Goal: Task Accomplishment & Management: Use online tool/utility

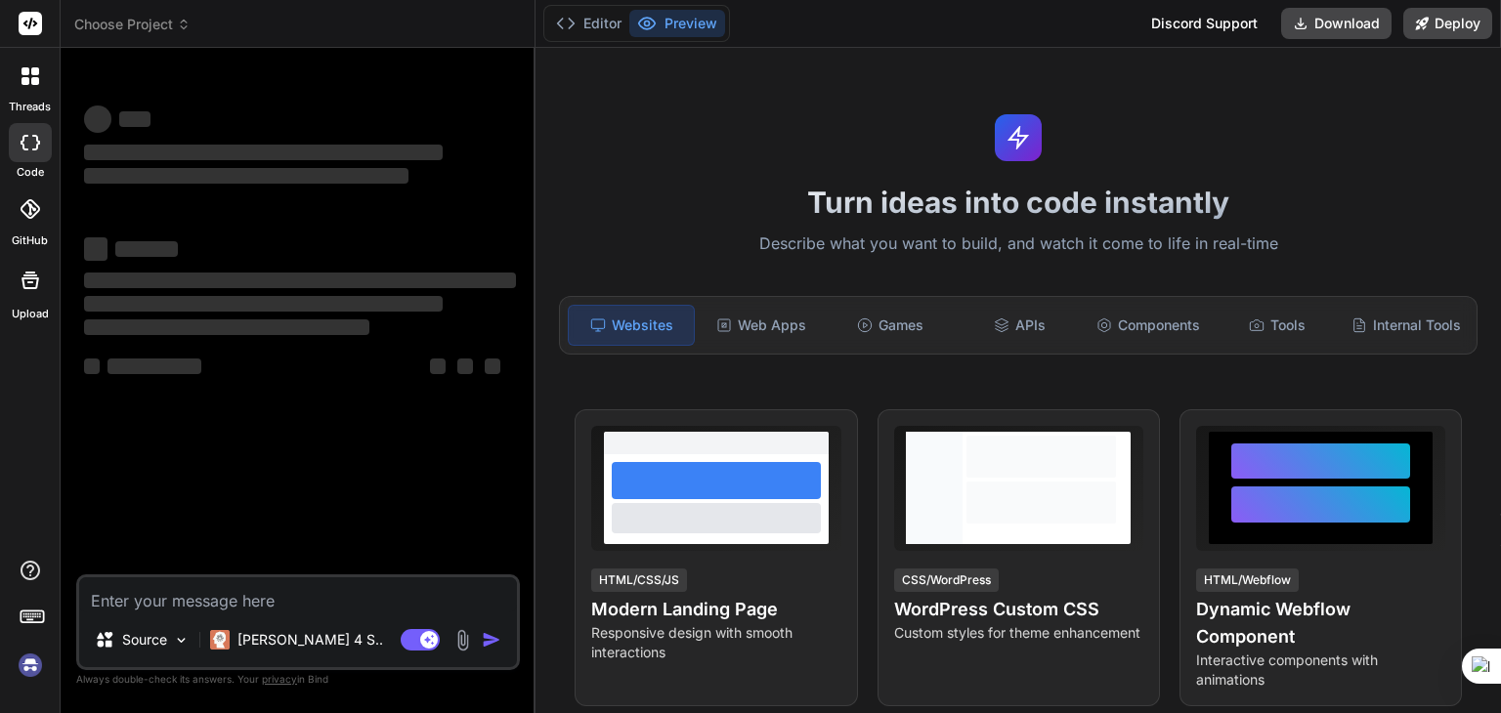
type textarea "x"
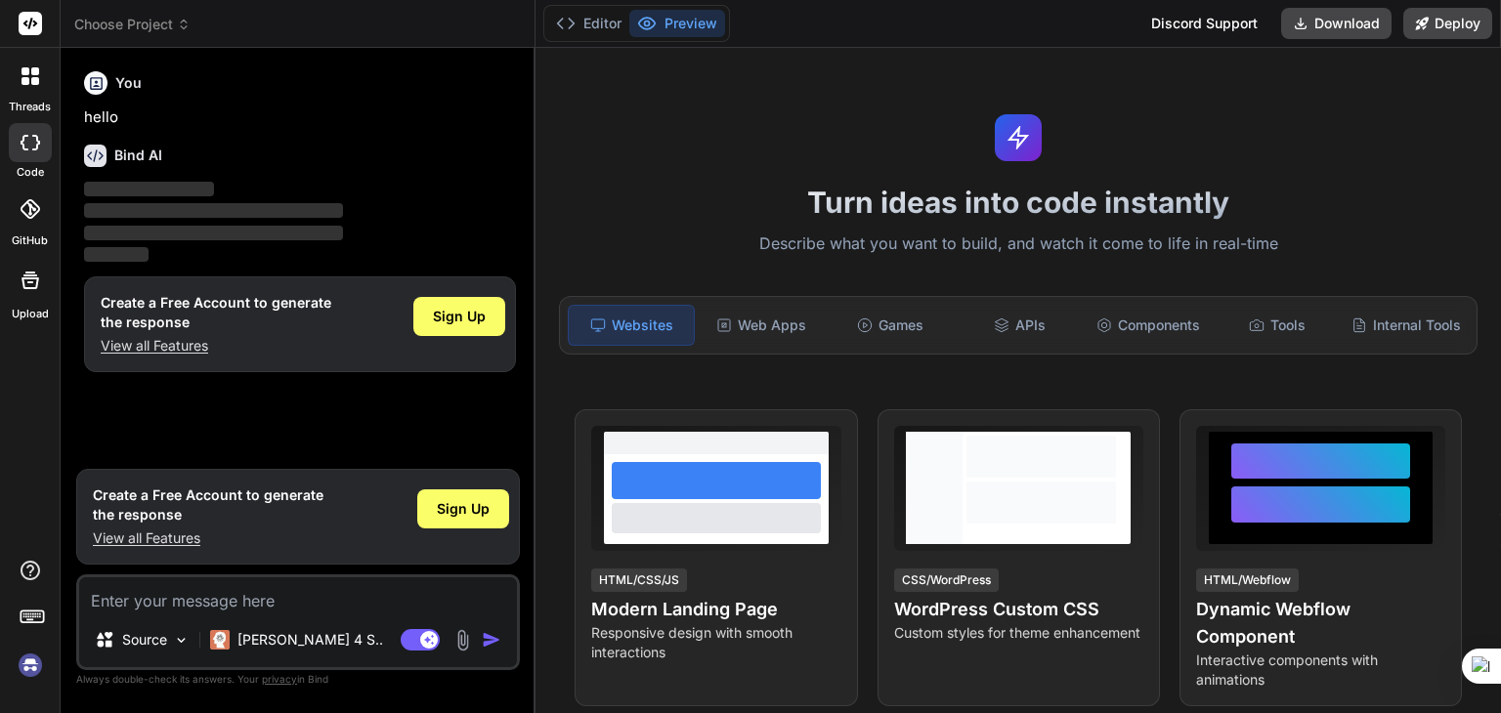
click at [153, 606] on textarea at bounding box center [298, 595] width 438 height 35
paste textarea "this is my code now my requirement is added more here all the mailid in bulk sh…"
type textarea "this is my code now my requirement is added more here all the mailid in bulk sh…"
type textarea "x"
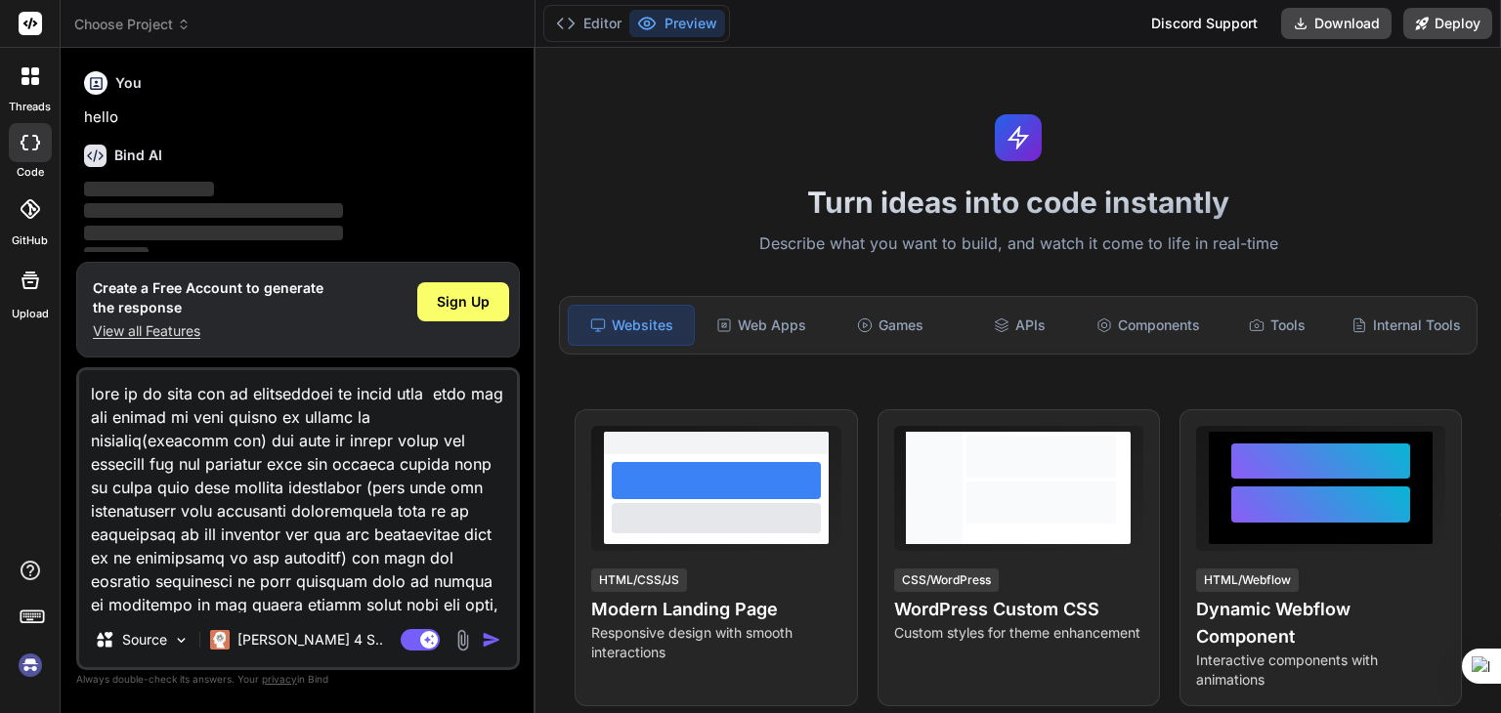
scroll to position [564, 0]
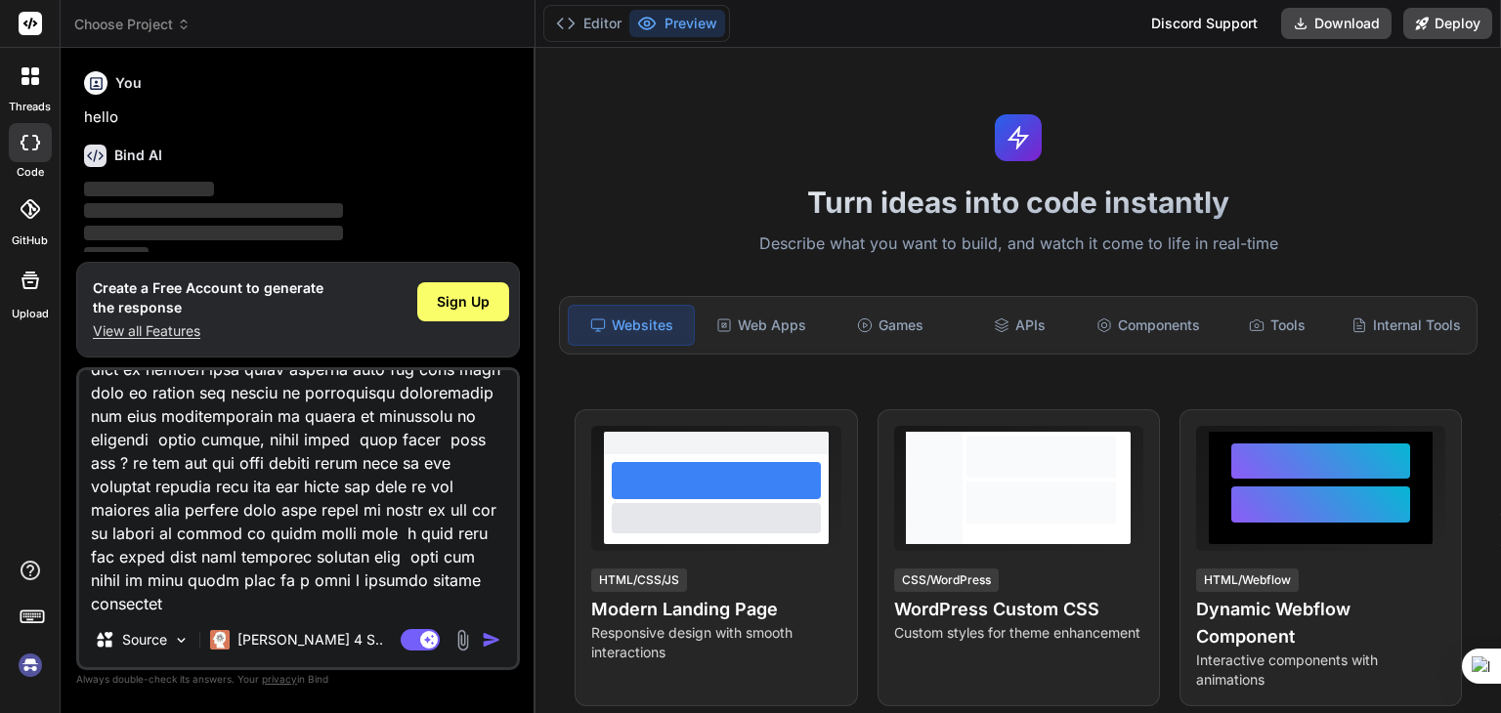
type textarea "this is my code now my requirement is added more here all the mailid in bulk sh…"
type textarea "x"
type textarea "this is my code now my requirement is added more here all the mailid in bulk sh…"
type textarea "x"
type textarea "this is my code now my requirement is added more here all the mailid in bulk sh…"
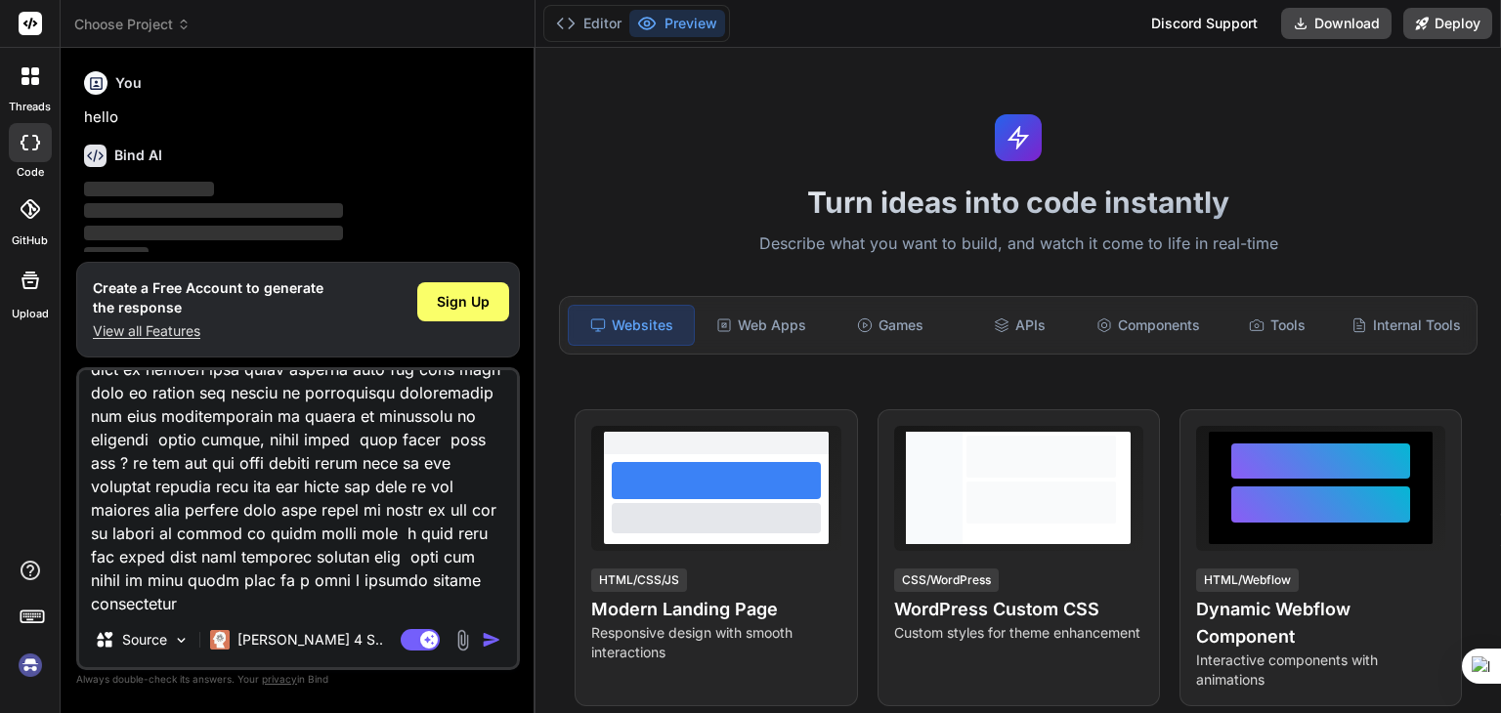
type textarea "x"
type textarea "this is my code now my requirement is added more here all the mailid in bulk sh…"
type textarea "x"
type textarea "this is my code now my requirement is added more here all the mailid in bulk sh…"
type textarea "x"
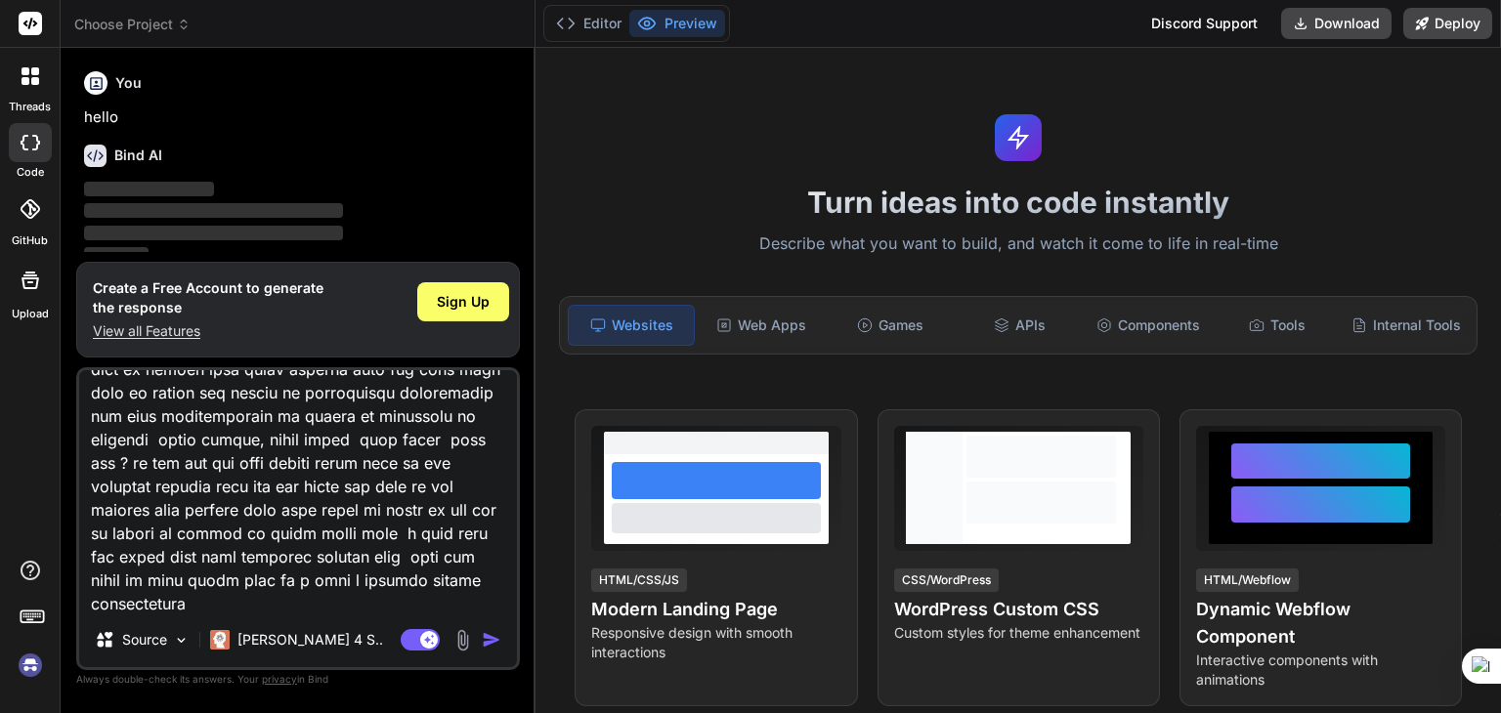
type textarea "this is my code now my requirement is added more here all the mailid in bulk sh…"
type textarea "x"
type textarea "this is my code now my requirement is added more here all the mailid in bulk sh…"
type textarea "x"
type textarea "this is my code now my requirement is added more here all the mailid in bulk sh…"
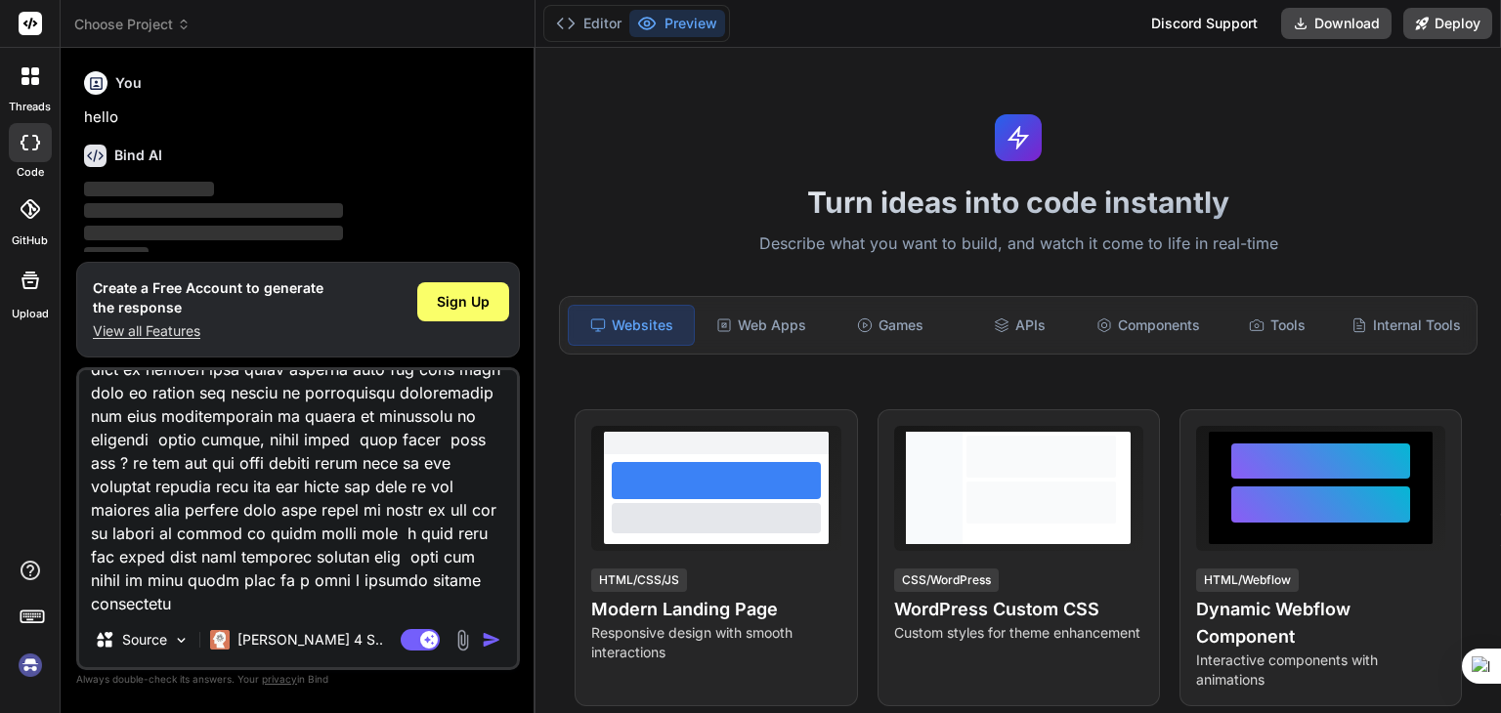
type textarea "x"
type textarea "this is my code now my requirement is added more here all the mailid in bulk sh…"
type textarea "x"
type textarea "this is my code now my requirement is added more here all the mailid in bulk sh…"
type textarea "x"
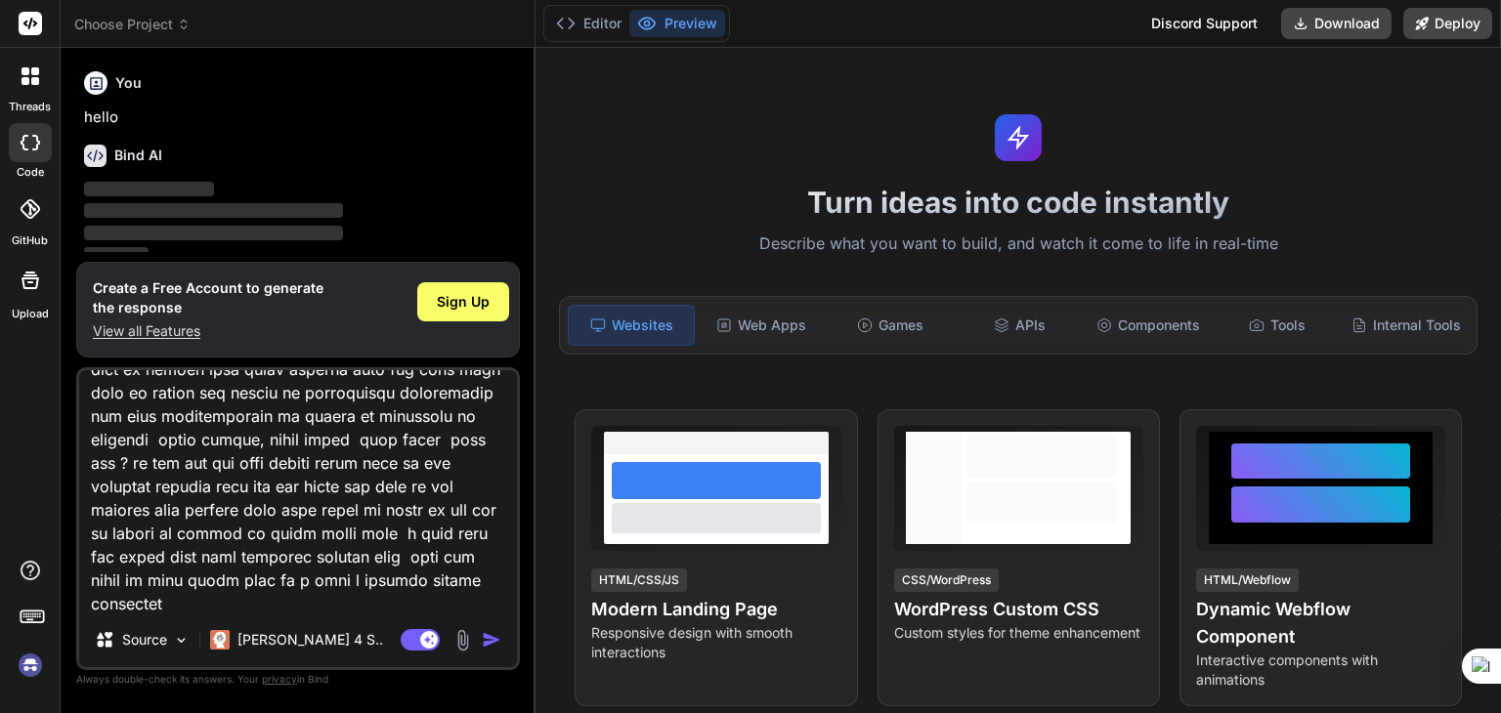
type textarea "this is my code now my requirement is added more here all the mailid in bulk sh…"
type textarea "x"
type textarea "this is my code now my requirement is added more here all the mailid in bulk sh…"
type textarea "x"
type textarea "this is my code now my requirement is added more here all the mailid in bulk sh…"
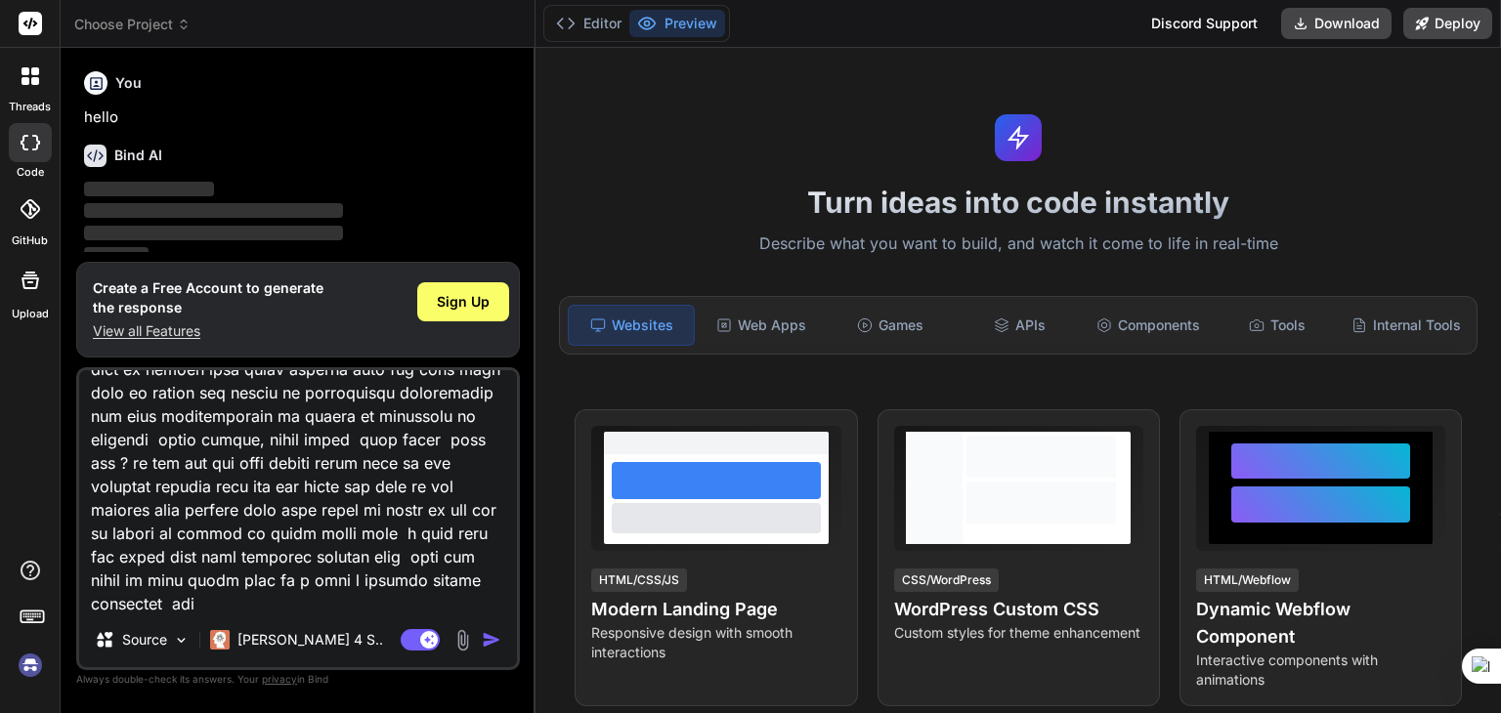
type textarea "x"
type textarea "this is my code now my requirement is added more here all the mailid in bulk sh…"
type textarea "x"
type textarea "this is my code now my requirement is added more here all the mailid in bulk sh…"
type textarea "x"
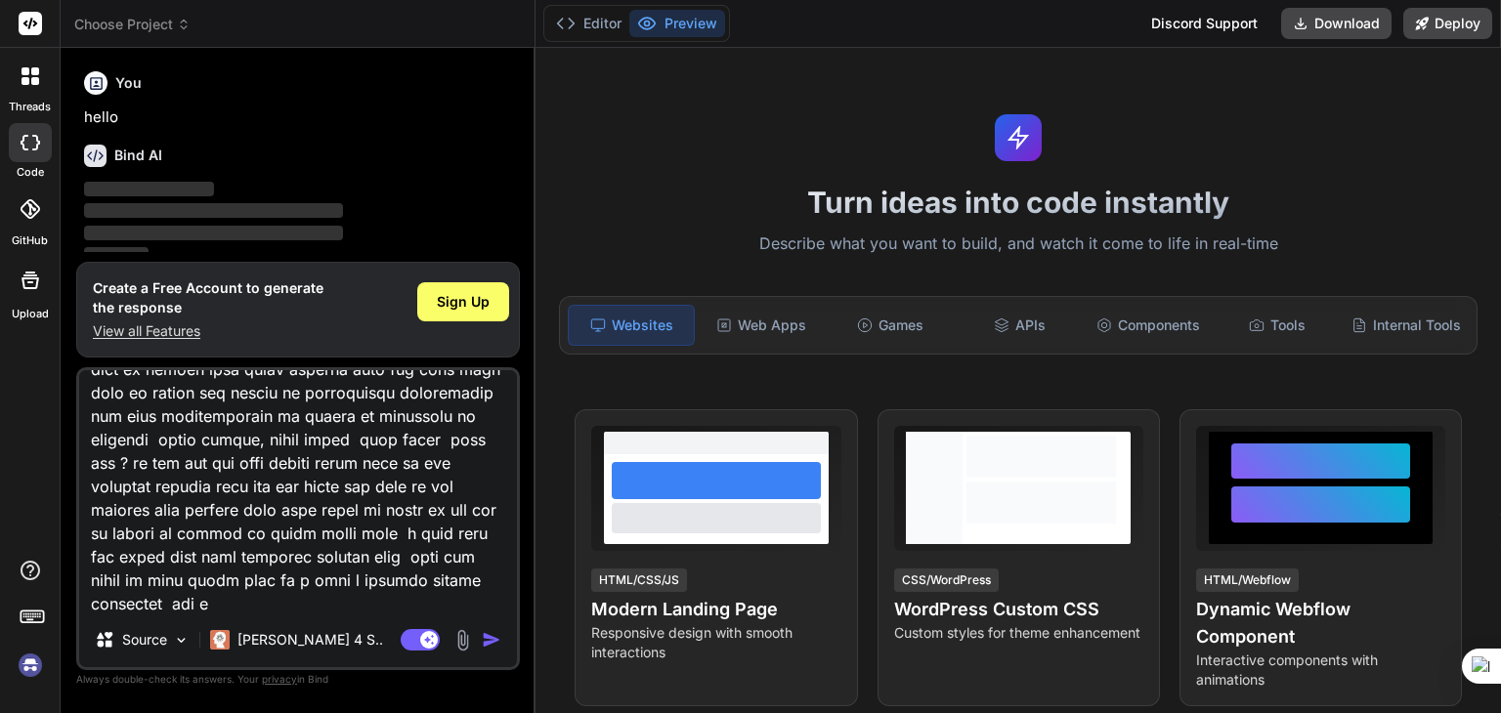
type textarea "this is my code now my requirement is added more here all the mailid in bulk sh…"
type textarea "x"
type textarea "this is my code now my requirement is added more here all the mailid in bulk sh…"
type textarea "x"
type textarea "this is my code now my requirement is added more here all the mailid in bulk sh…"
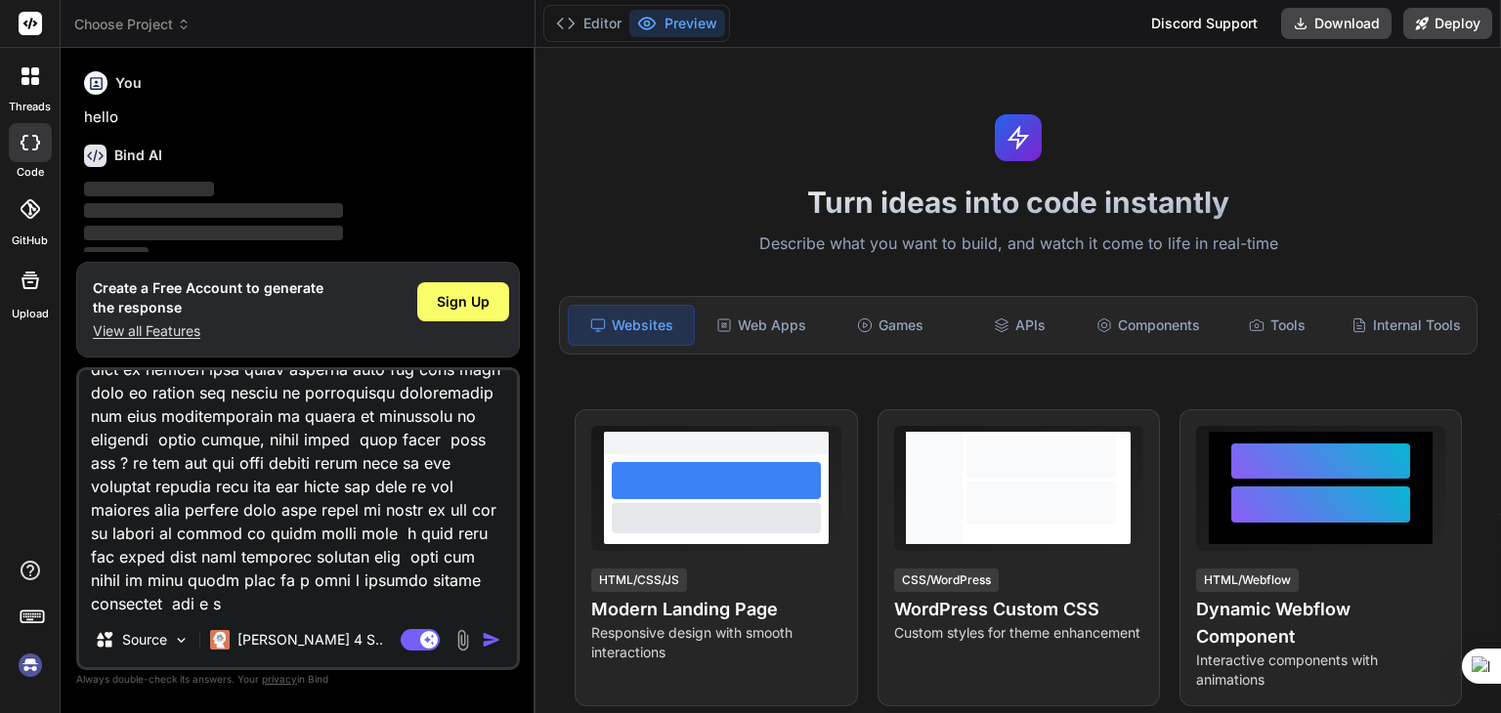
type textarea "x"
type textarea "this is my code now my requirement is added more here all the mailid in bulk sh…"
type textarea "x"
type textarea "this is my code now my requirement is added more here all the mailid in bulk sh…"
type textarea "x"
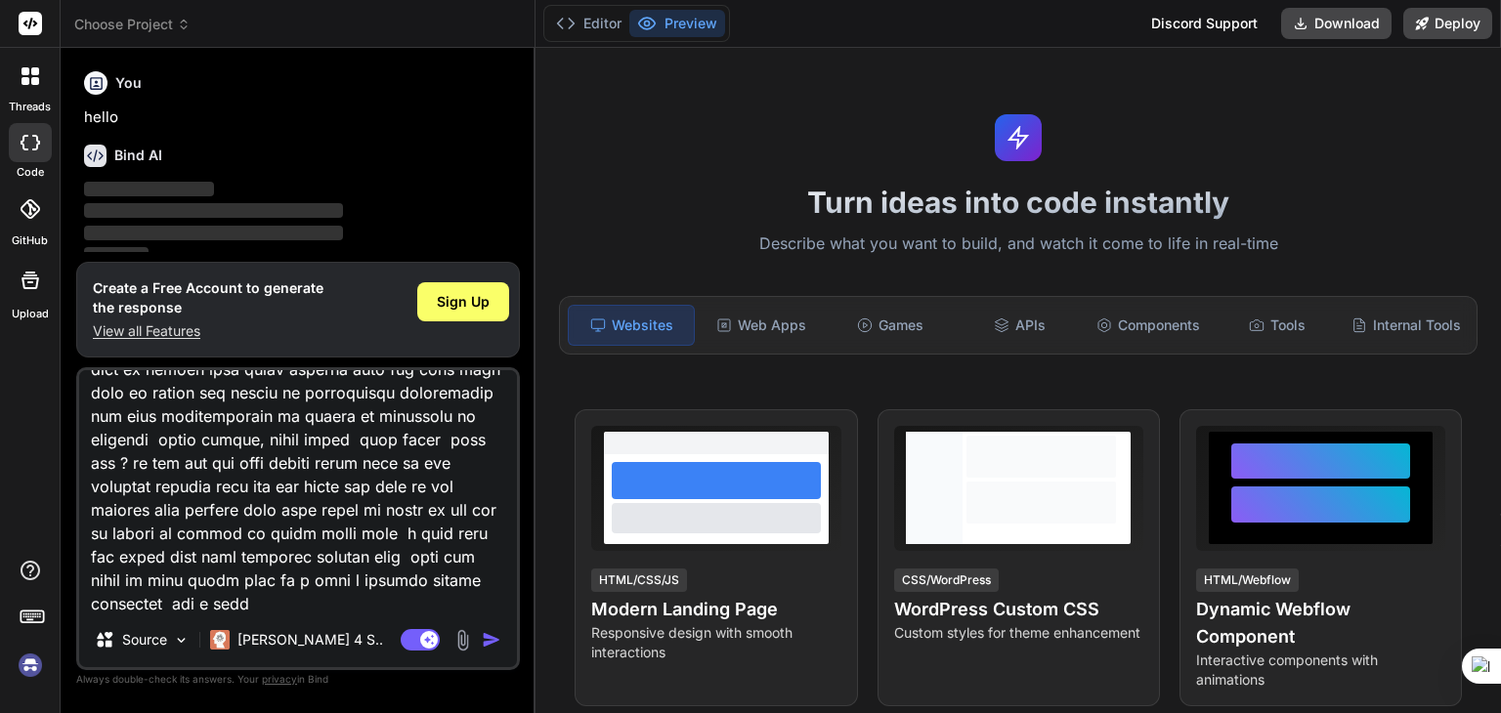
type textarea "this is my code now my requirement is added more here all the mailid in bulk sh…"
type textarea "x"
type textarea "this is my code now my requirement is added more here all the mailid in bulk sh…"
type textarea "x"
type textarea "this is my code now my requirement is added more here all the mailid in bulk sh…"
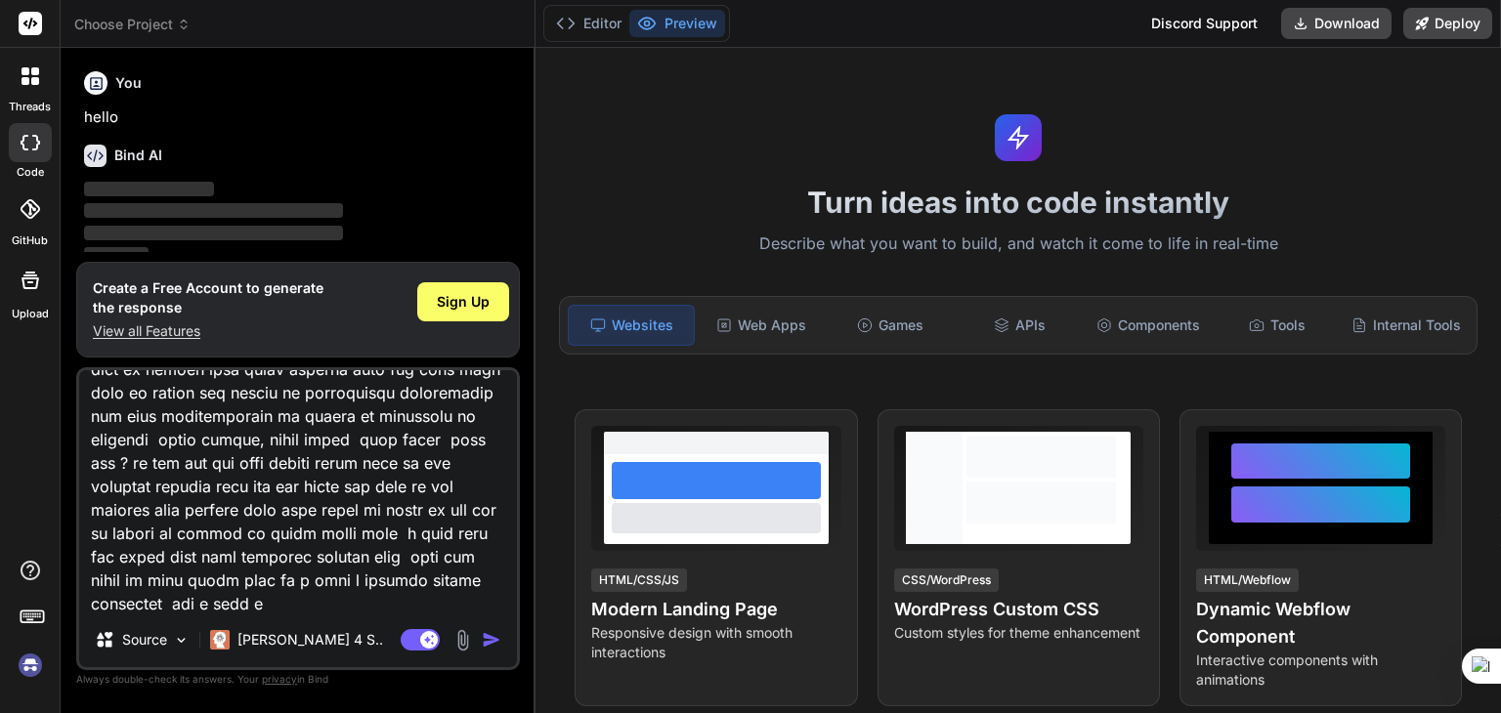
type textarea "x"
type textarea "this is my code now my requirement is added more here all the mailid in bulk sh…"
type textarea "x"
type textarea "this is my code now my requirement is added more here all the mailid in bulk sh…"
type textarea "x"
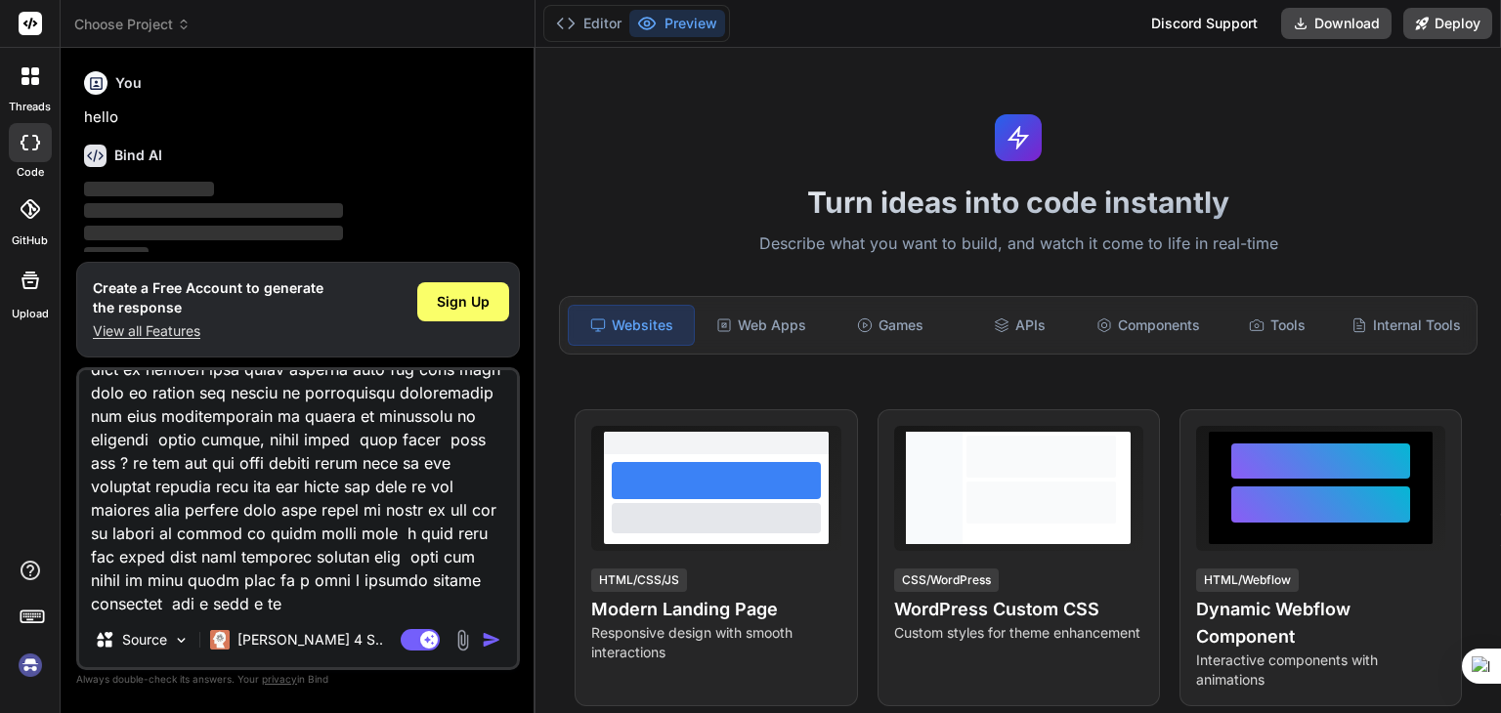
type textarea "this is my code now my requirement is added more here all the mailid in bulk sh…"
type textarea "x"
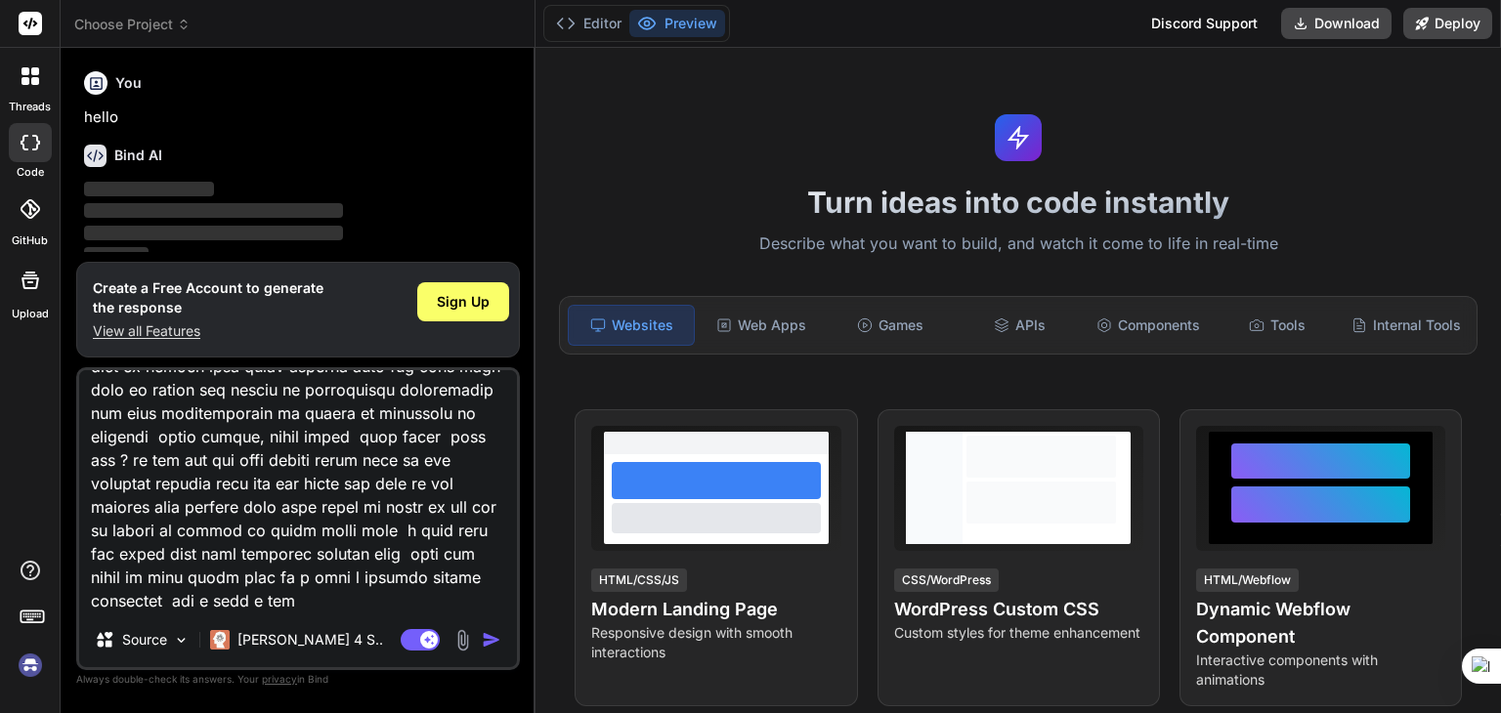
type textarea "this is my code now my requirement is added more here all the mailid in bulk sh…"
type textarea "x"
type textarea "this is my code now my requirement is added more here all the mailid in bulk sh…"
type textarea "x"
type textarea "this is my code now my requirement is added more here all the mailid in bulk sh…"
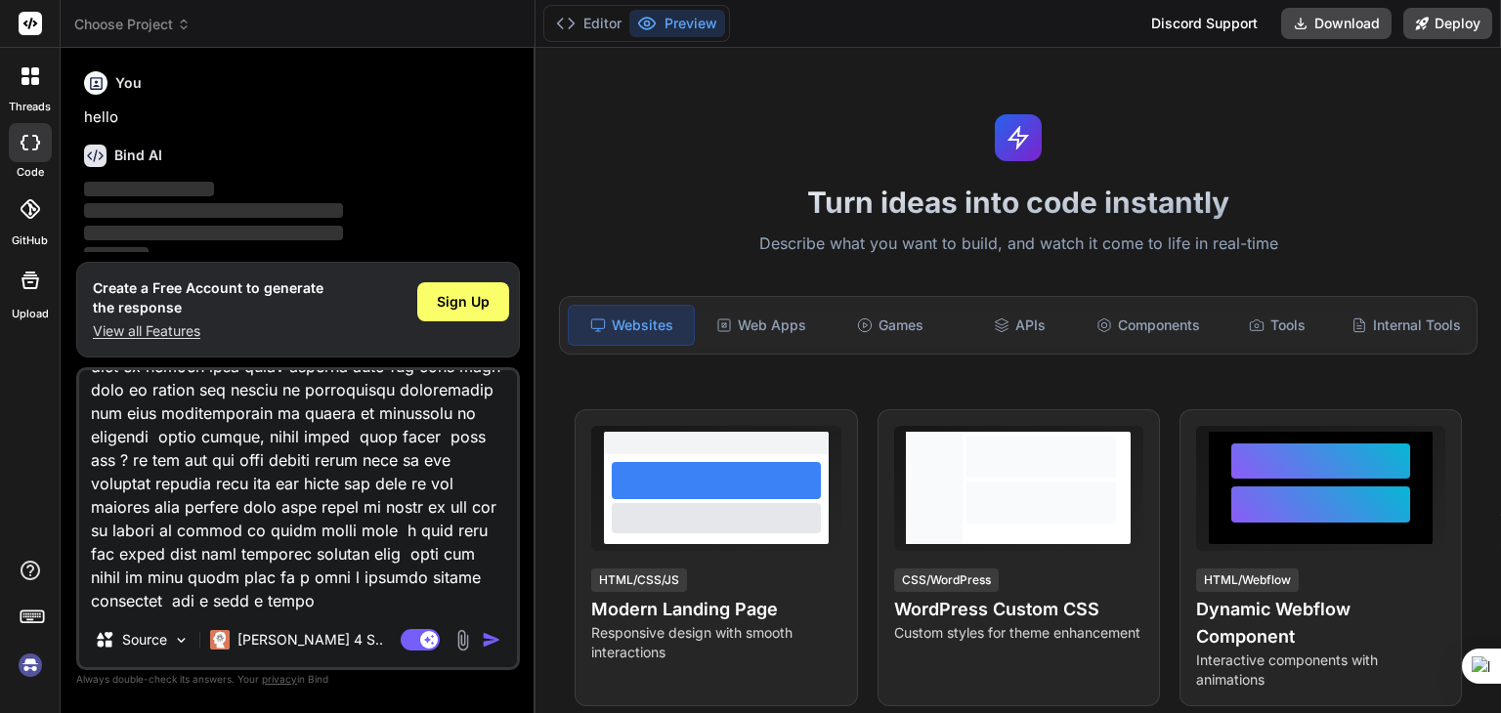
type textarea "x"
type textarea "this is my code now my requirement is added more here all the mailid in bulk sh…"
type textarea "x"
type textarea "this is my code now my requirement is added more here all the mailid in bulk sh…"
type textarea "x"
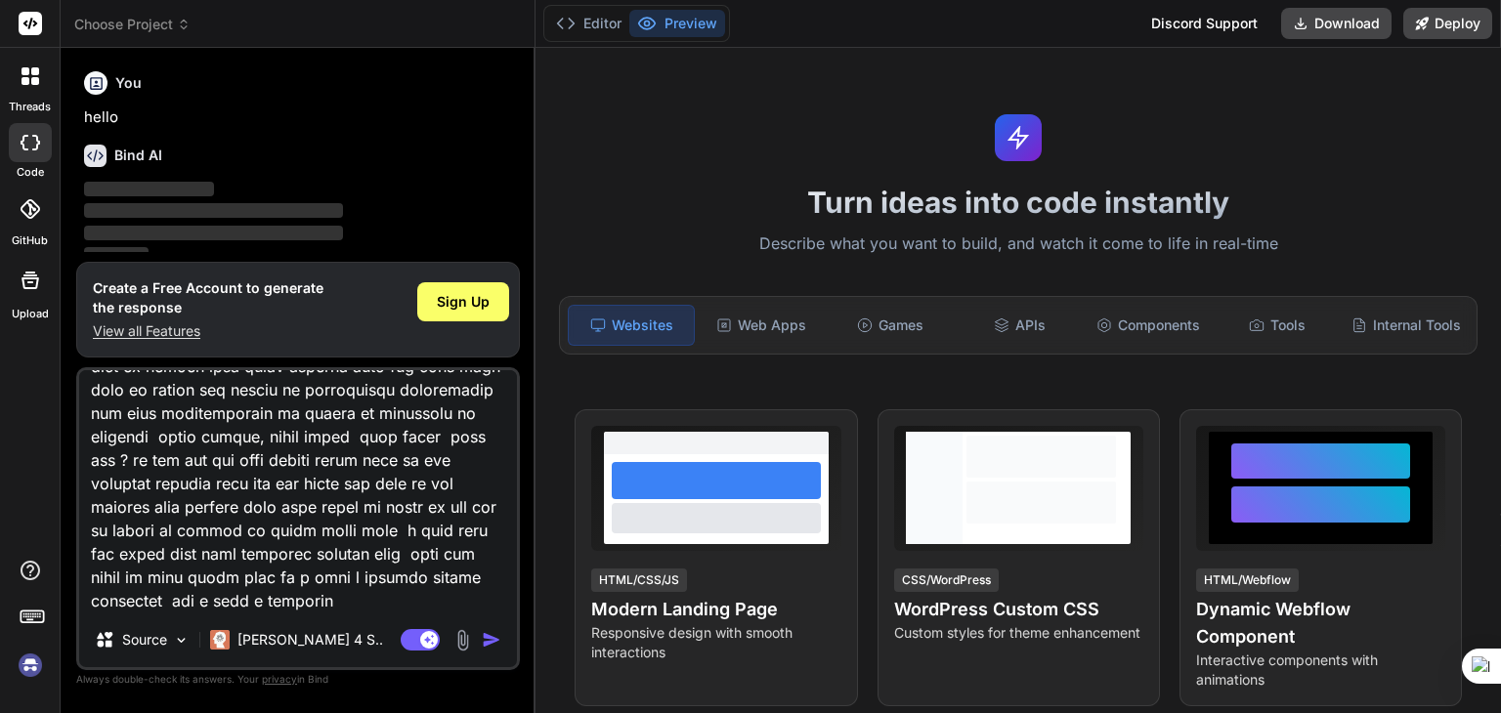
type textarea "this is my code now my requirement is added more here all the mailid in bulk sh…"
type textarea "x"
type textarea "this is my code now my requirement is added more here all the mailid in bulk sh…"
type textarea "x"
type textarea "this is my code now my requirement is added more here all the mailid in bulk sh…"
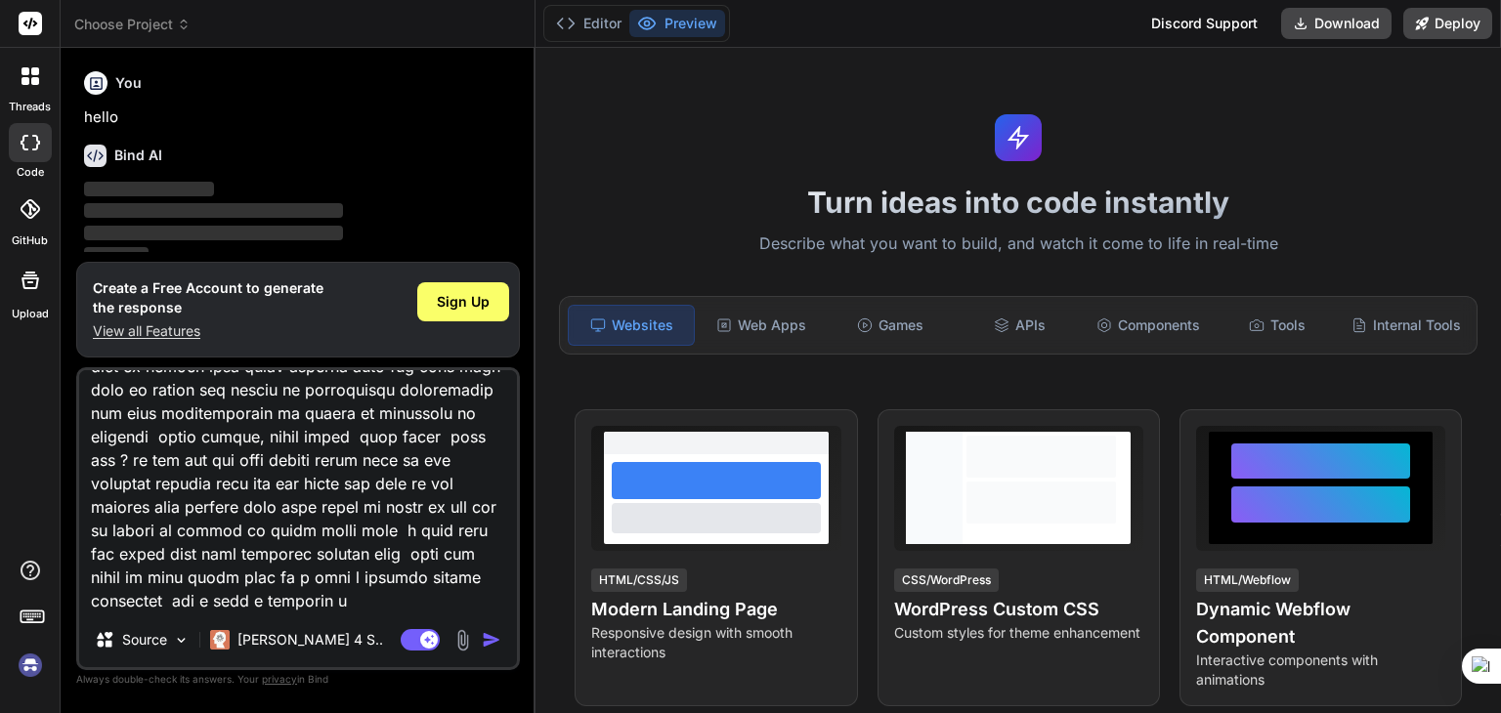
type textarea "x"
type textarea "this is my code now my requirement is added more here all the mailid in bulk sh…"
type textarea "x"
type textarea "this is my code now my requirement is added more here all the mailid in bulk sh…"
type textarea "x"
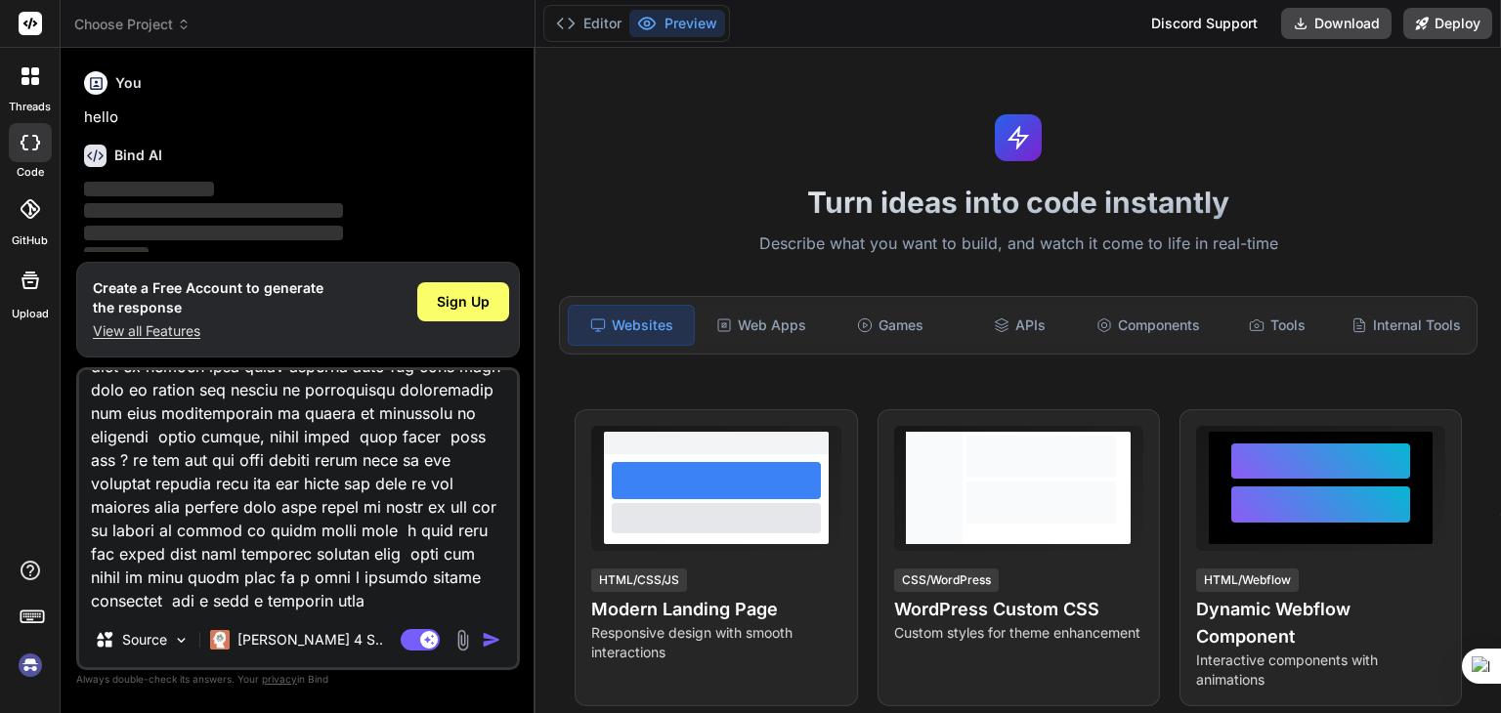
type textarea "this is my code now my requirement is added more here all the mailid in bulk sh…"
type textarea "x"
type textarea "this is my code now my requirement is added more here all the mailid in bulk sh…"
type textarea "x"
type textarea "this is my code now my requirement is added more here all the mailid in bulk sh…"
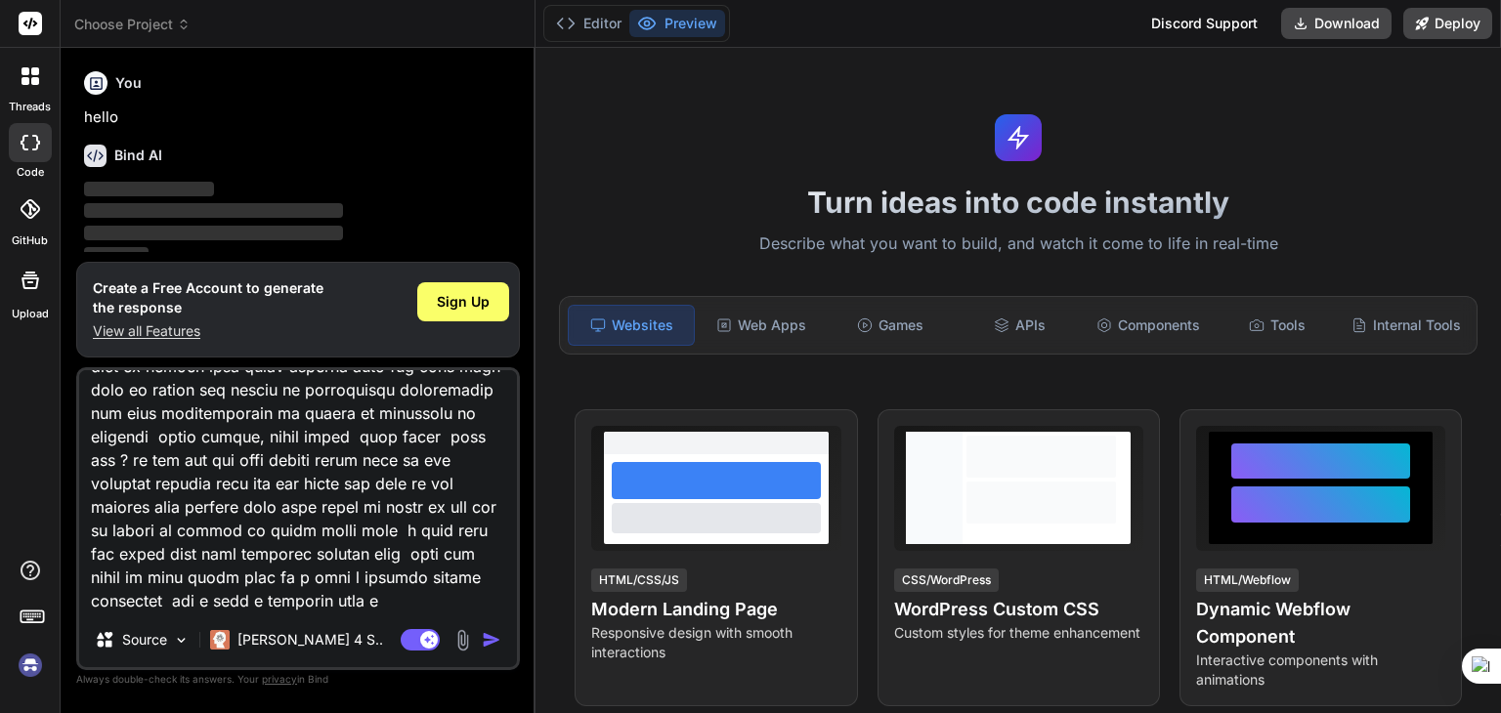
type textarea "x"
type textarea "this is my code now my requirement is added more here all the mailid in bulk sh…"
type textarea "x"
type textarea "this is my code now my requirement is added more here all the mailid in bulk sh…"
type textarea "x"
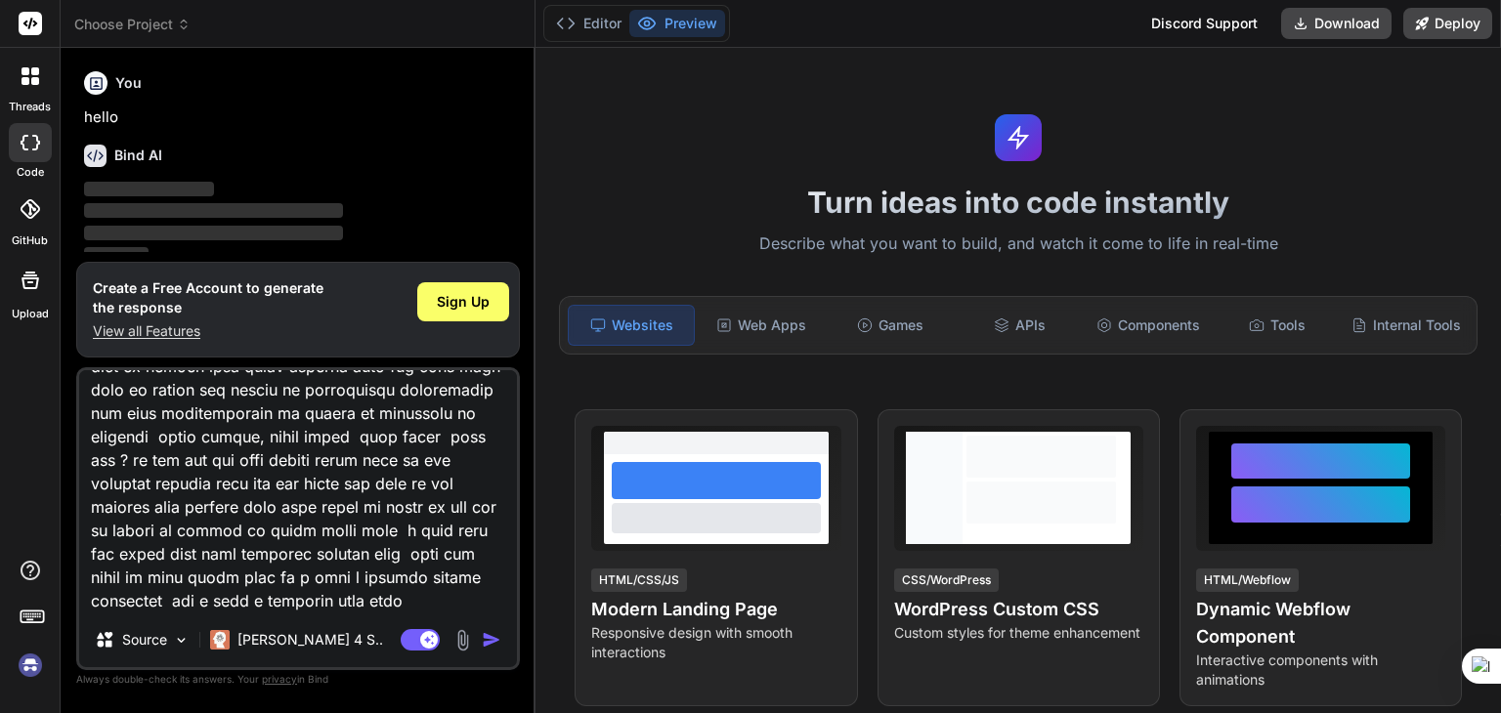
type textarea "this is my code now my requirement is added more here all the mailid in bulk sh…"
type textarea "x"
type textarea "this is my code now my requirement is added more here all the mailid in bulk sh…"
type textarea "x"
type textarea "this is my code now my requirement is added more here all the mailid in bulk sh…"
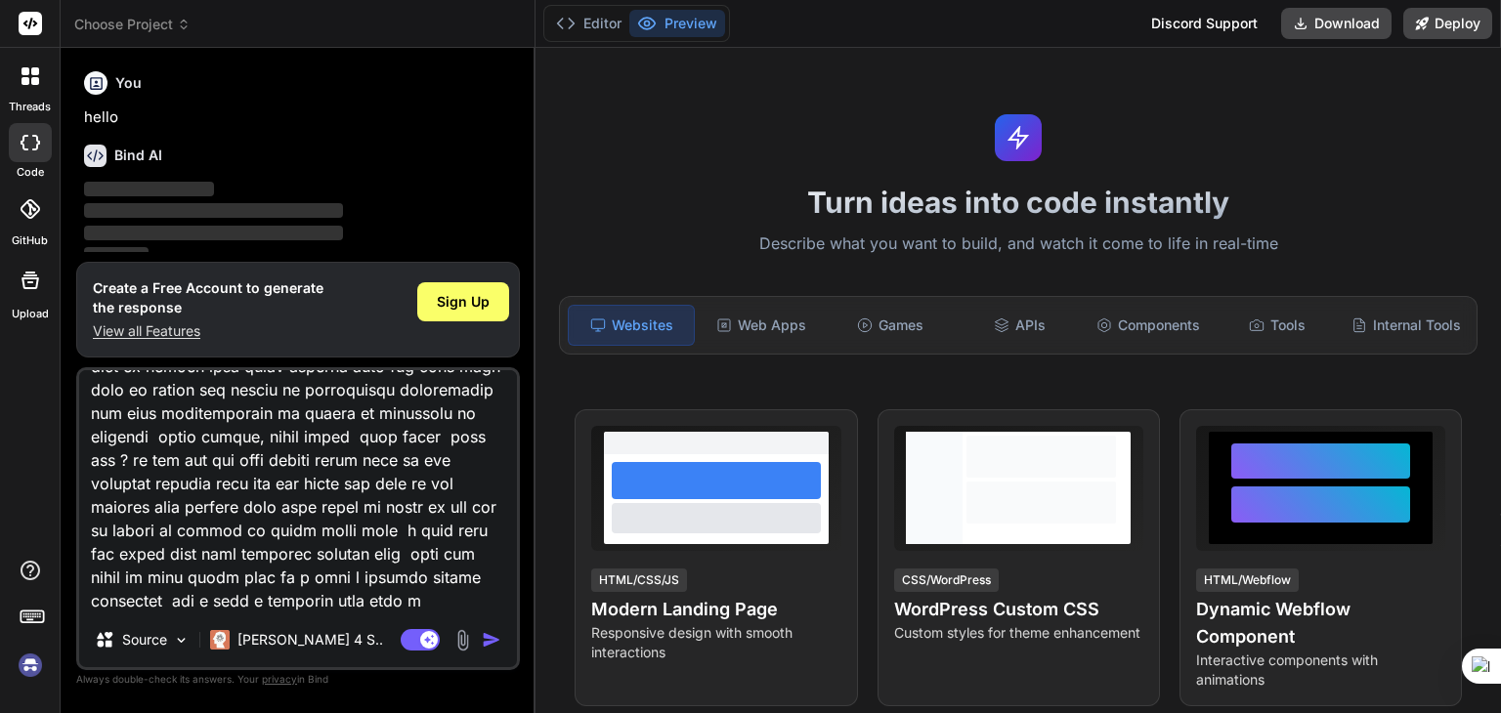
type textarea "x"
type textarea "this is my code now my requirement is added more here all the mailid in bulk sh…"
type textarea "x"
type textarea "this is my code now my requirement is added more here all the mailid in bulk sh…"
type textarea "x"
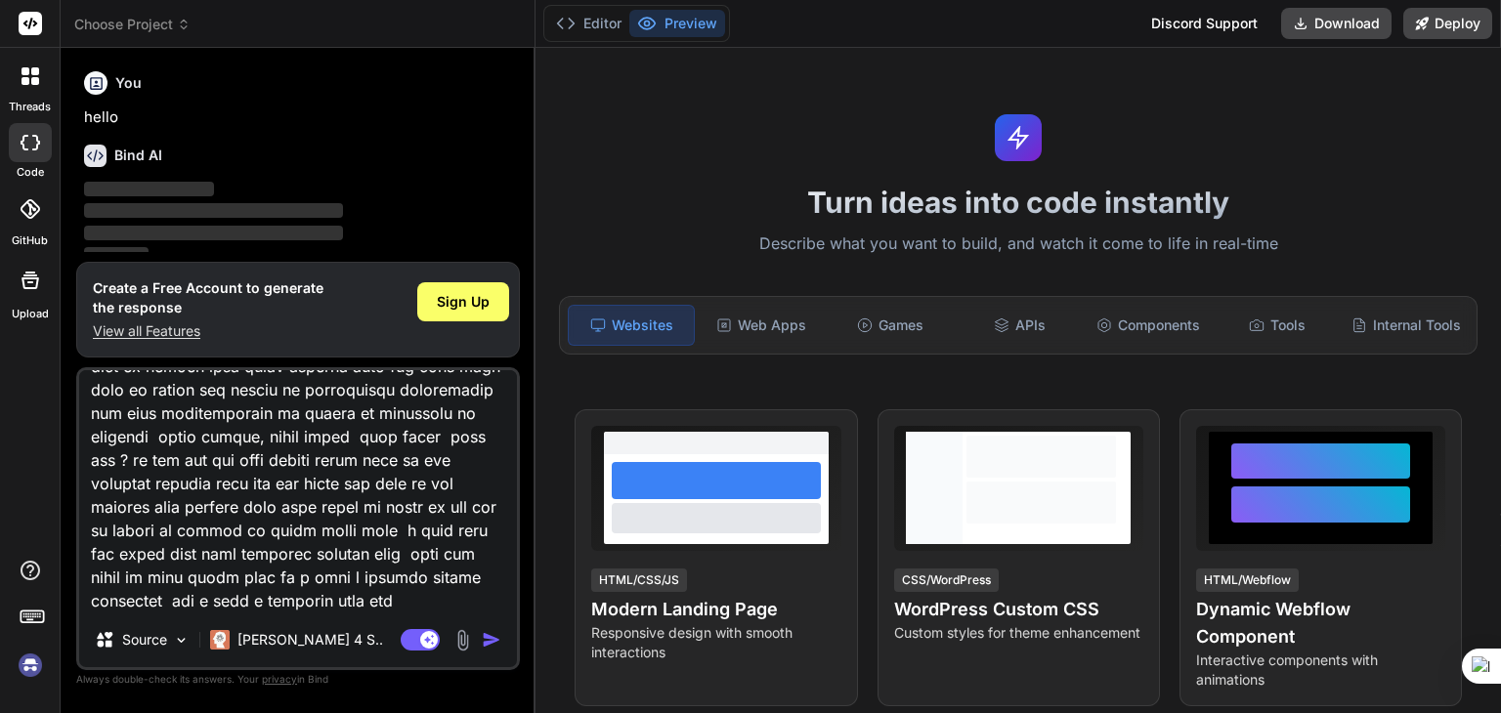
type textarea "this is my code now my requirement is added more here all the mailid in bulk sh…"
type textarea "x"
type textarea "this is my code now my requirement is added more here all the mailid in bulk sh…"
type textarea "x"
type textarea "this is my code now my requirement is added more here all the mailid in bulk sh…"
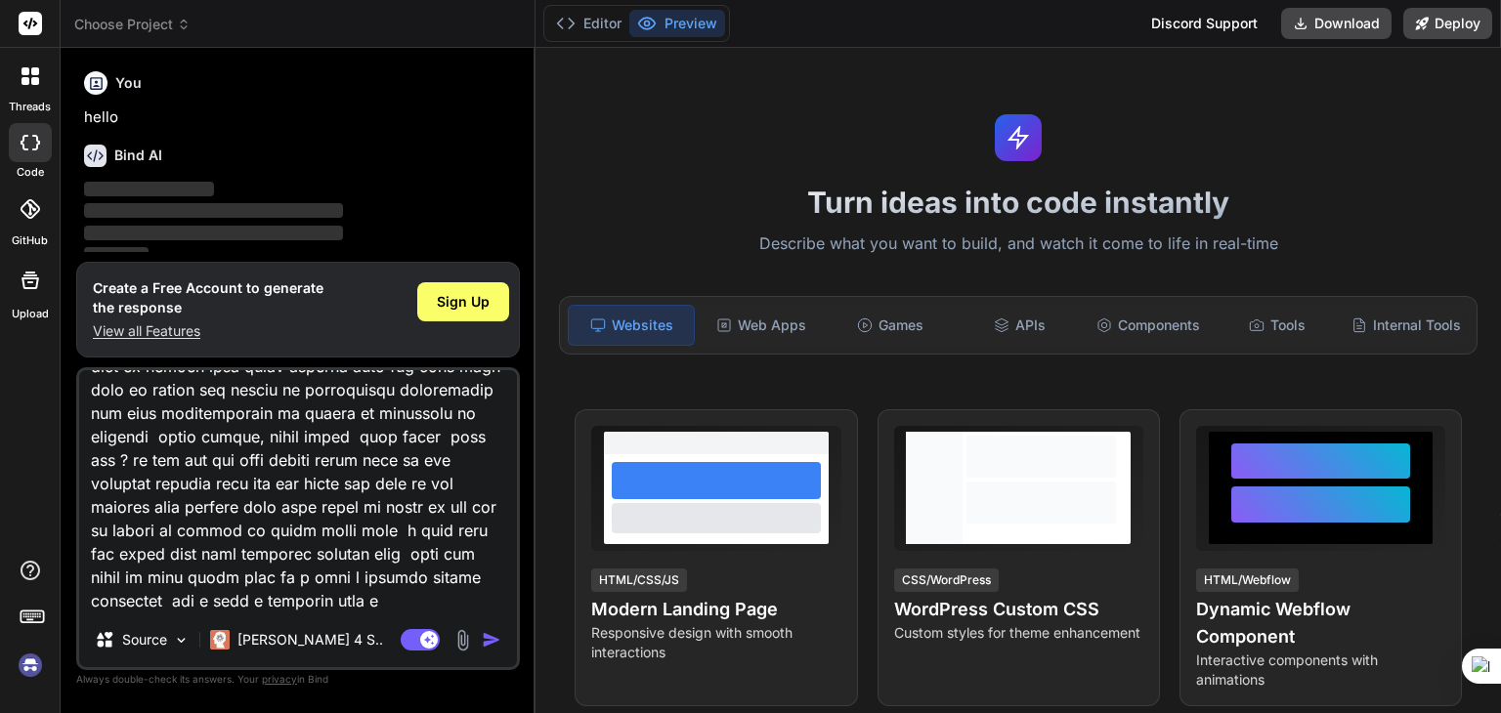
type textarea "x"
type textarea "this is my code now my requirement is added more here all the mailid in bulk sh…"
type textarea "x"
type textarea "this is my code now my requirement is added more here all the mailid in bulk sh…"
type textarea "x"
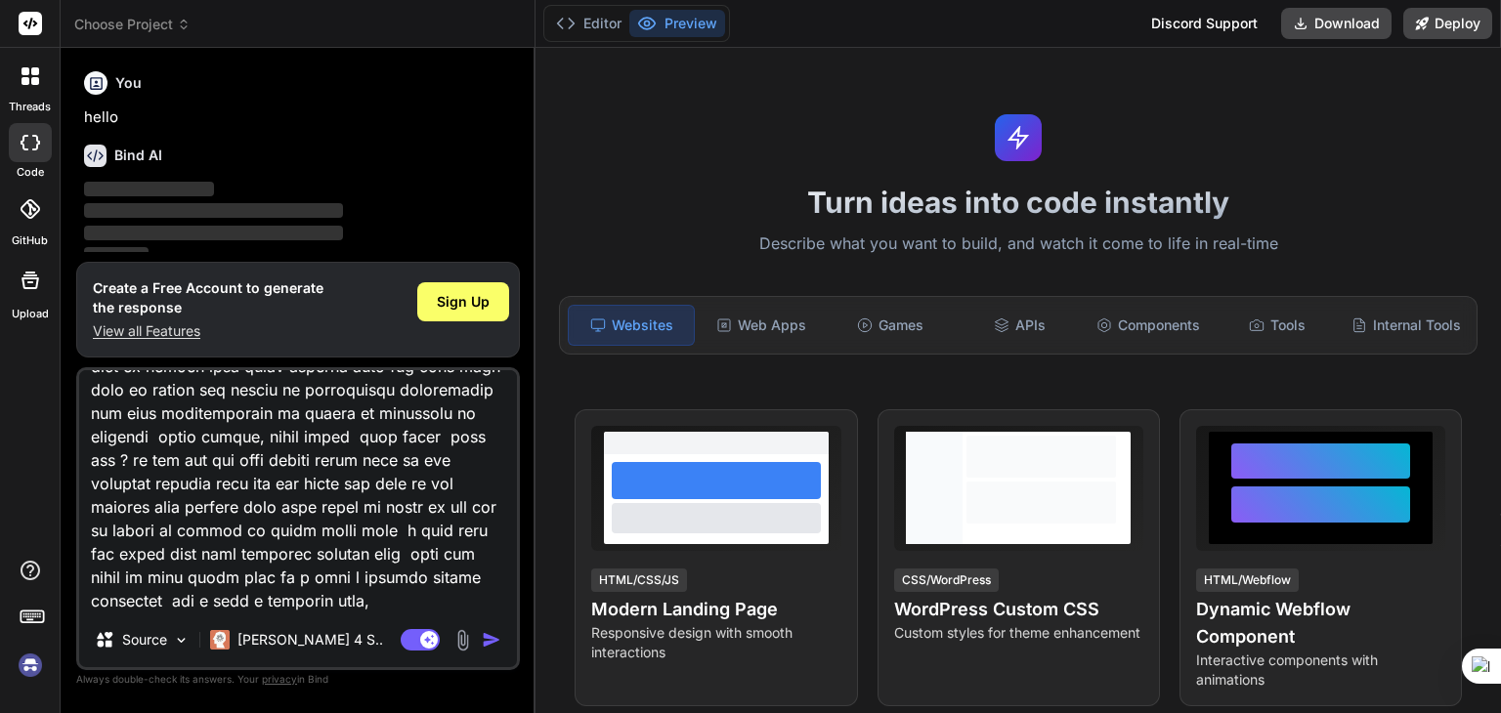
type textarea "this is my code now my requirement is added more here all the mailid in bulk sh…"
type textarea "x"
type textarea "this is my code now my requirement is added more here all the mailid in bulk sh…"
type textarea "x"
type textarea "this is my code now my requirement is added more here all the mailid in bulk sh…"
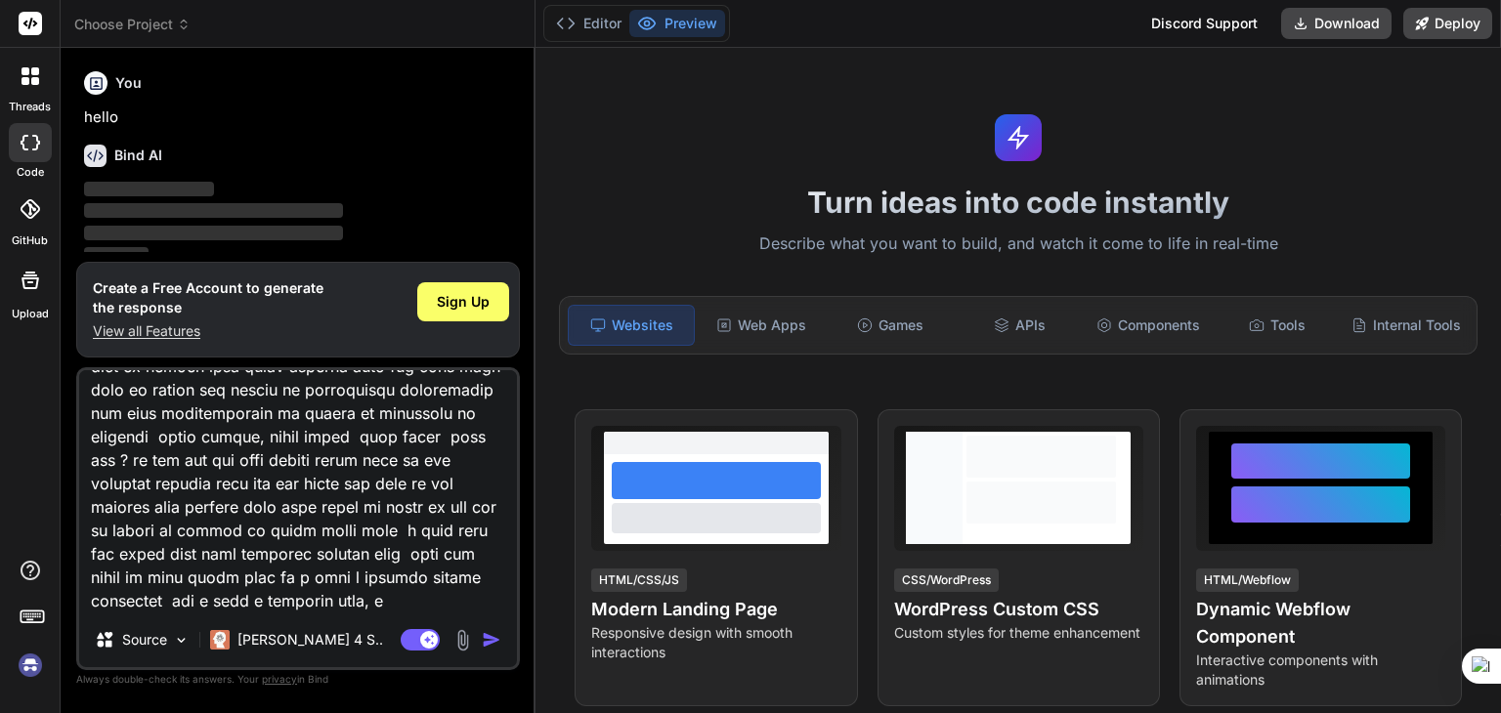
type textarea "x"
type textarea "this is my code now my requirement is added more here all the mailid in bulk sh…"
type textarea "x"
type textarea "this is my code now my requirement is added more here all the mailid in bulk sh…"
type textarea "x"
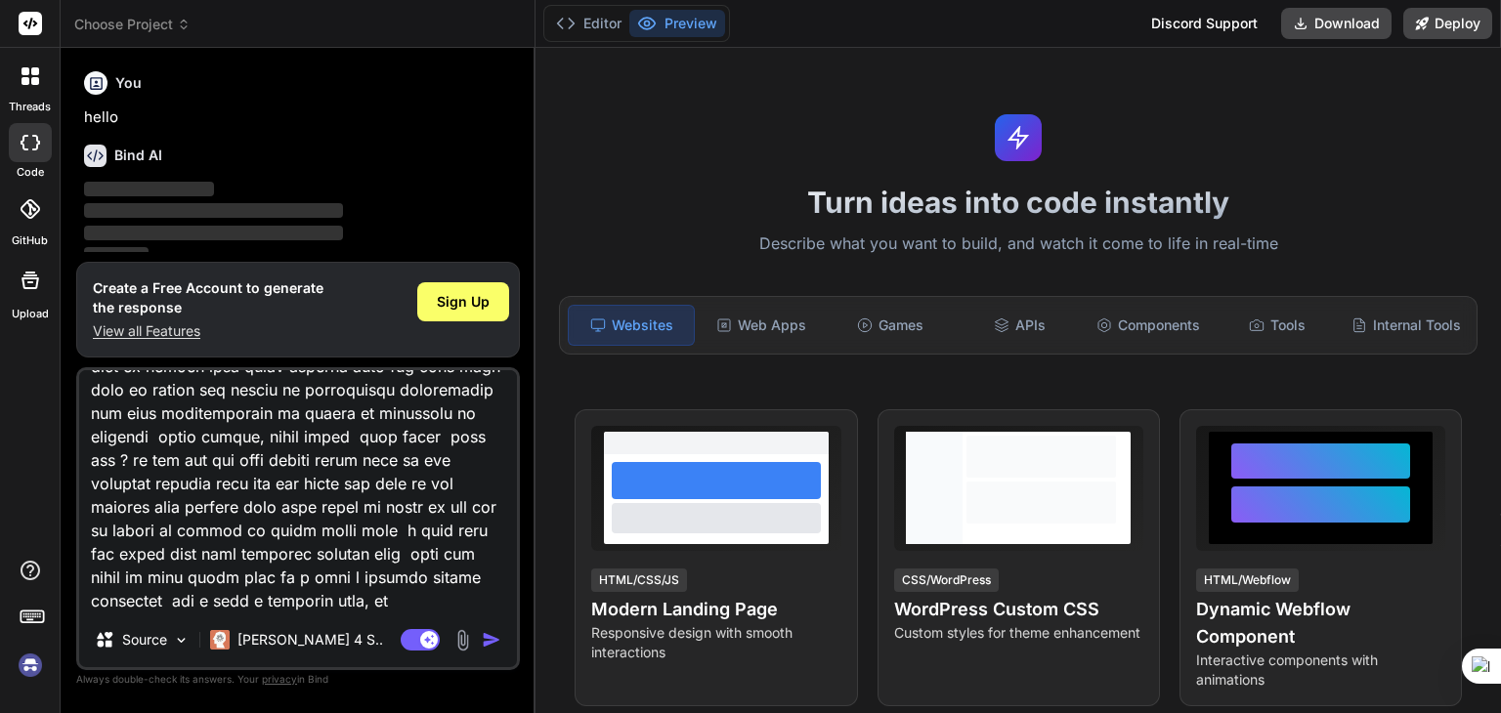
type textarea "this is my code now my requirement is added more here all the mailid in bulk sh…"
type textarea "x"
type textarea "this is my code now my requirement is added more here all the mailid in bulk sh…"
type textarea "x"
type textarea "this is my code now my requirement is added more here all the mailid in bulk sh…"
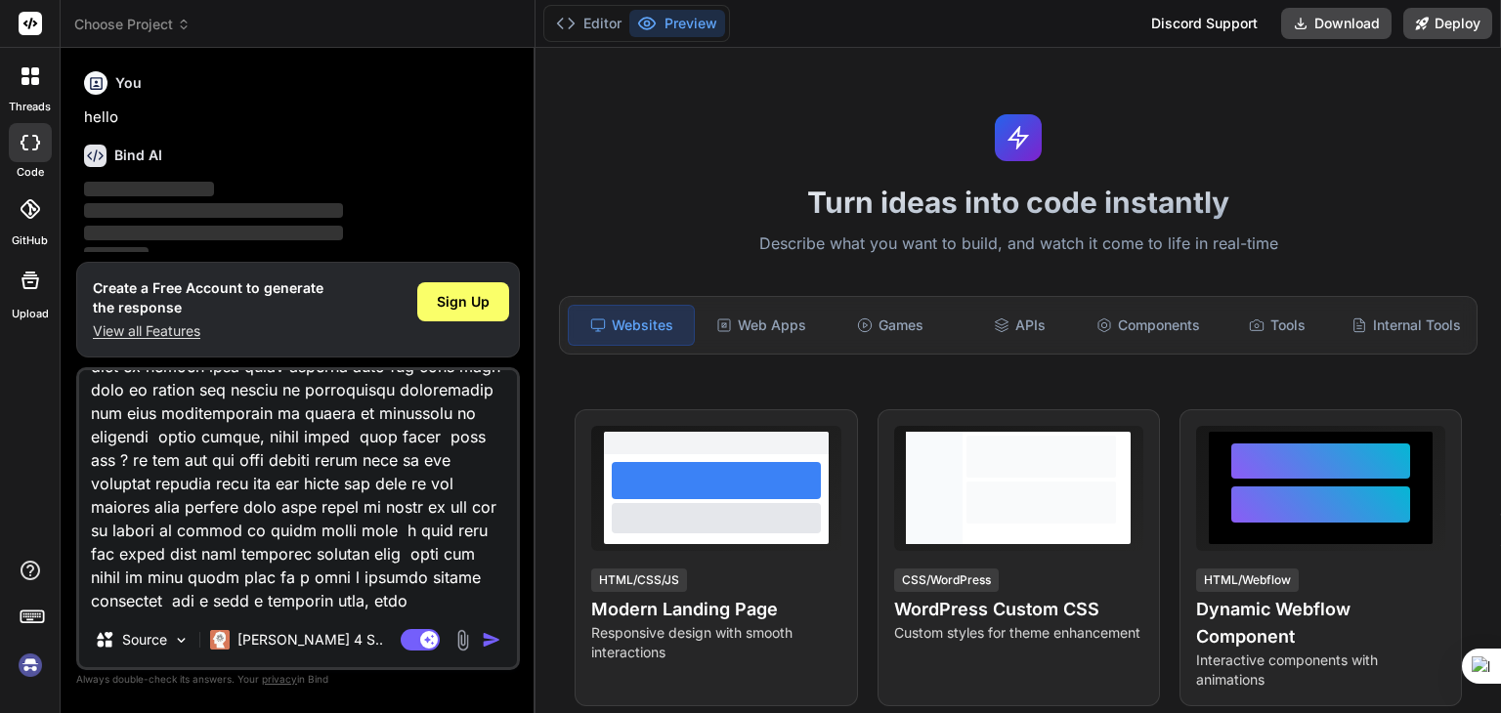
type textarea "x"
type textarea "this is my code now my requirement is added more here all the mailid in bulk sh…"
type textarea "x"
type textarea "this is my code now my requirement is added more here all the mailid in bulk sh…"
type textarea "x"
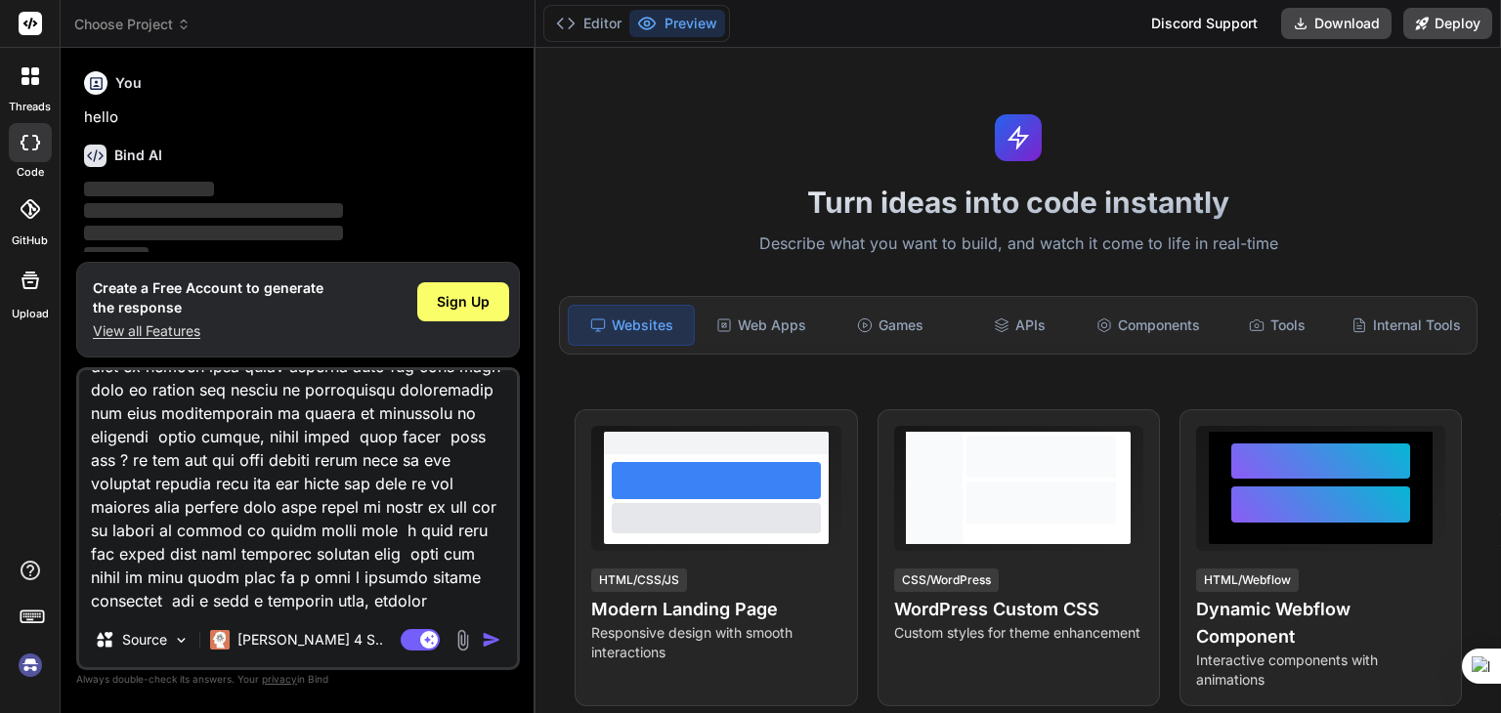
type textarea "this is my code now my requirement is added more here all the mailid in bulk sh…"
type textarea "x"
type textarea "this is my code now my requirement is added more here all the mailid in bulk sh…"
type textarea "x"
type textarea "this is my code now my requirement is added more here all the mailid in bulk sh…"
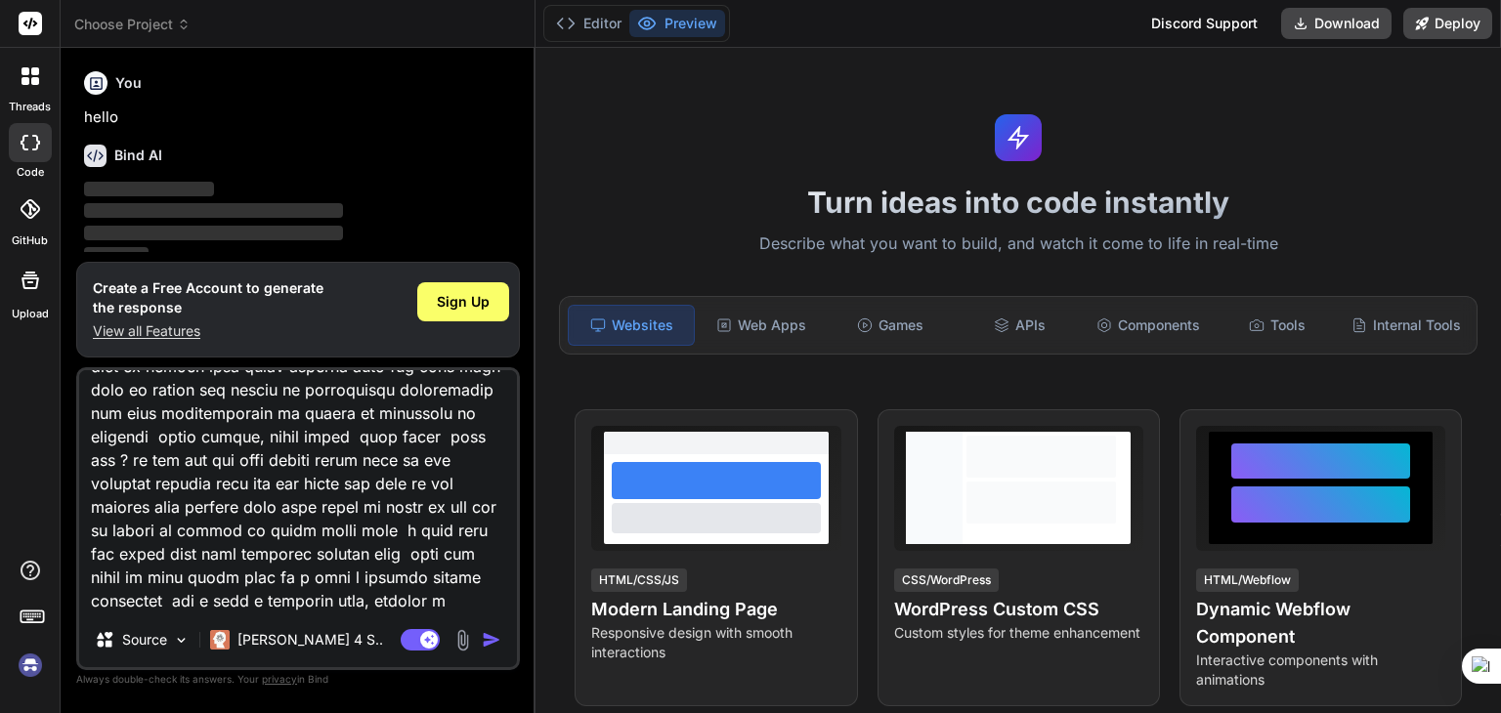
type textarea "x"
type textarea "this is my code now my requirement is added more here all the mailid in bulk sh…"
type textarea "x"
type textarea "this is my code now my requirement is added more here all the mailid in bulk sh…"
type textarea "x"
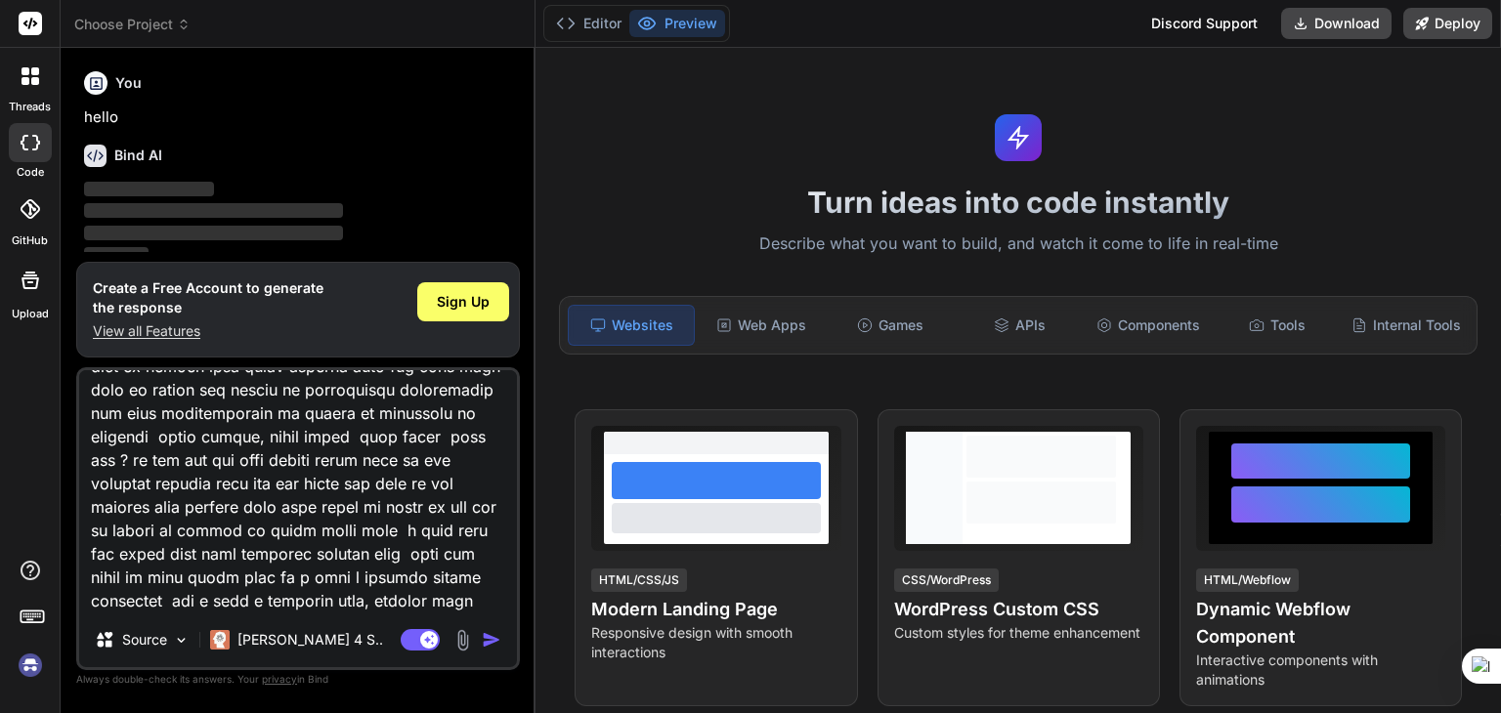
type textarea "this is my code now my requirement is added more here all the mailid in bulk sh…"
type textarea "x"
type textarea "this is my code now my requirement is added more here all the mailid in bulk sh…"
type textarea "x"
type textarea "this is my code now my requirement is added more here all the mailid in bulk sh…"
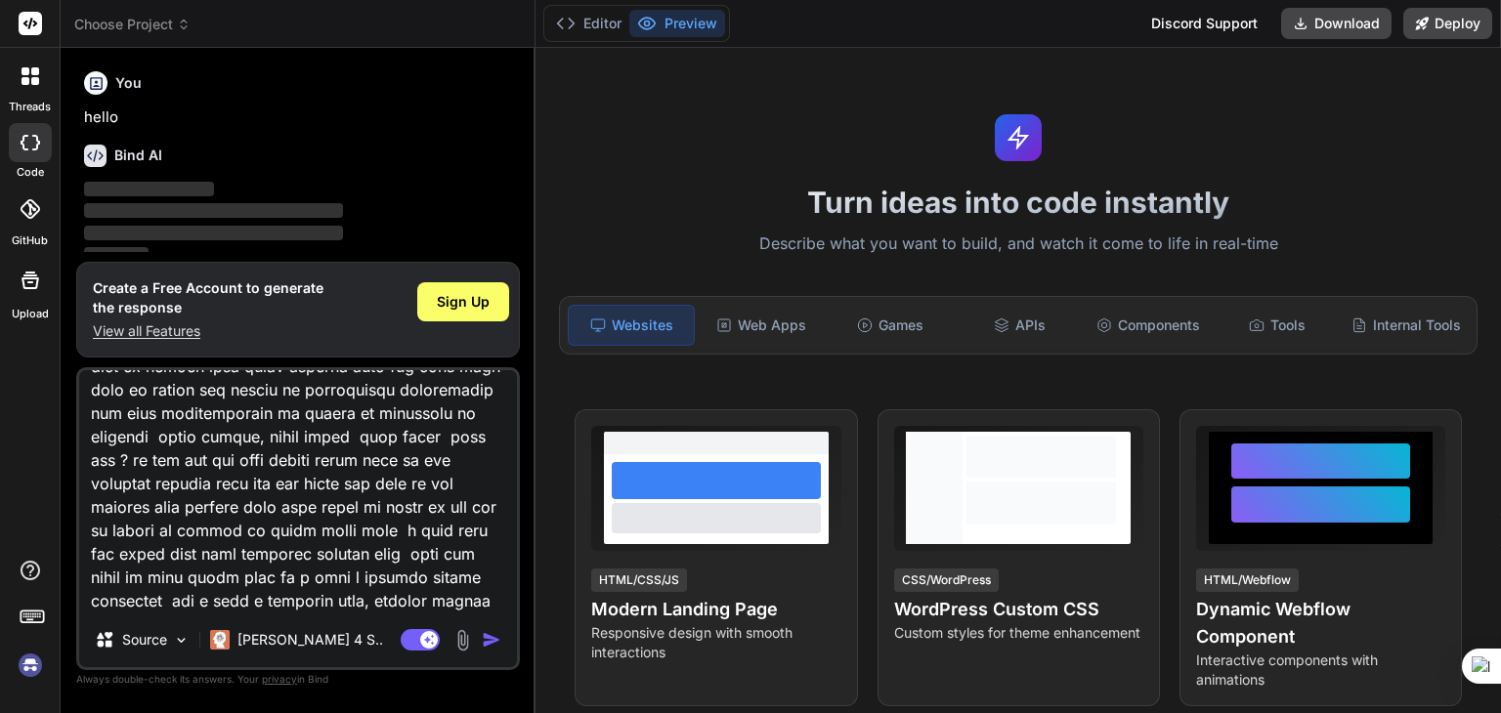
type textarea "x"
type textarea "this is my code now my requirement is added more here all the mailid in bulk sh…"
type textarea "x"
type textarea "this is my code now my requirement is added more here all the mailid in bulk sh…"
type textarea "x"
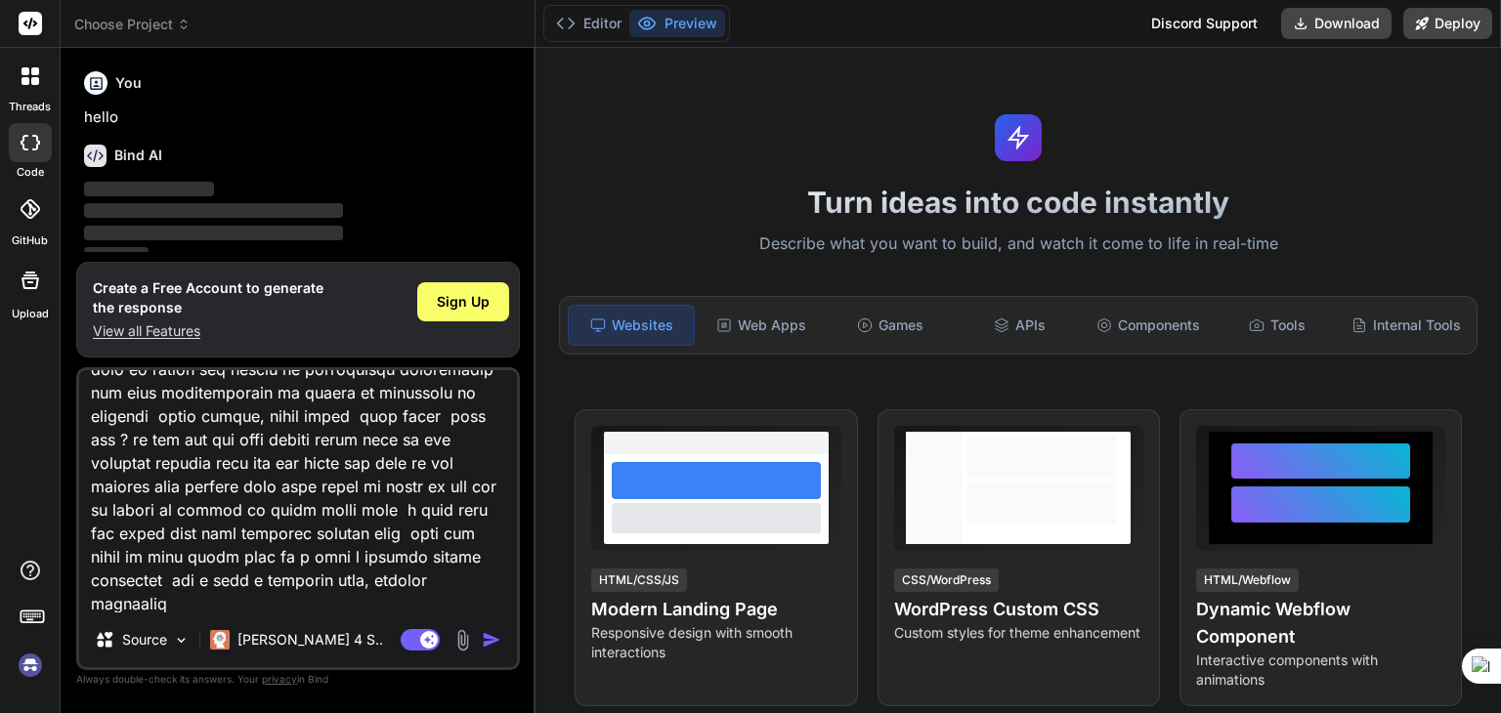
type textarea "this is my code now my requirement is added more here all the mailid in bulk sh…"
type textarea "x"
type textarea "this is my code now my requirement is added more here all the mailid in bulk sh…"
type textarea "x"
type textarea "this is my code now my requirement is added more here all the mailid in bulk sh…"
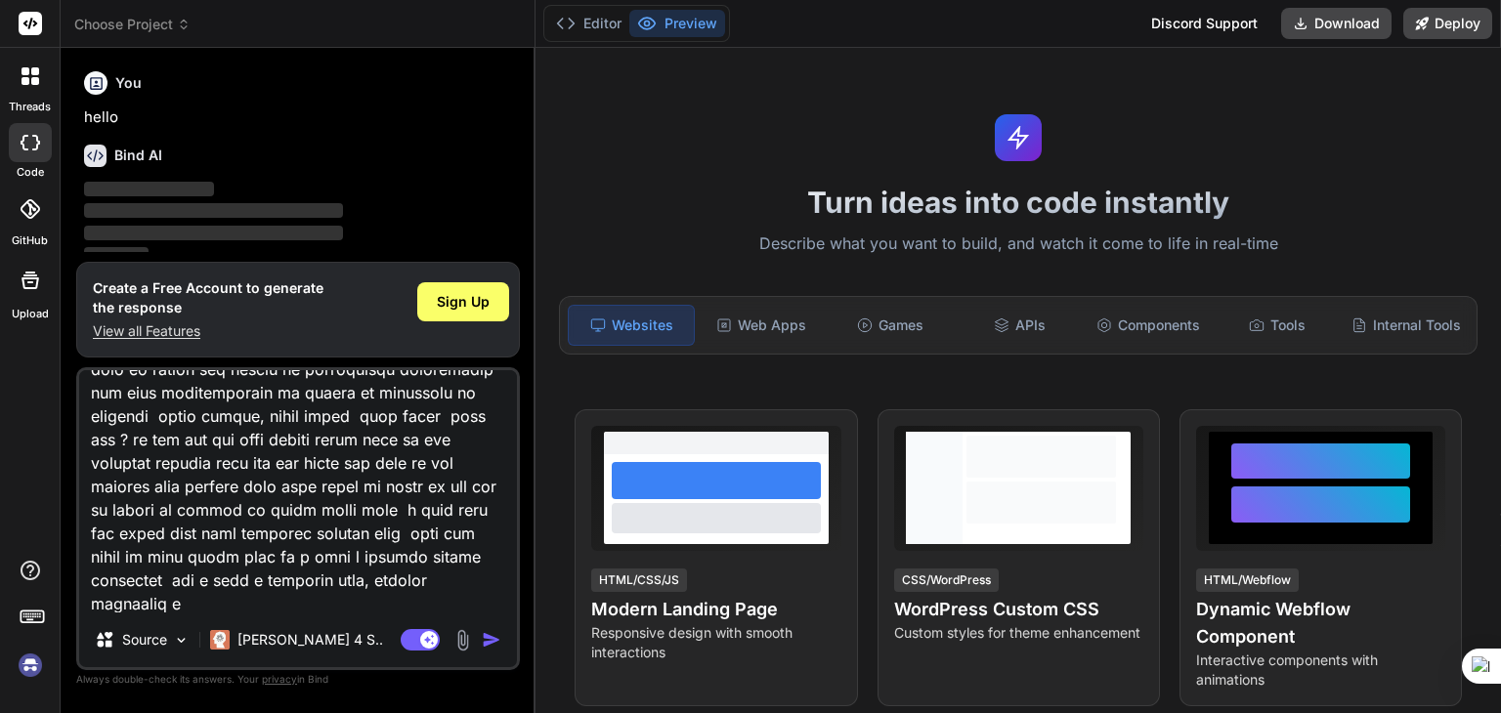
type textarea "x"
type textarea "this is my code now my requirement is added more here all the mailid in bulk sh…"
type textarea "x"
type textarea "this is my code now my requirement is added more here all the mailid in bulk sh…"
type textarea "x"
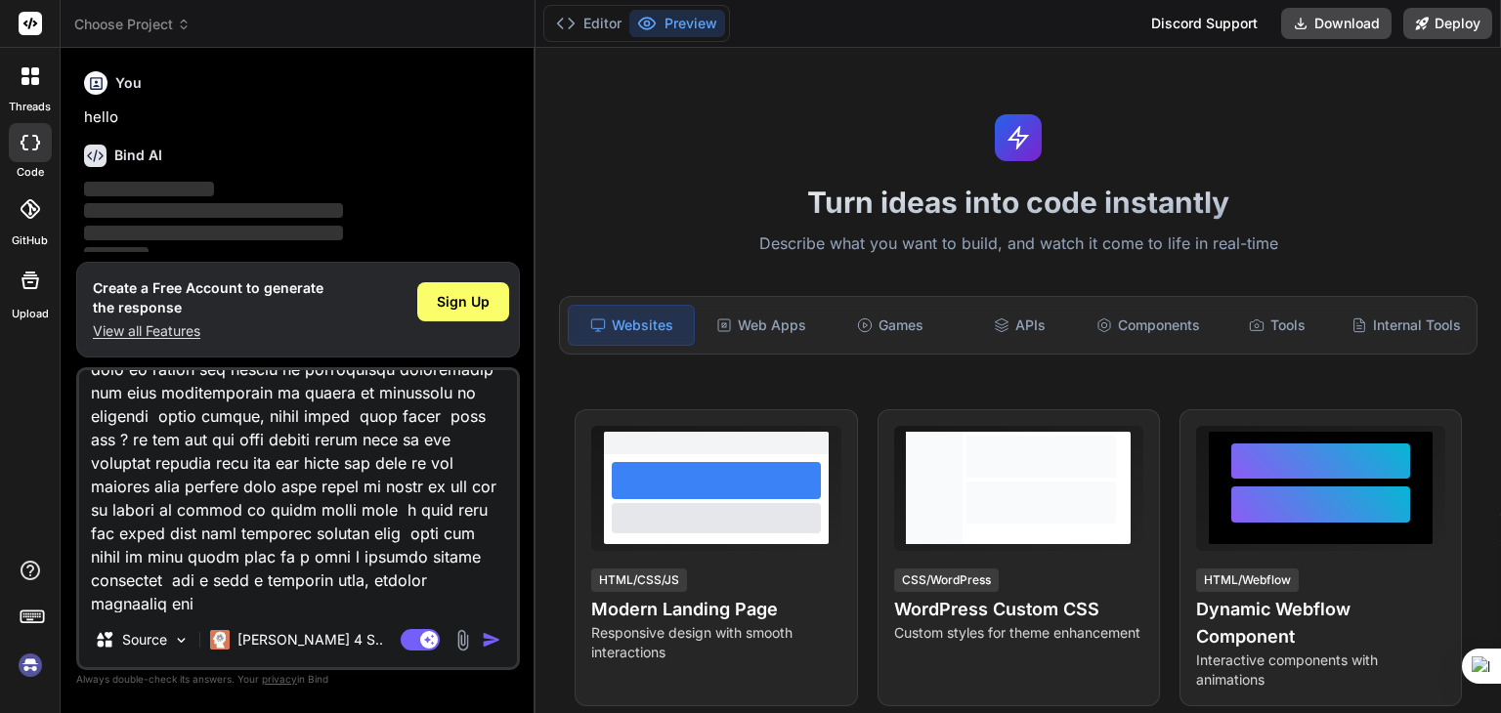
type textarea "this is my code now my requirement is added more here all the mailid in bulk sh…"
type textarea "x"
type textarea "this is my code now my requirement is added more here all the mailid in bulk sh…"
type textarea "x"
type textarea "this is my code now my requirement is added more here all the mailid in bulk sh…"
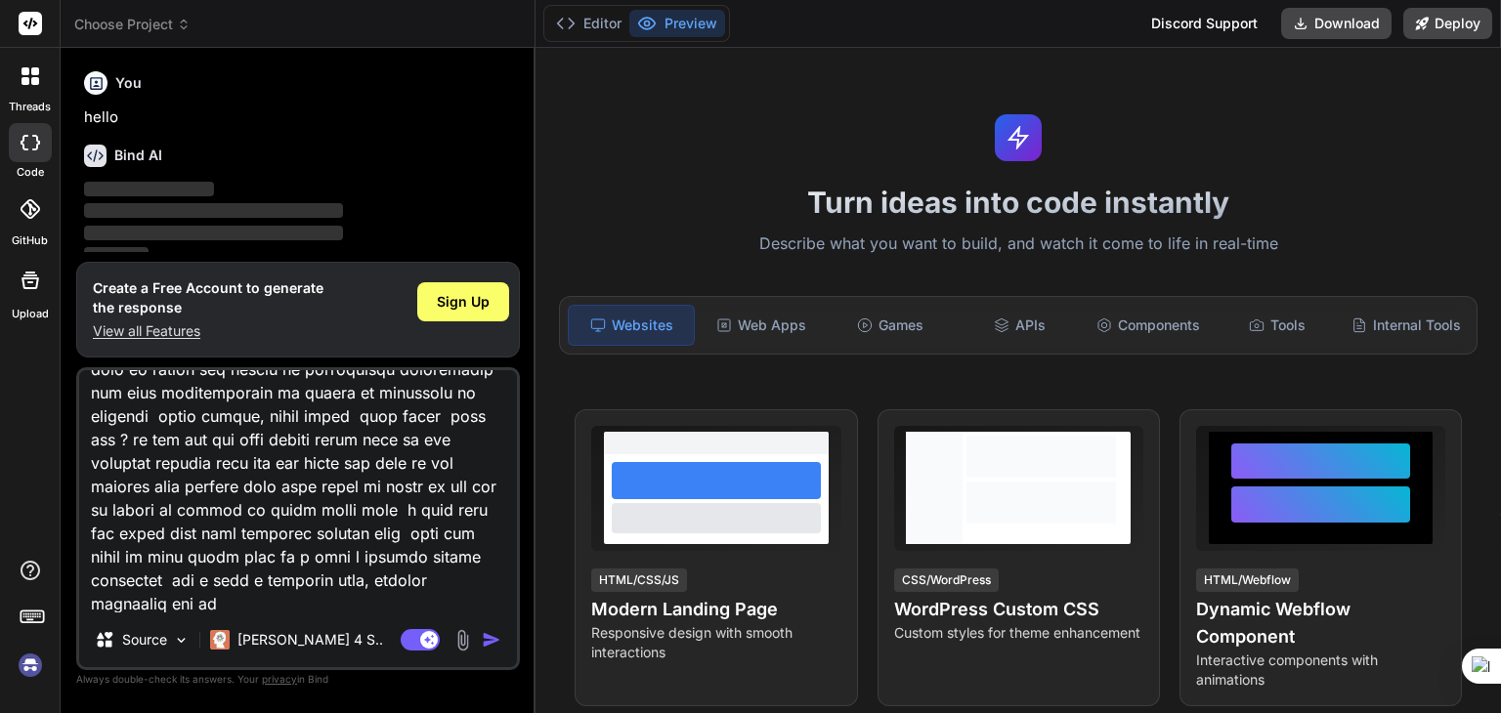
type textarea "x"
type textarea "this is my code now my requirement is added more here all the mailid in bulk sh…"
type textarea "x"
type textarea "this is my code now my requirement is added more here all the mailid in bulk sh…"
type textarea "x"
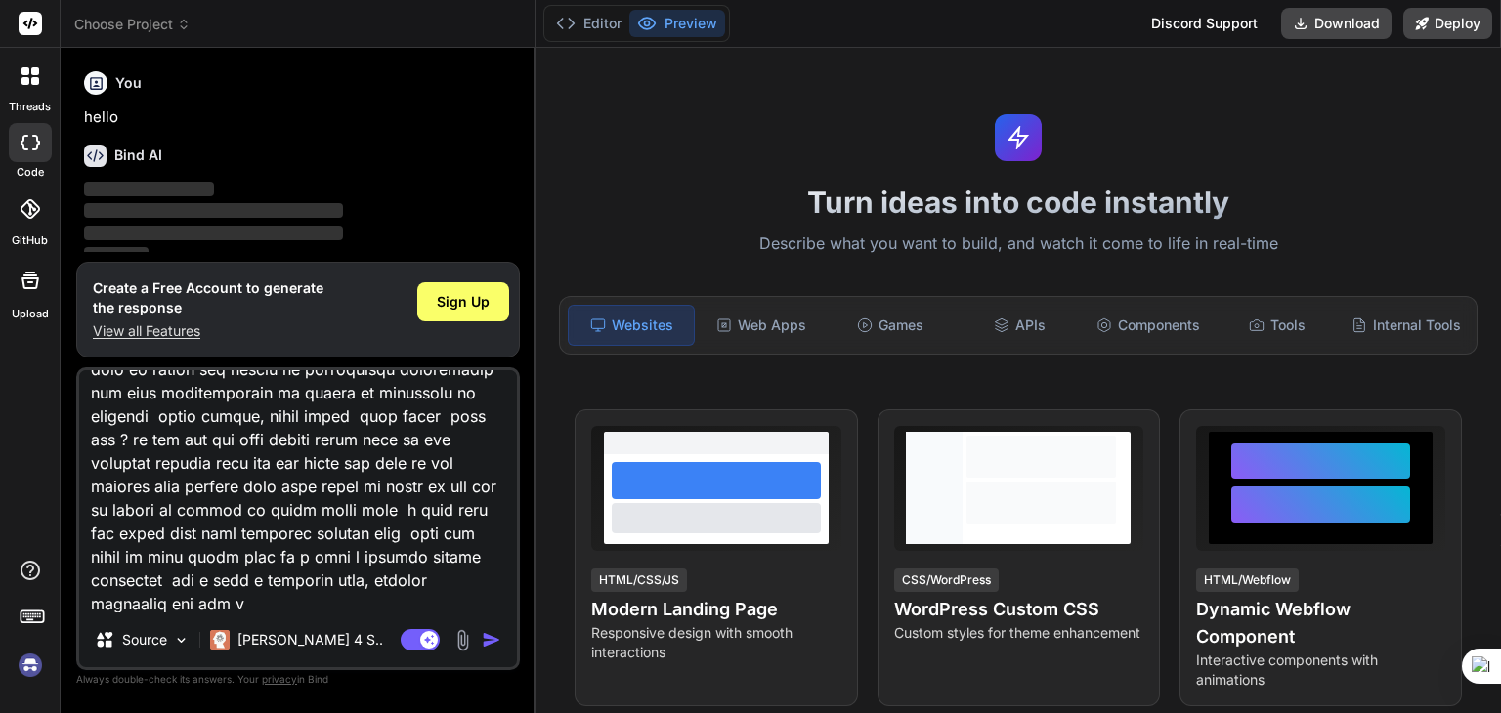
type textarea "this is my code now my requirement is added more here all the mailid in bulk sh…"
type textarea "x"
type textarea "this is my code now my requirement is added more here all the mailid in bulk sh…"
type textarea "x"
type textarea "this is my code now my requirement is added more here all the mailid in bulk sh…"
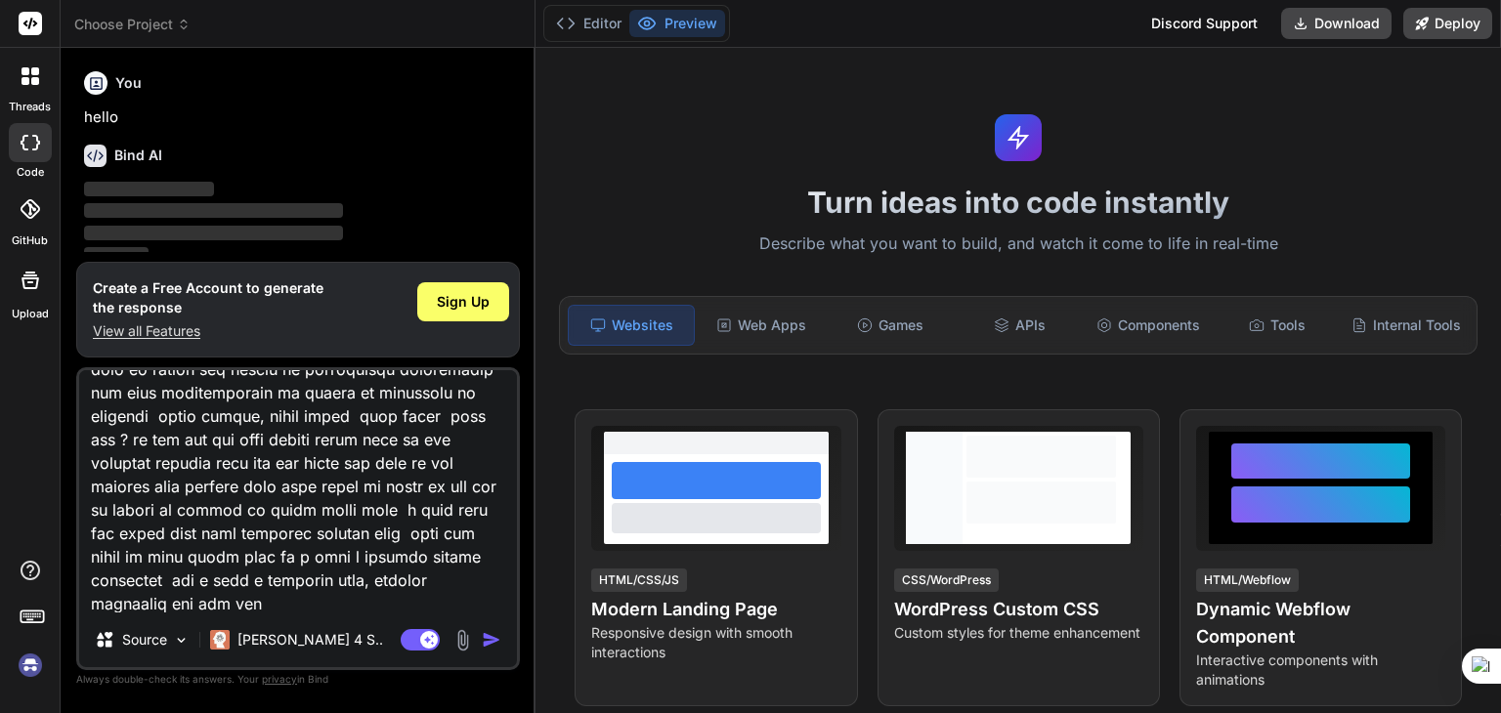
type textarea "x"
type textarea "this is my code now my requirement is added more here all the mailid in bulk sh…"
type textarea "x"
type textarea "this is my code now my requirement is added more here all the mailid in bulk sh…"
type textarea "x"
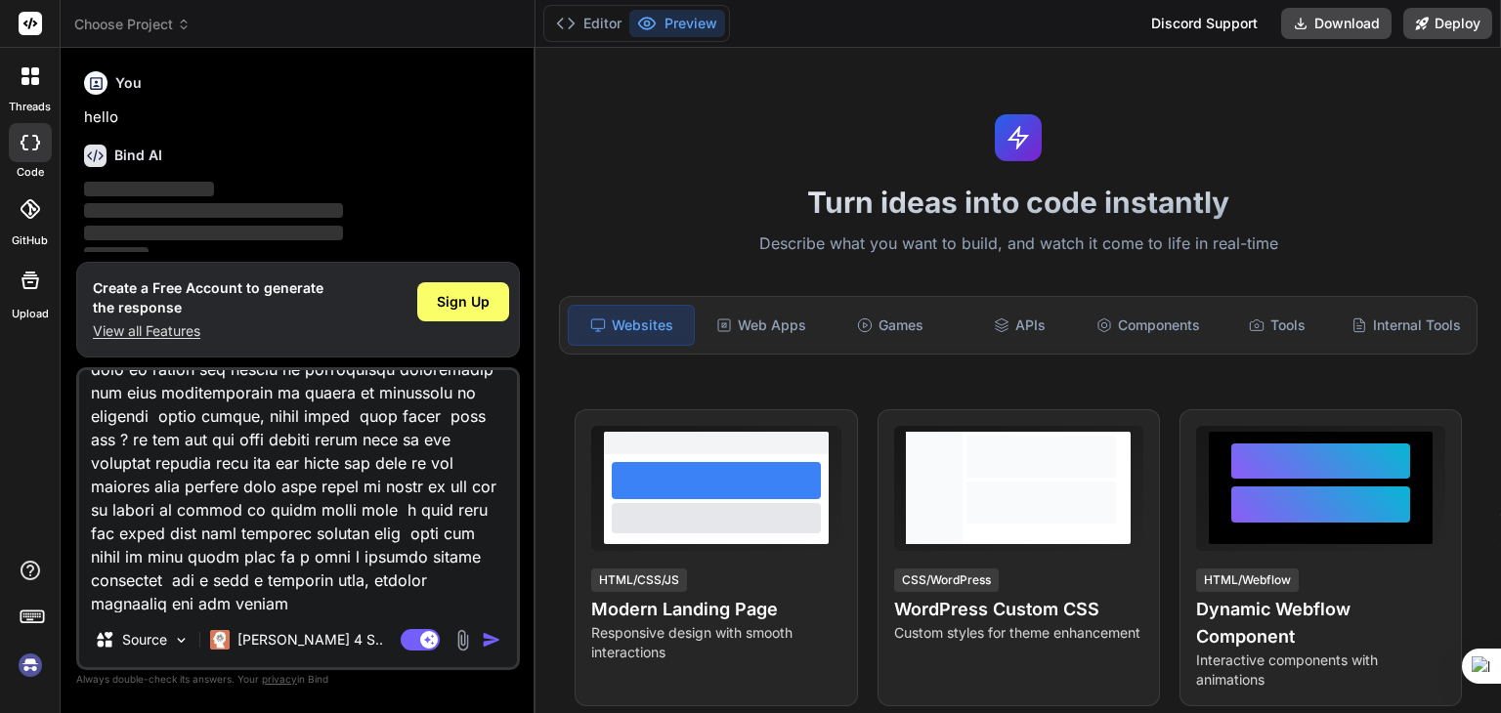
type textarea "this is my code now my requirement is added more here all the mailid in bulk sh…"
type textarea "x"
type textarea "this is my code now my requirement is added more here all the mailid in bulk sh…"
type textarea "x"
type textarea "this is my code now my requirement is added more here all the mailid in bulk sh…"
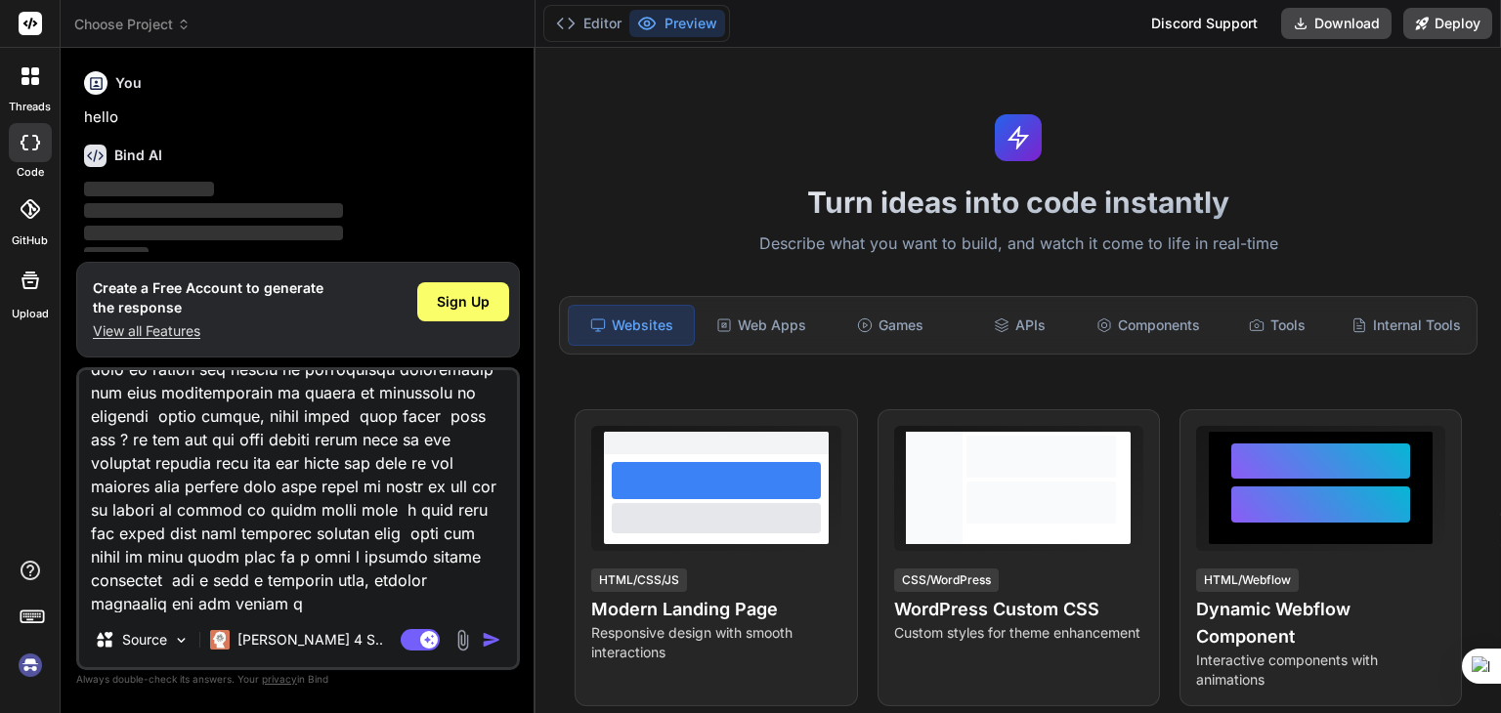
type textarea "x"
type textarea "this is my code now my requirement is added more here all the mailid in bulk sh…"
type textarea "x"
type textarea "this is my code now my requirement is added more here all the mailid in bulk sh…"
type textarea "x"
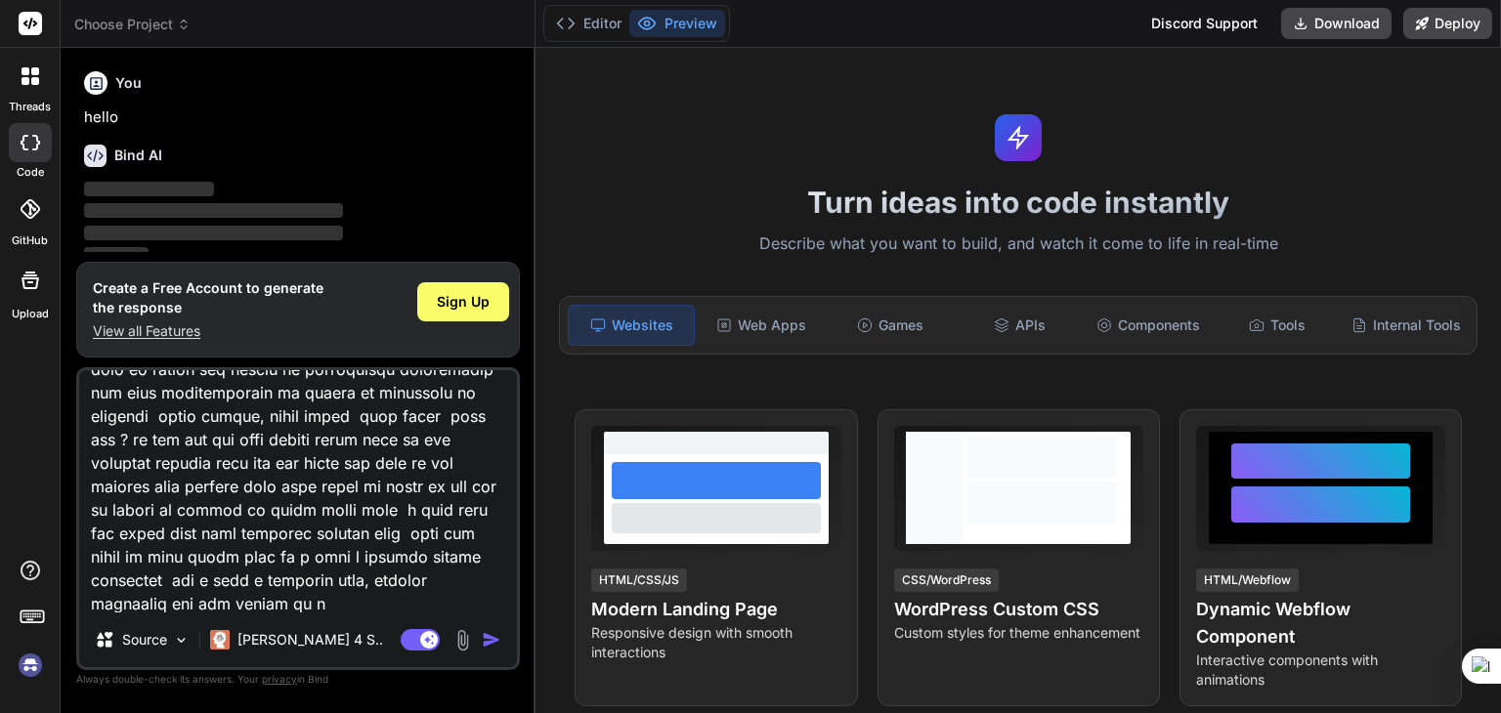
type textarea "this is my code now my requirement is added more here all the mailid in bulk sh…"
type textarea "x"
type textarea "this is my code now my requirement is added more here all the mailid in bulk sh…"
type textarea "x"
type textarea "this is my code now my requirement is added more here all the mailid in bulk sh…"
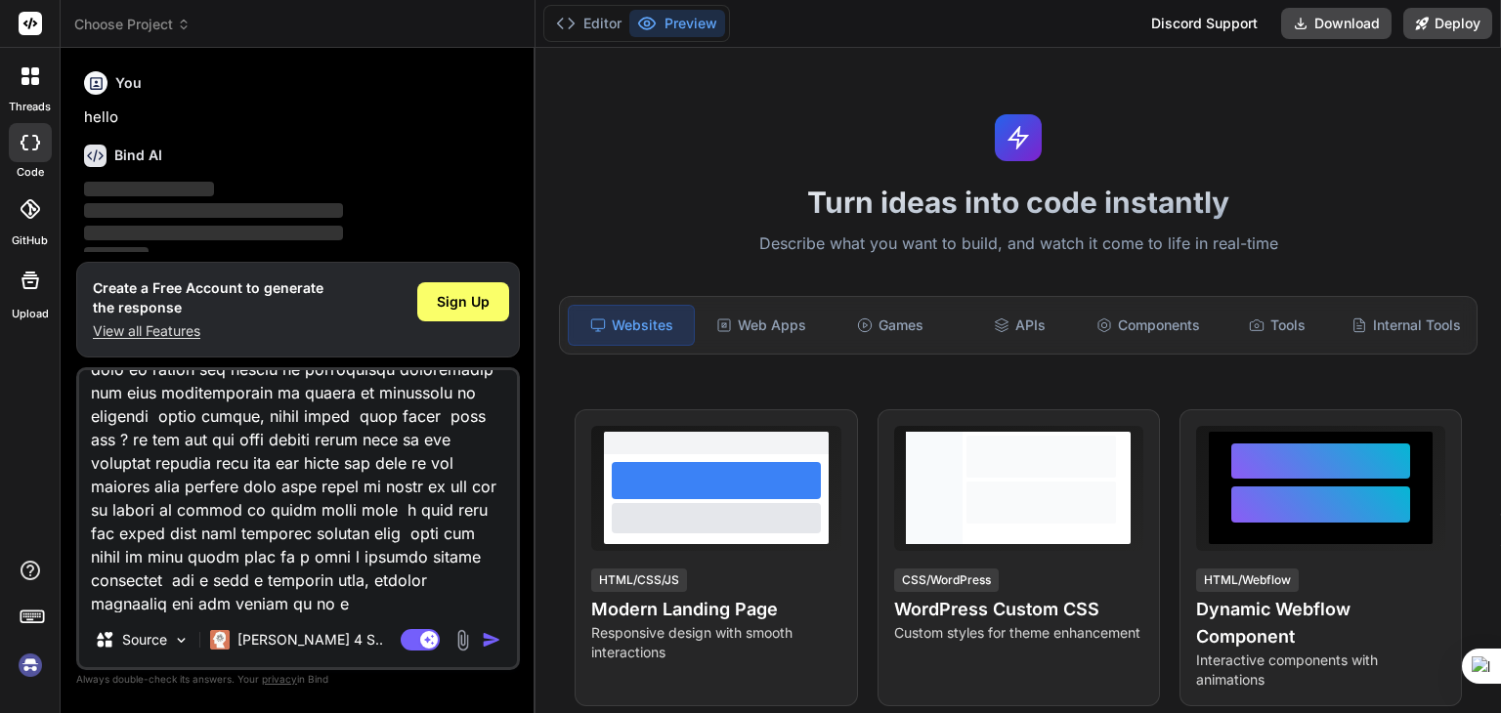
type textarea "x"
type textarea "this is my code now my requirement is added more here all the mailid in bulk sh…"
type textarea "x"
type textarea "this is my code now my requirement is added more here all the mailid in bulk sh…"
type textarea "x"
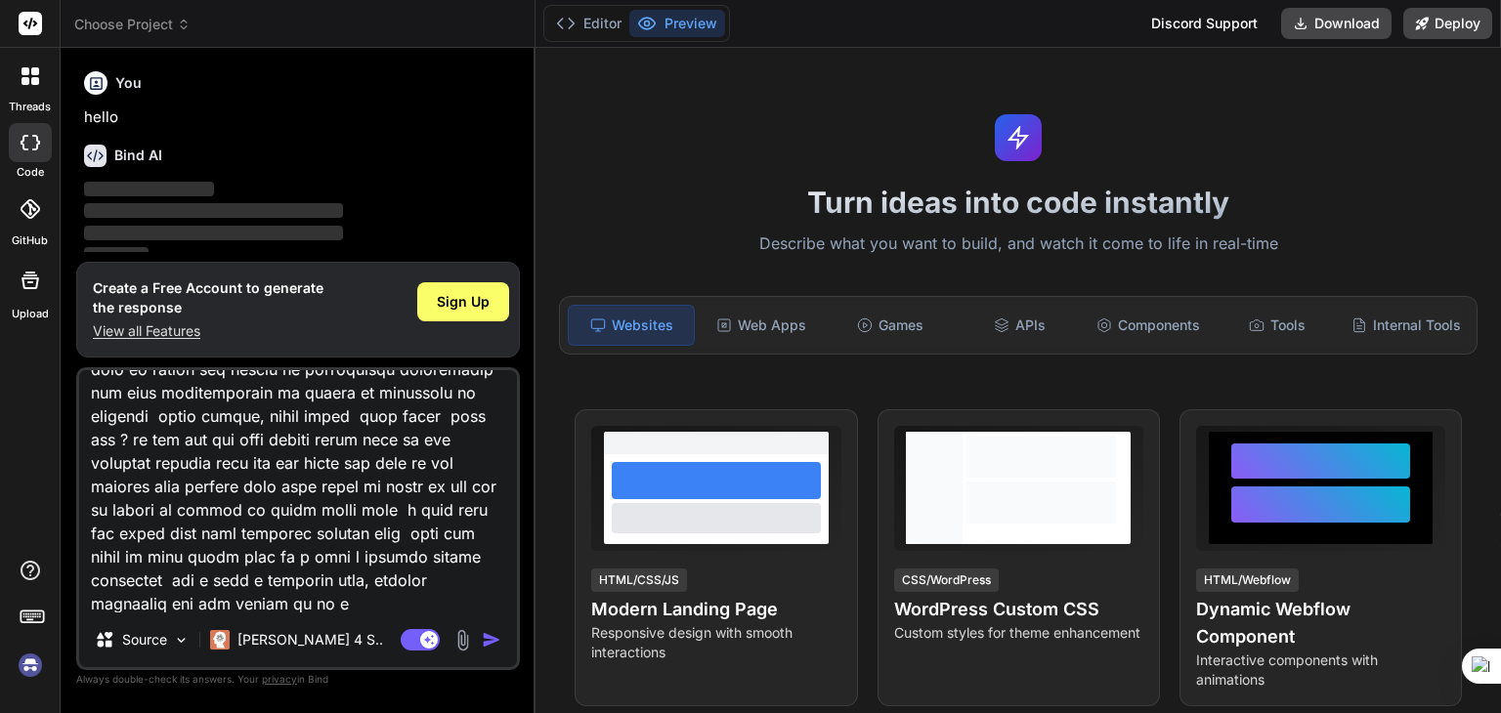
type textarea "this is my code now my requirement is added more here all the mailid in bulk sh…"
type textarea "x"
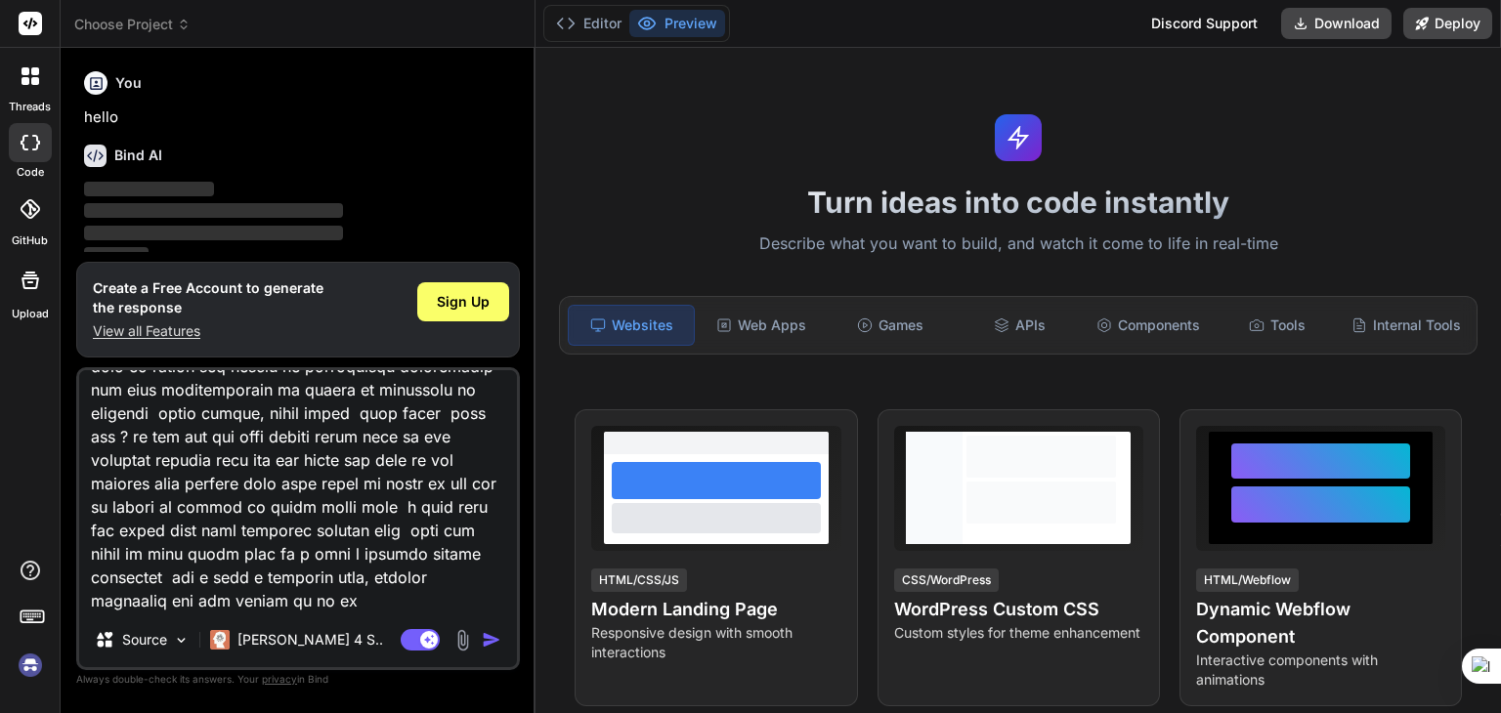
type textarea "this is my code now my requirement is added more here all the mailid in bulk sh…"
type textarea "x"
type textarea "this is my code now my requirement is added more here all the mailid in bulk sh…"
click at [489, 639] on img "button" at bounding box center [492, 640] width 20 height 20
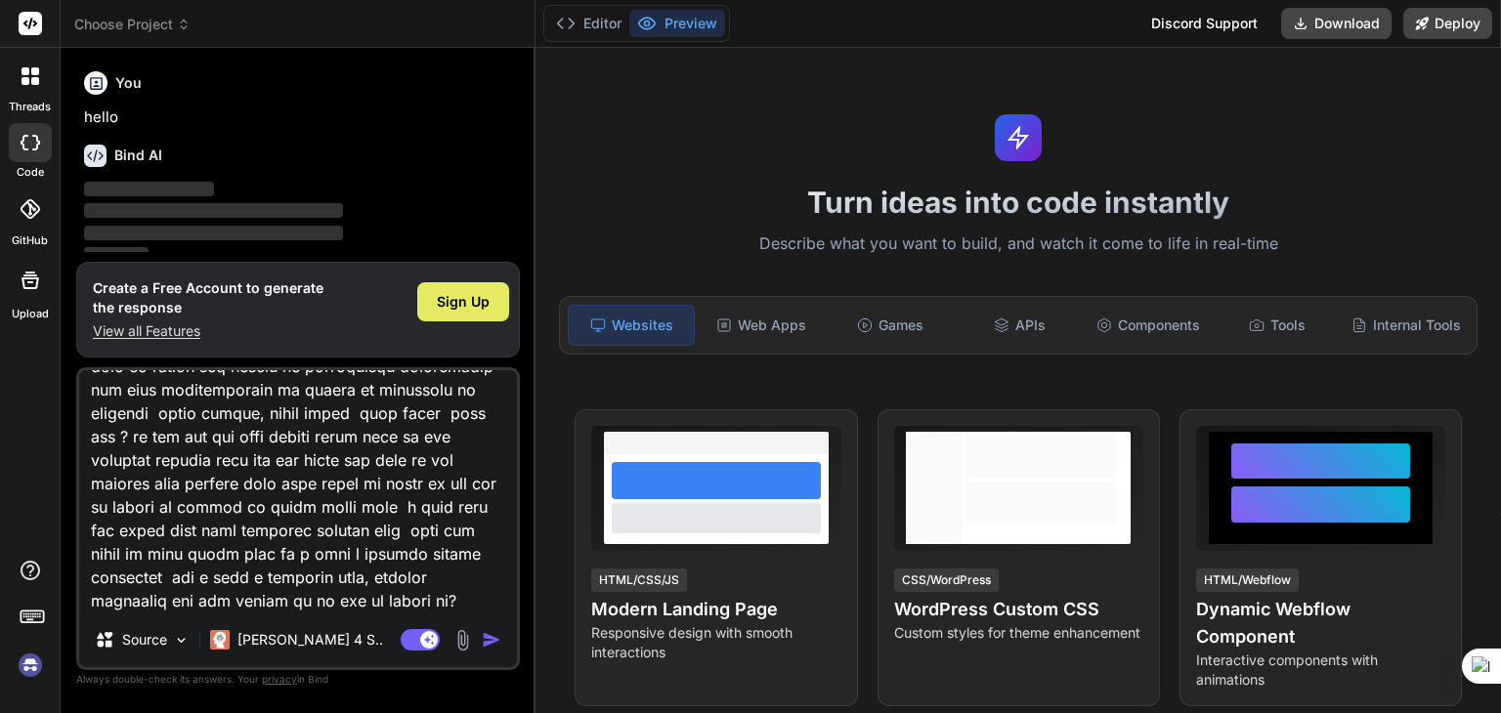
click at [454, 299] on span "Sign Up" at bounding box center [463, 302] width 53 height 20
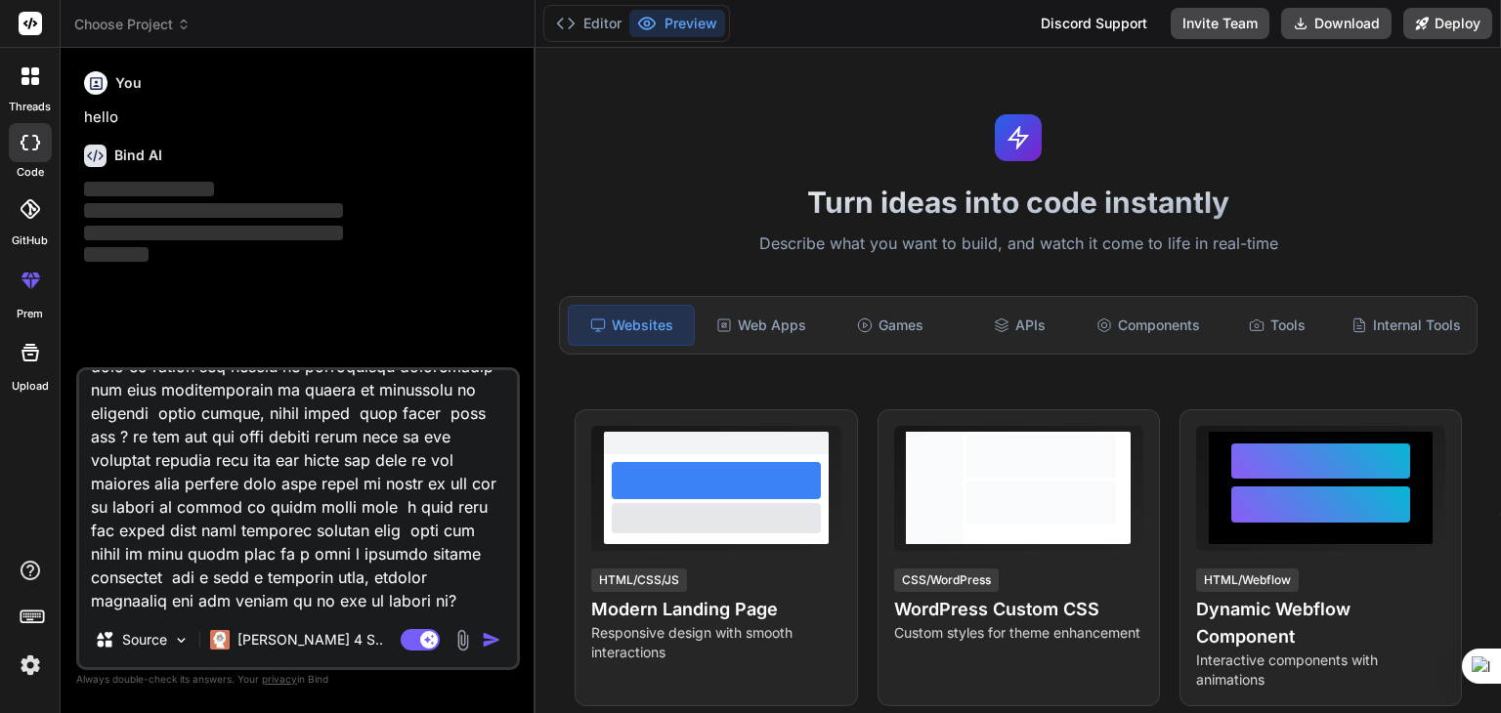
click at [485, 645] on img "button" at bounding box center [492, 640] width 20 height 20
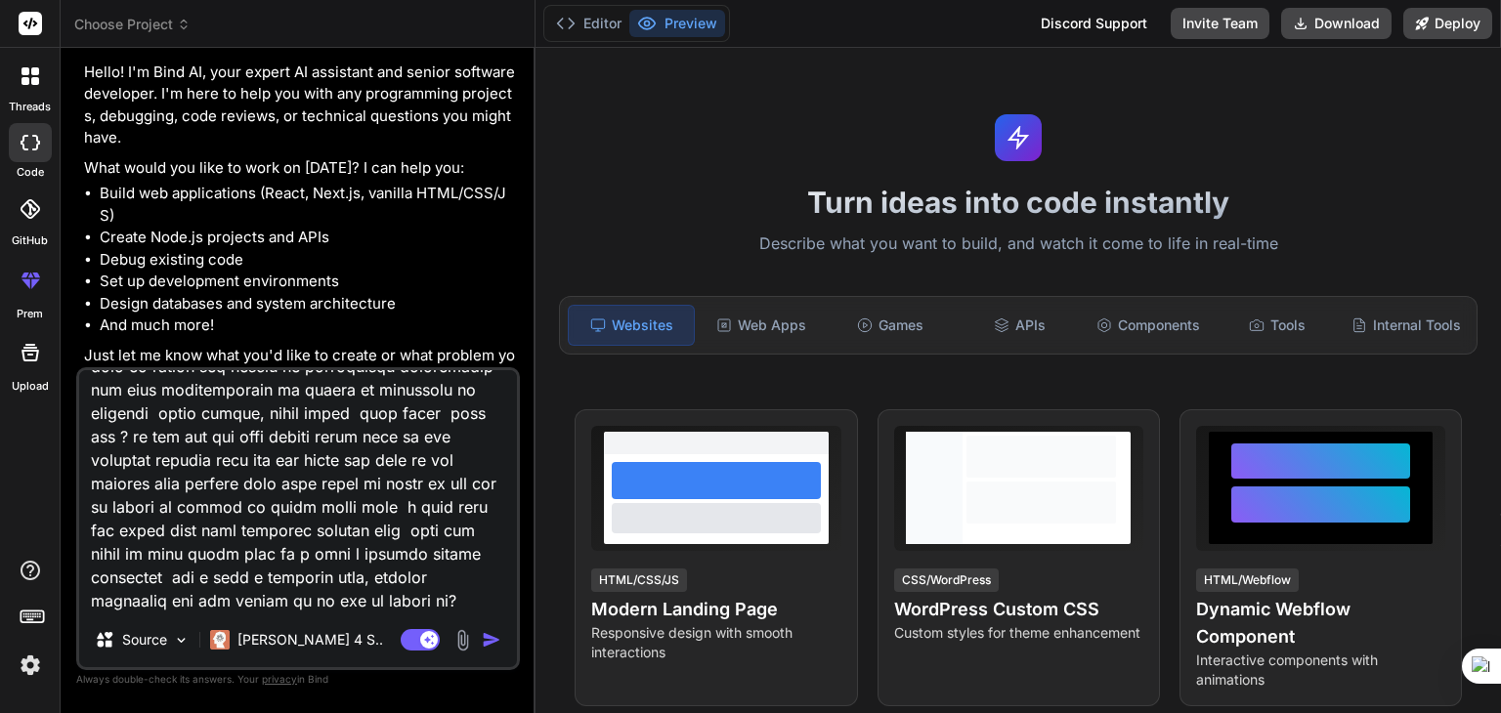
scroll to position [141, 0]
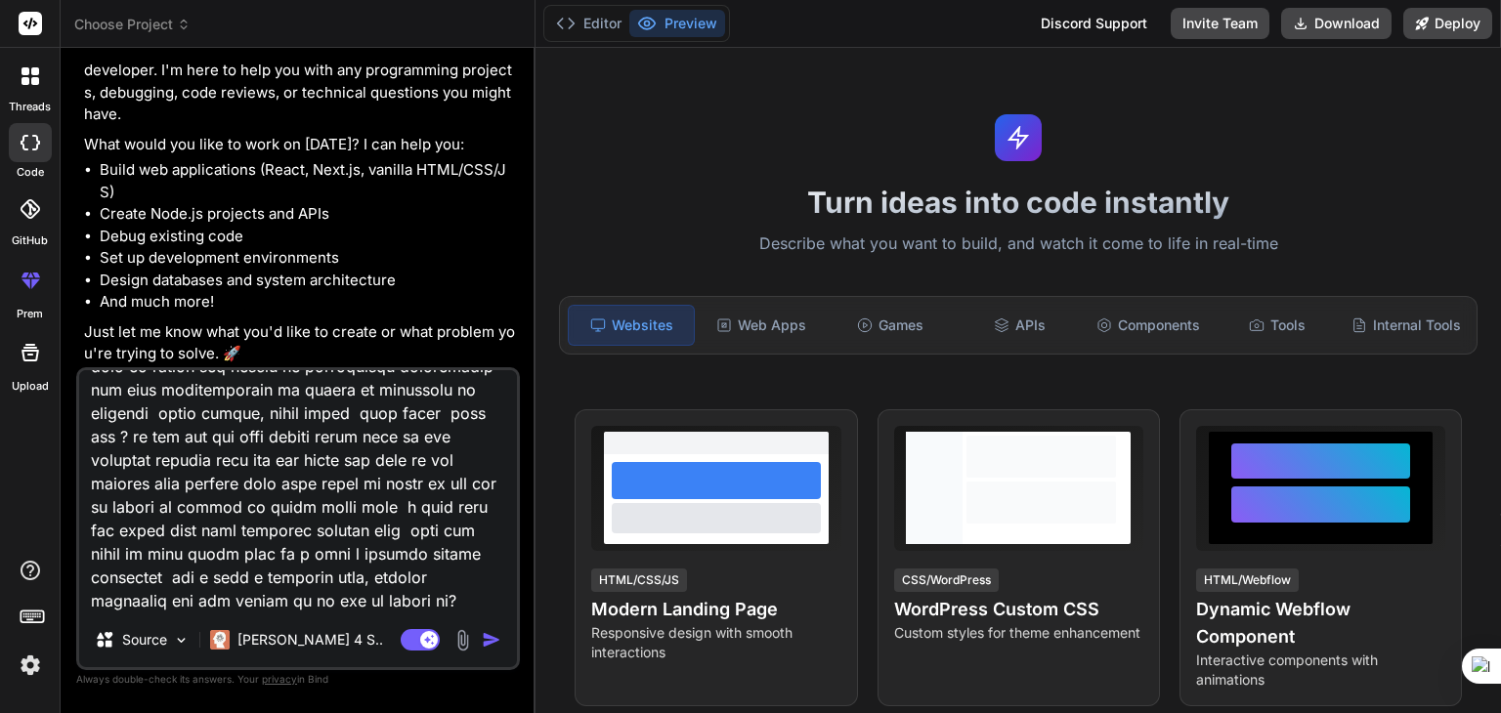
click at [484, 638] on img "button" at bounding box center [492, 640] width 20 height 20
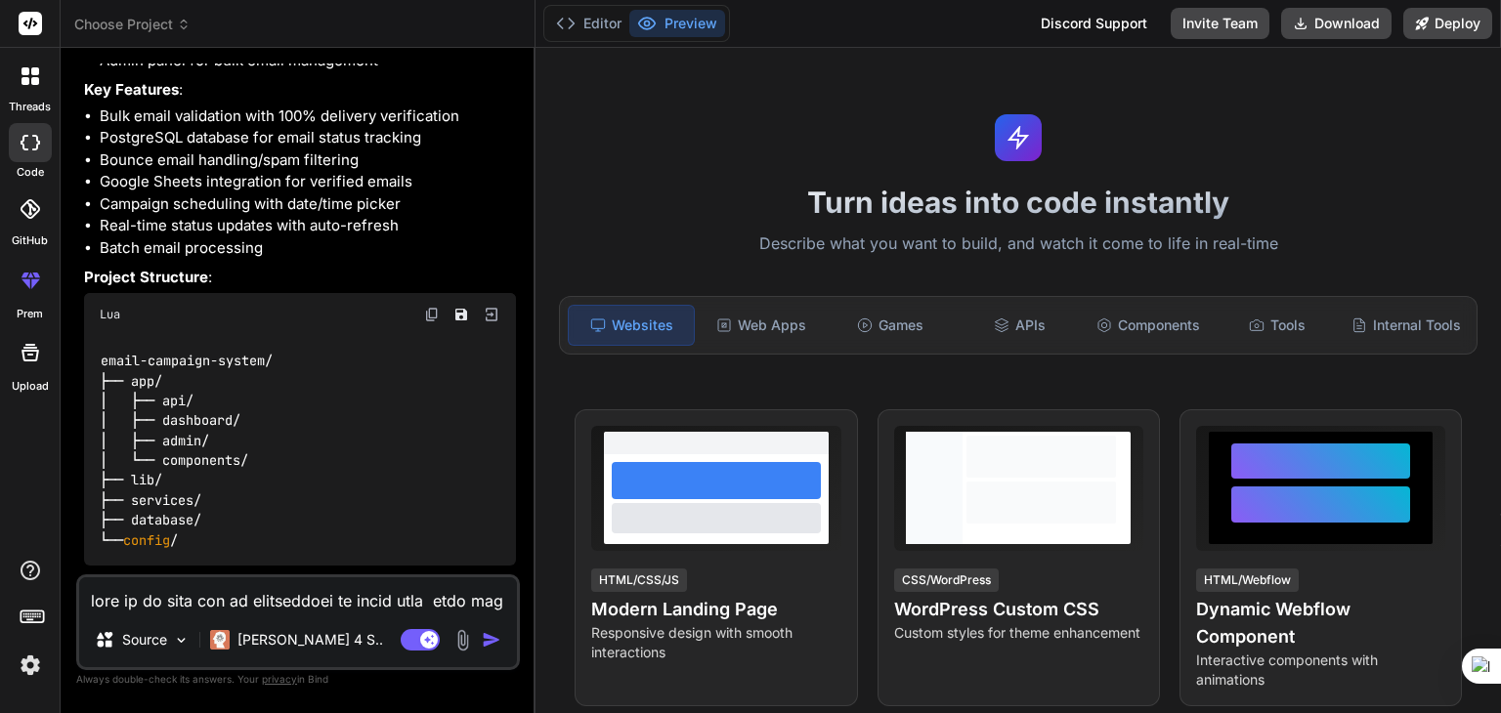
scroll to position [1578, 0]
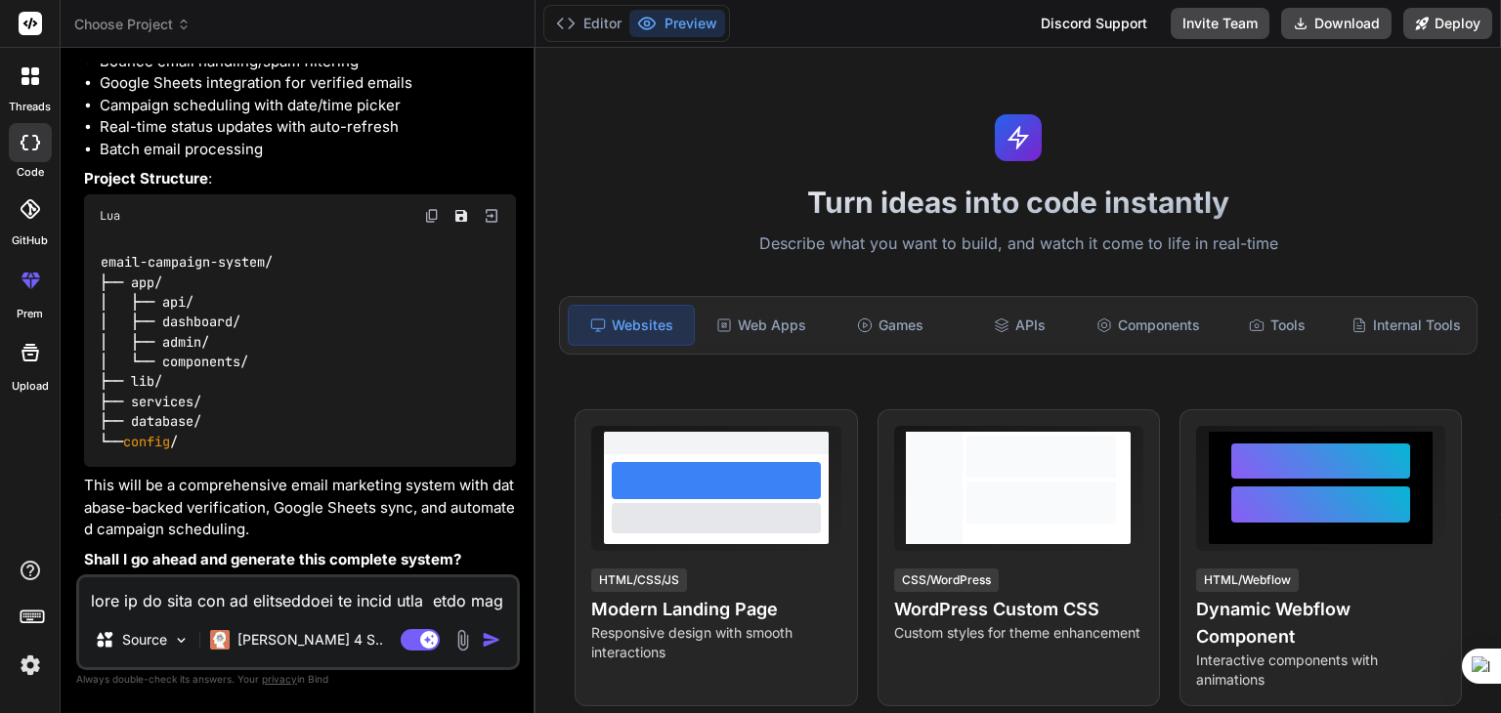
click at [279, 606] on textarea at bounding box center [298, 595] width 438 height 35
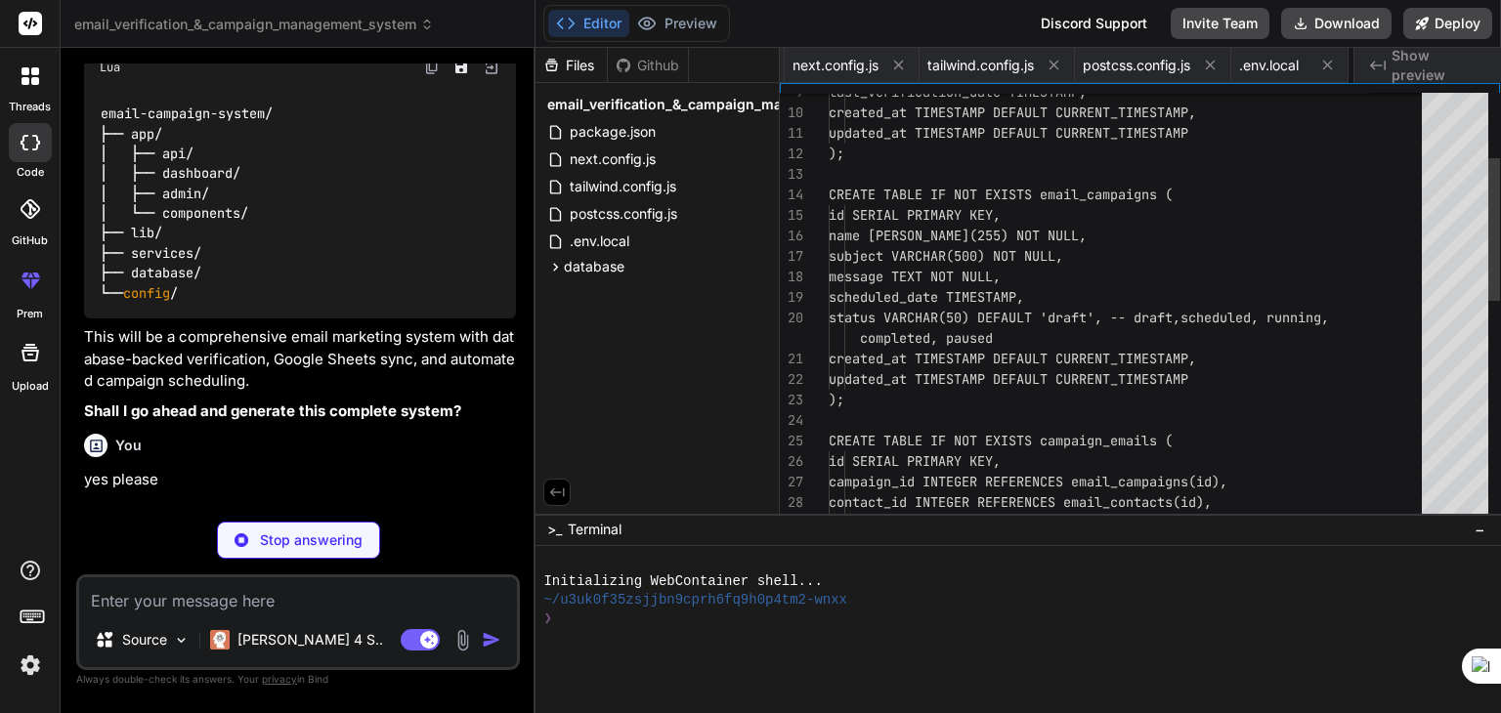
scroll to position [0, 253]
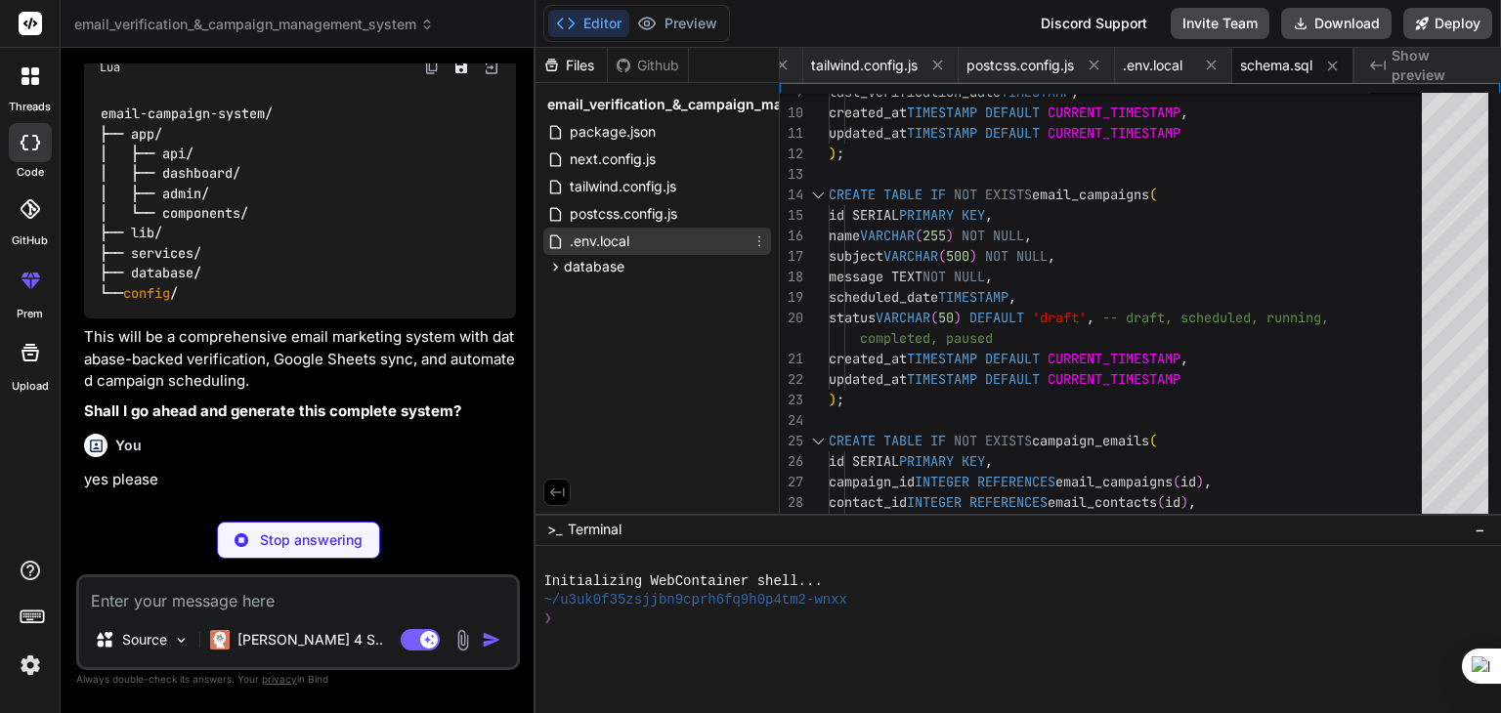
click at [639, 229] on div ".env.local" at bounding box center [657, 241] width 228 height 27
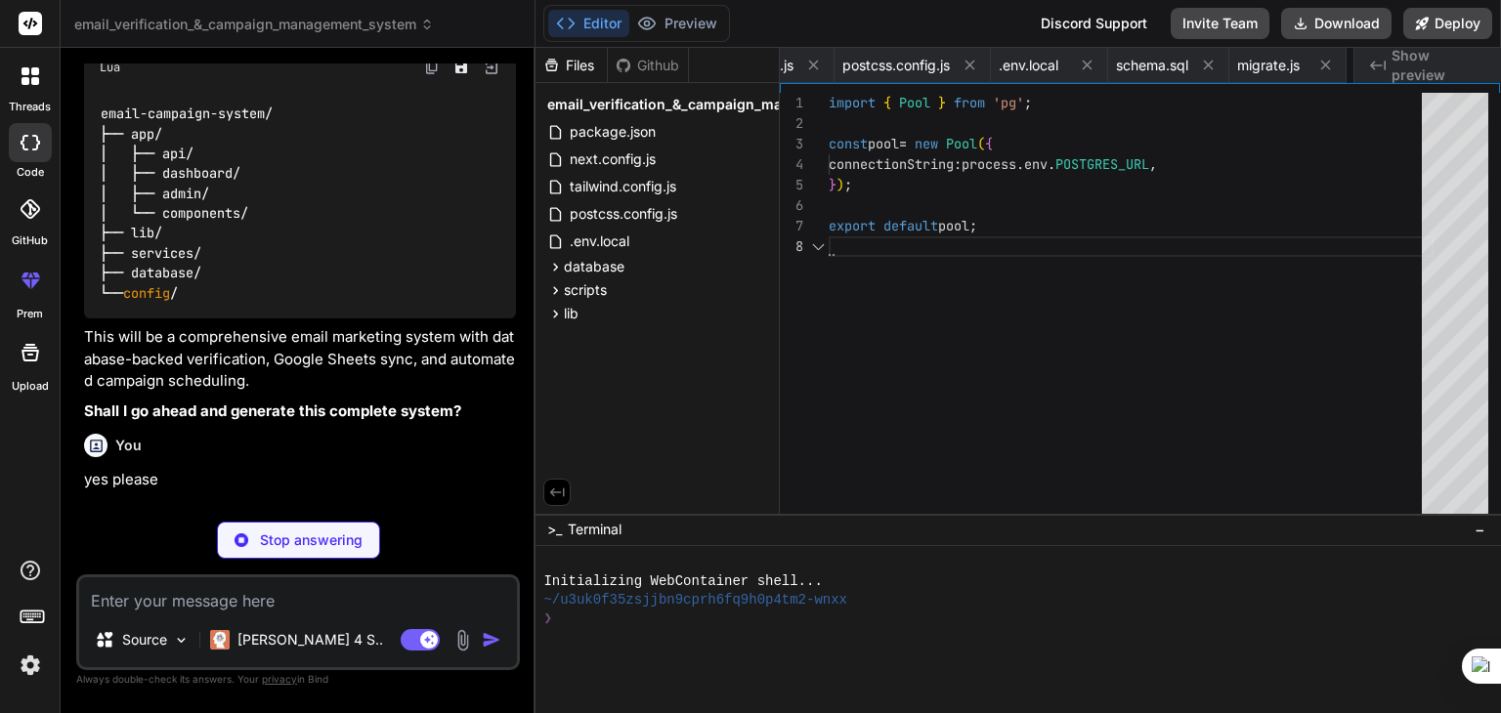
scroll to position [0, 492]
click at [605, 245] on span ".env.local" at bounding box center [600, 241] width 64 height 23
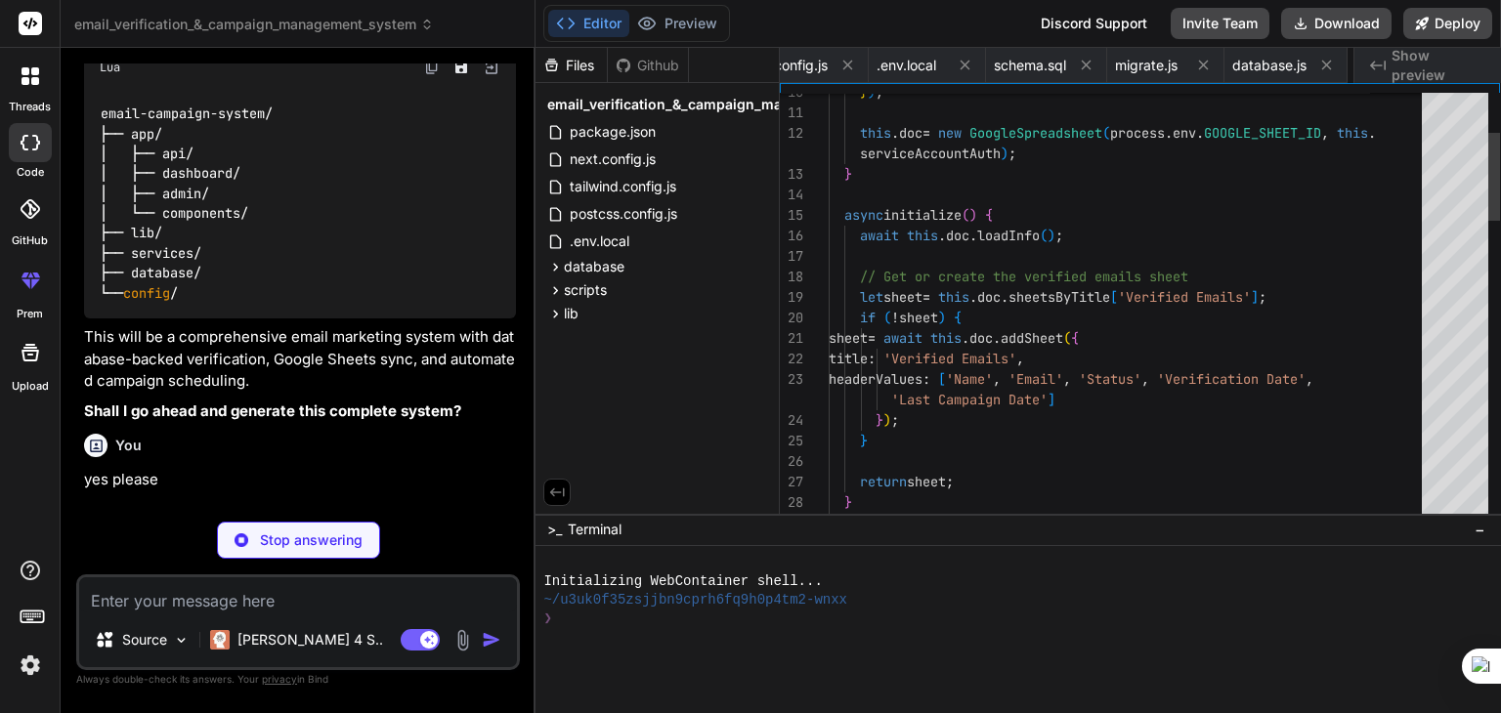
scroll to position [0, 645]
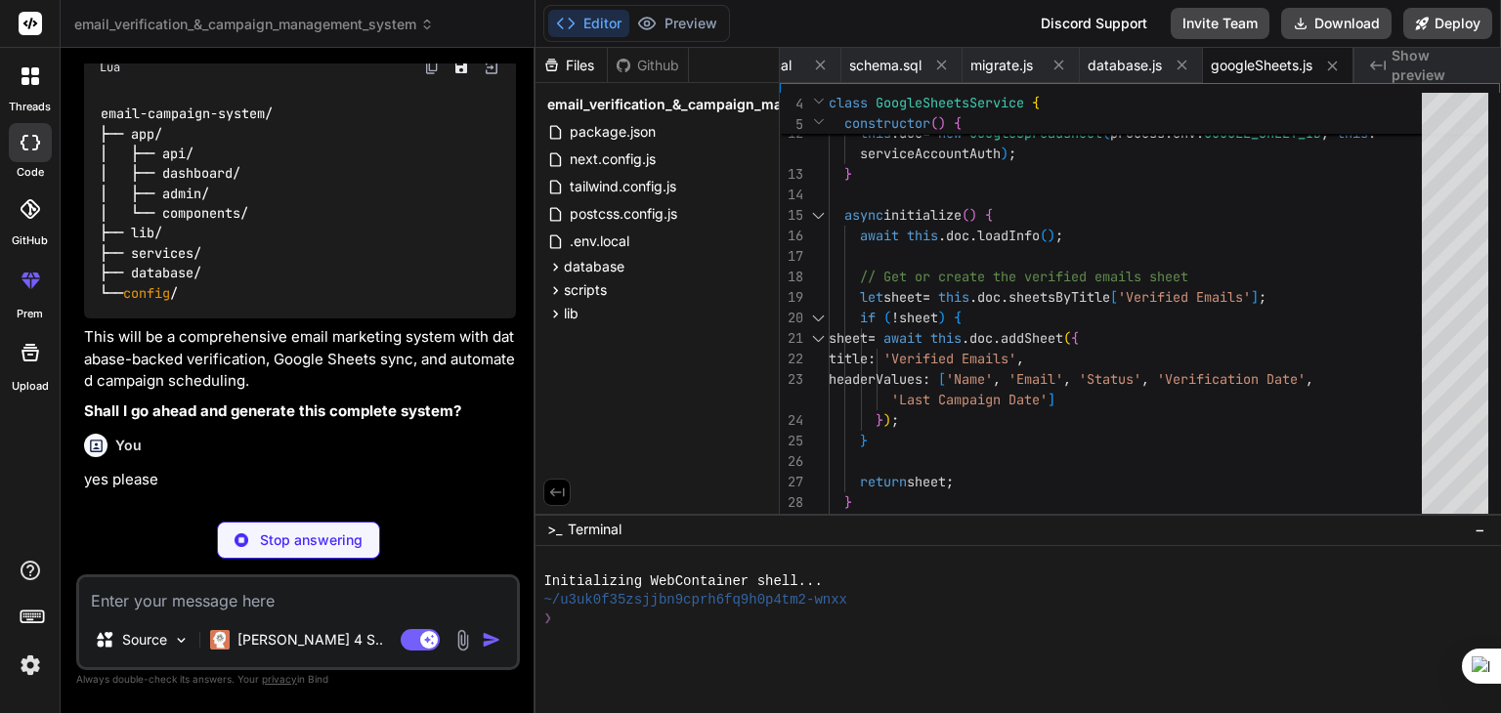
click at [132, 610] on textarea at bounding box center [298, 595] width 438 height 35
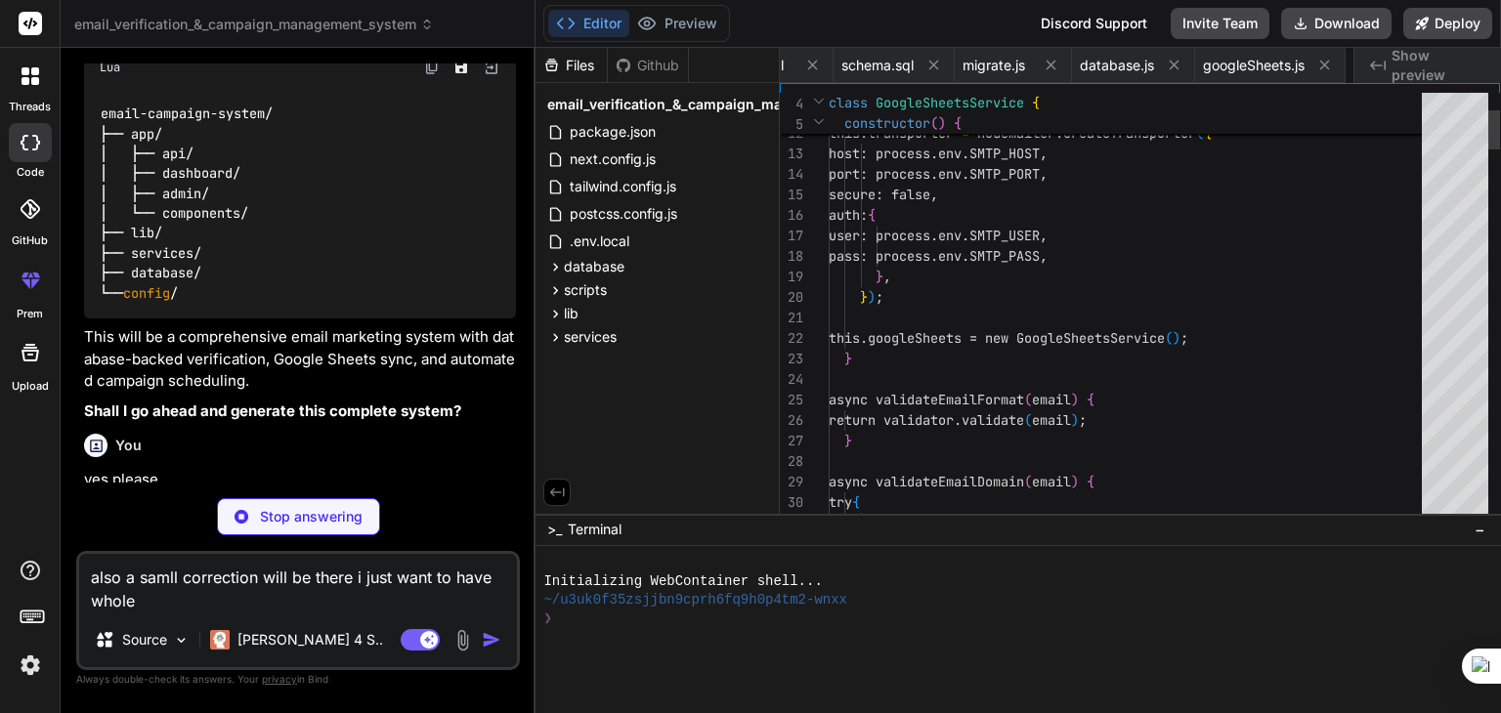
scroll to position [0, 816]
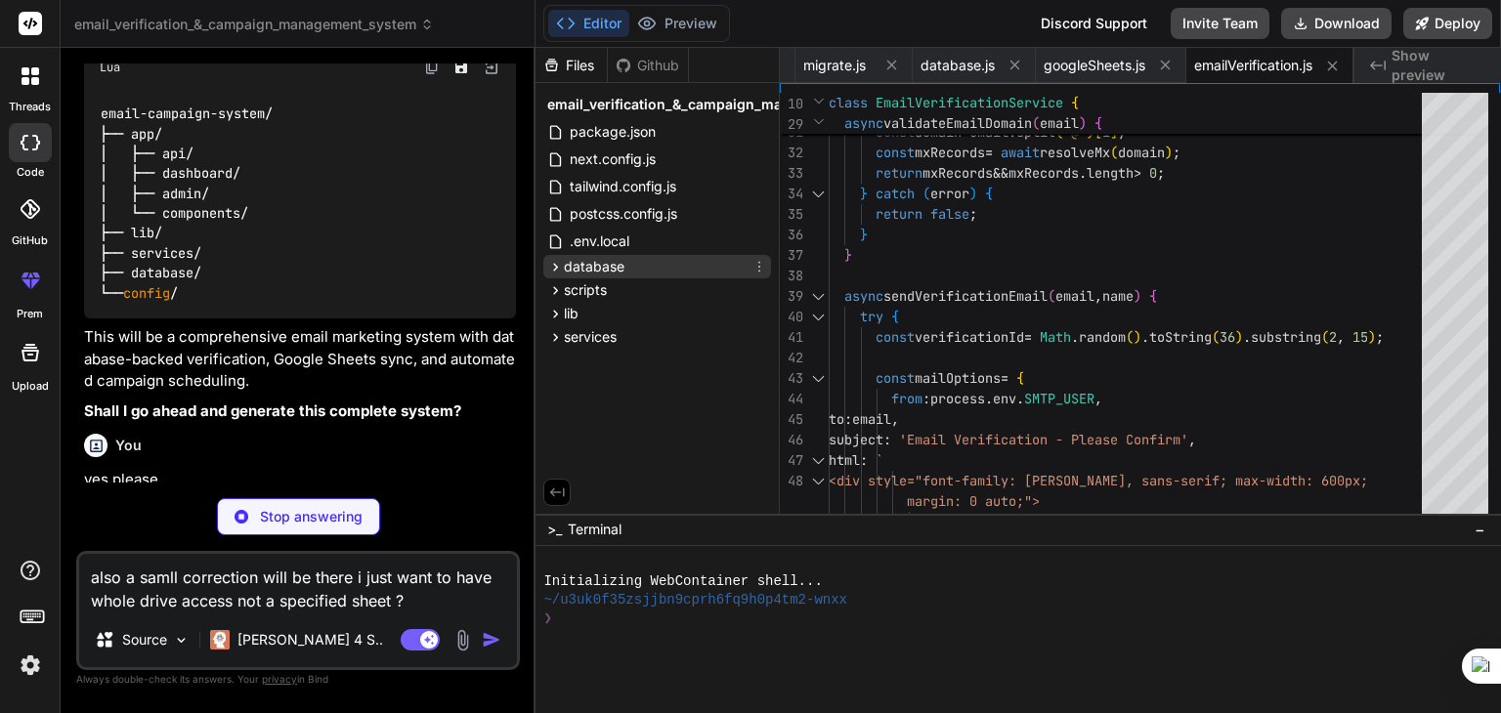
click at [612, 267] on span "database" at bounding box center [594, 267] width 61 height 20
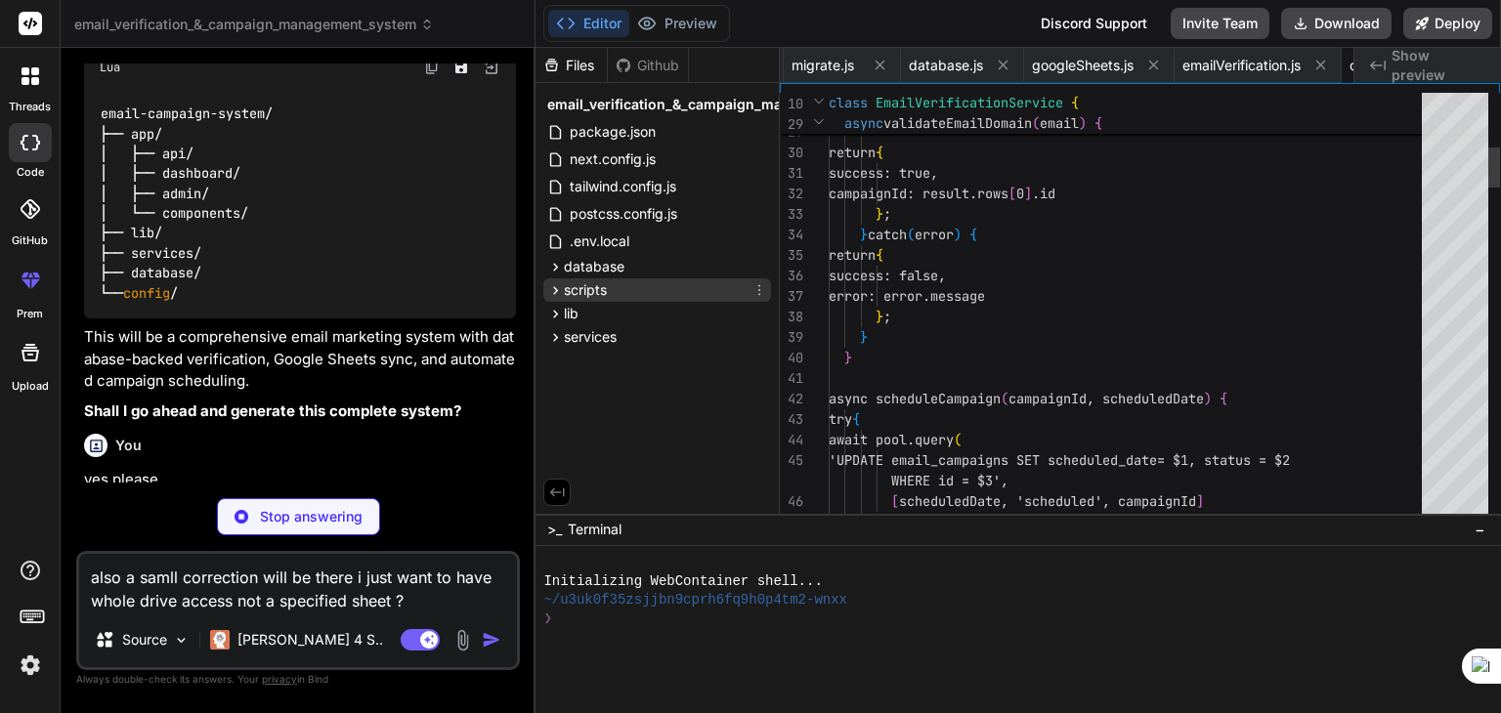
scroll to position [0, 999]
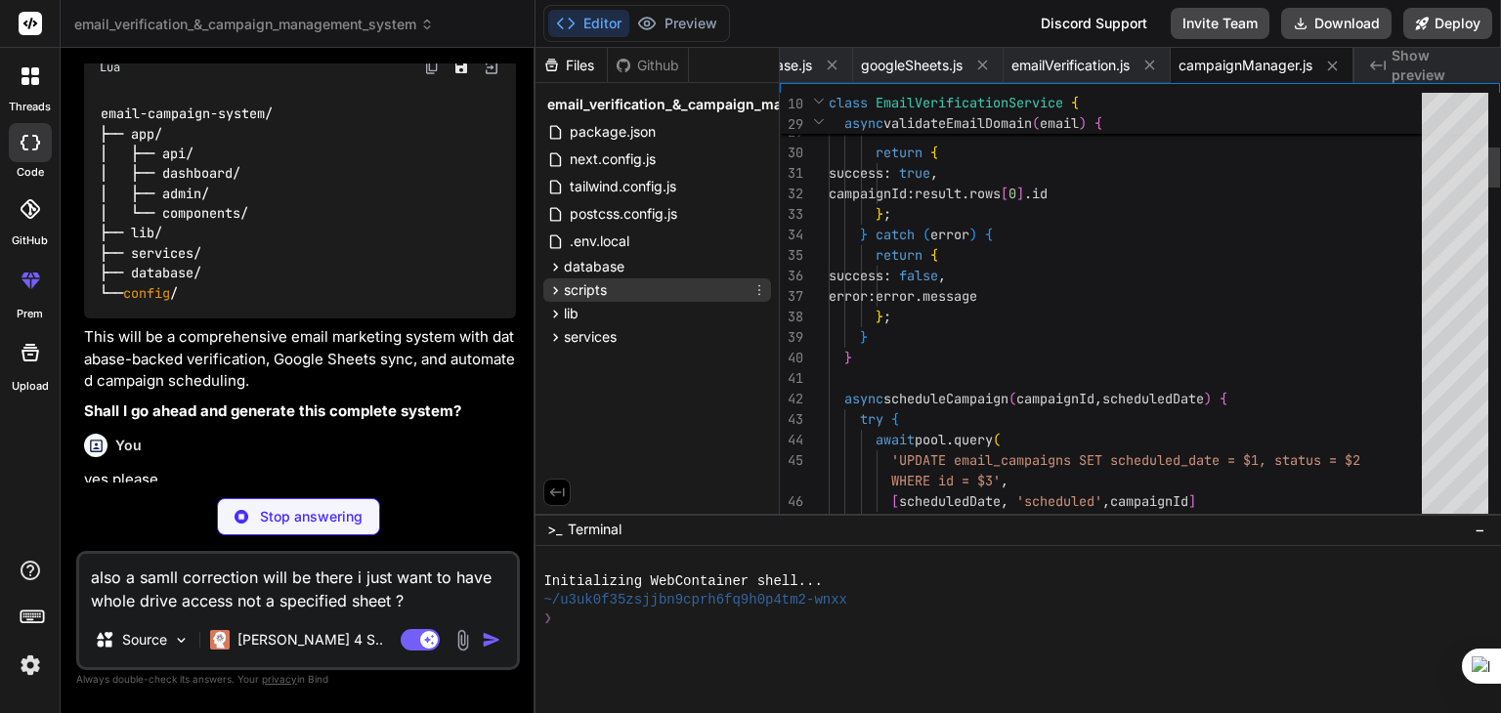
click at [618, 290] on div "scripts" at bounding box center [657, 289] width 228 height 23
click at [618, 308] on div "lib" at bounding box center [657, 313] width 228 height 23
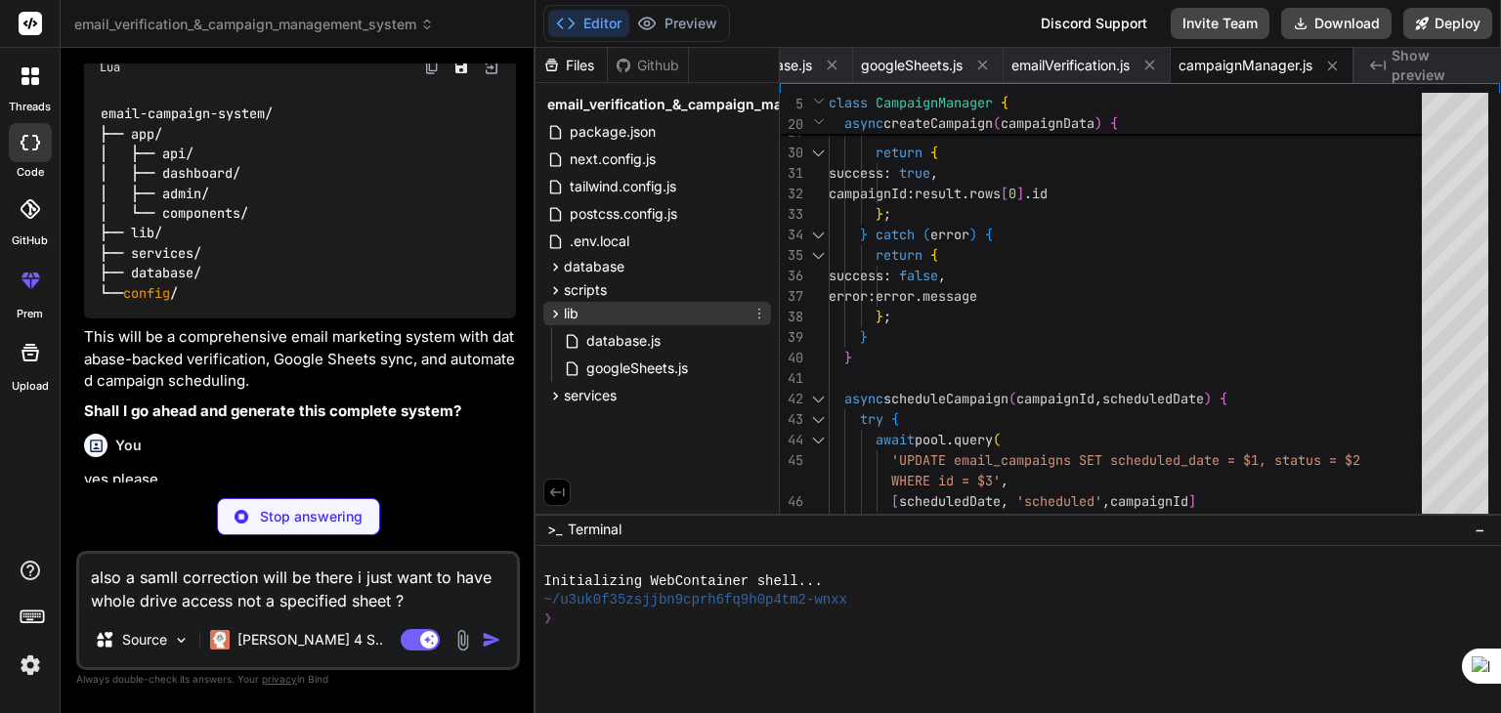
click at [622, 315] on div "lib" at bounding box center [657, 313] width 228 height 23
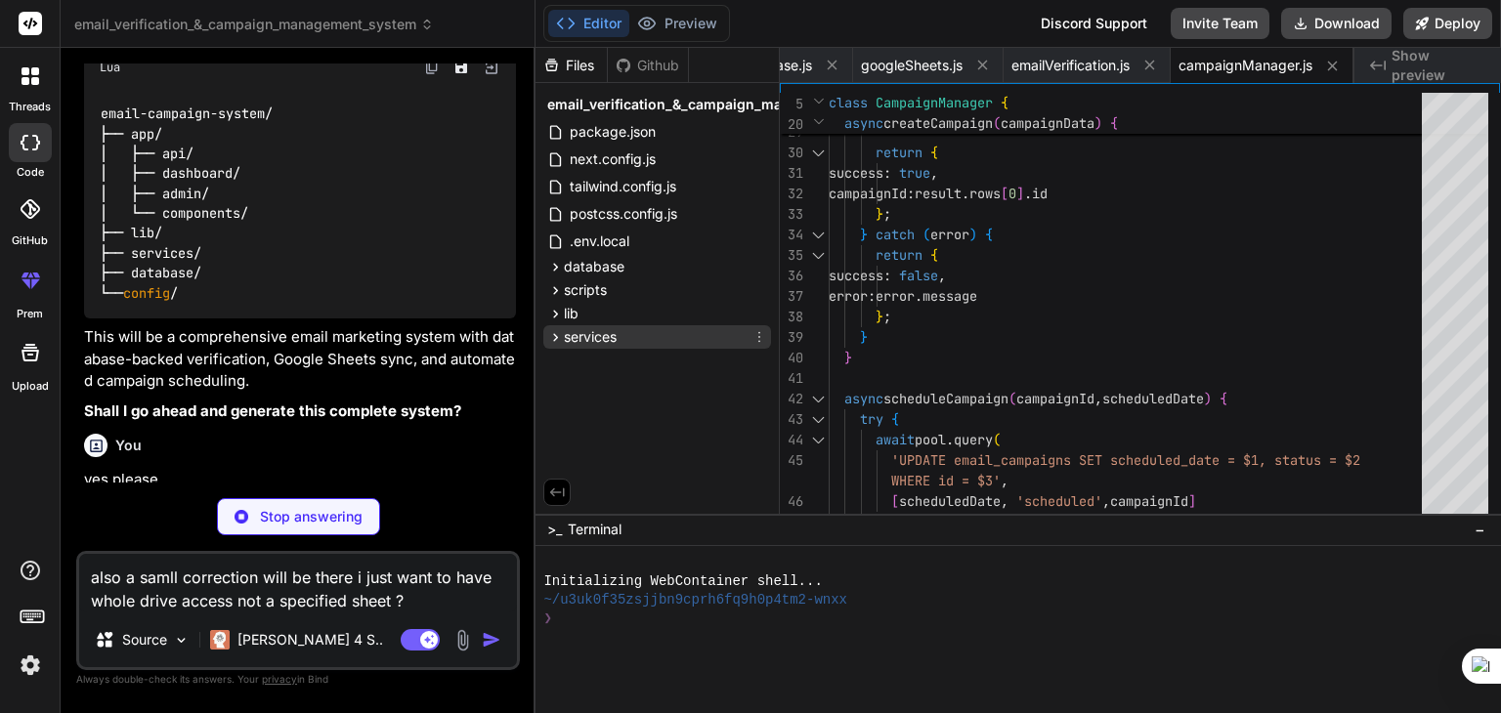
click at [631, 341] on div "services" at bounding box center [657, 336] width 228 height 23
click at [639, 335] on div "services" at bounding box center [657, 336] width 228 height 23
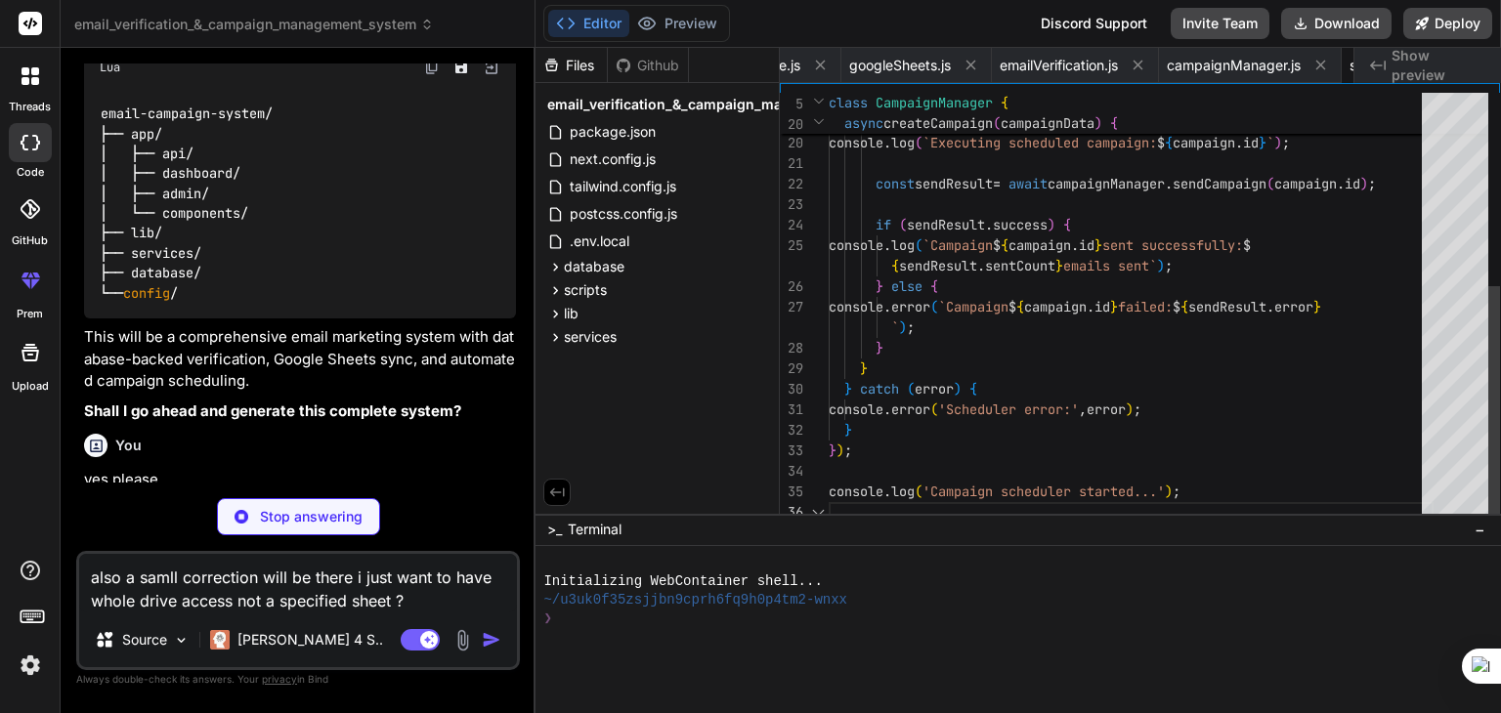
scroll to position [0, 1126]
click at [419, 596] on textarea "also a samll correction will be there i just want to have whole drive access no…" at bounding box center [298, 583] width 438 height 59
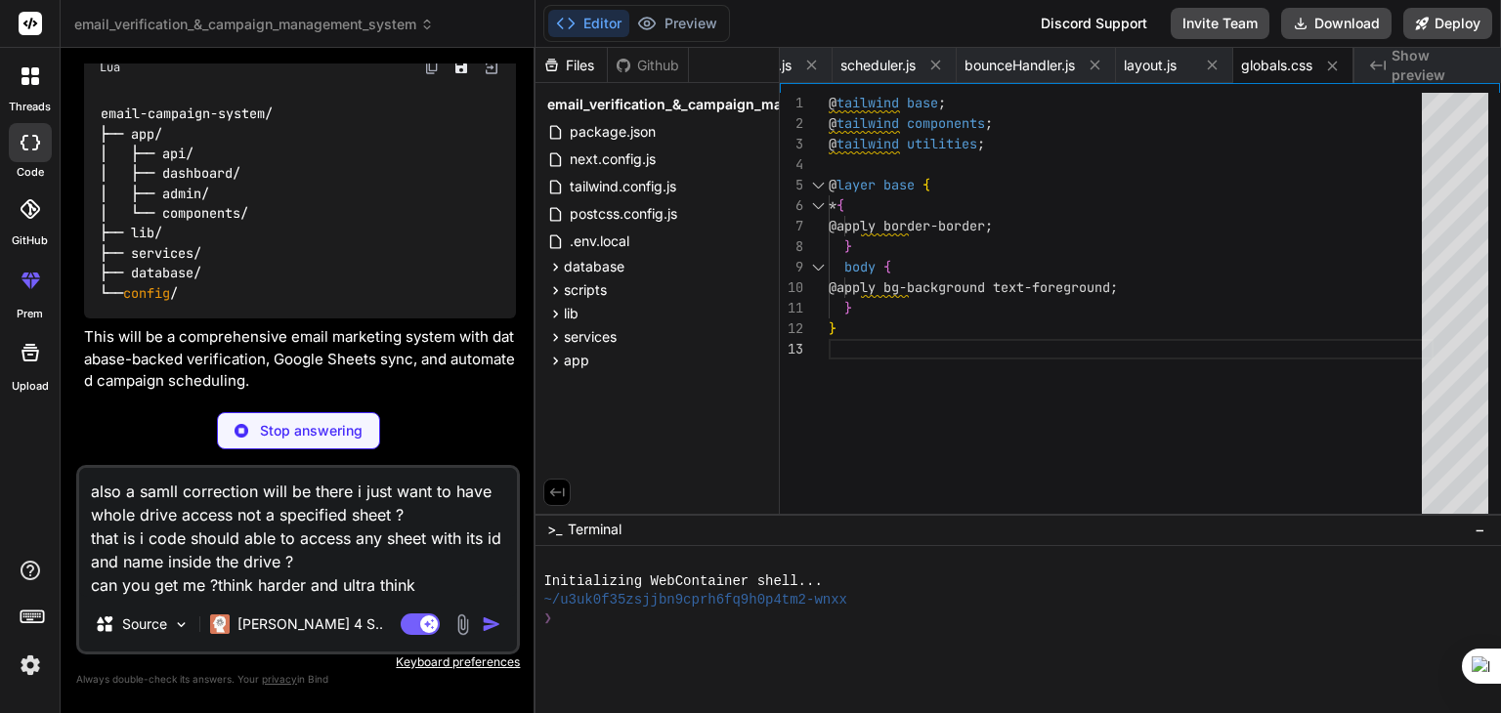
scroll to position [0, 1643]
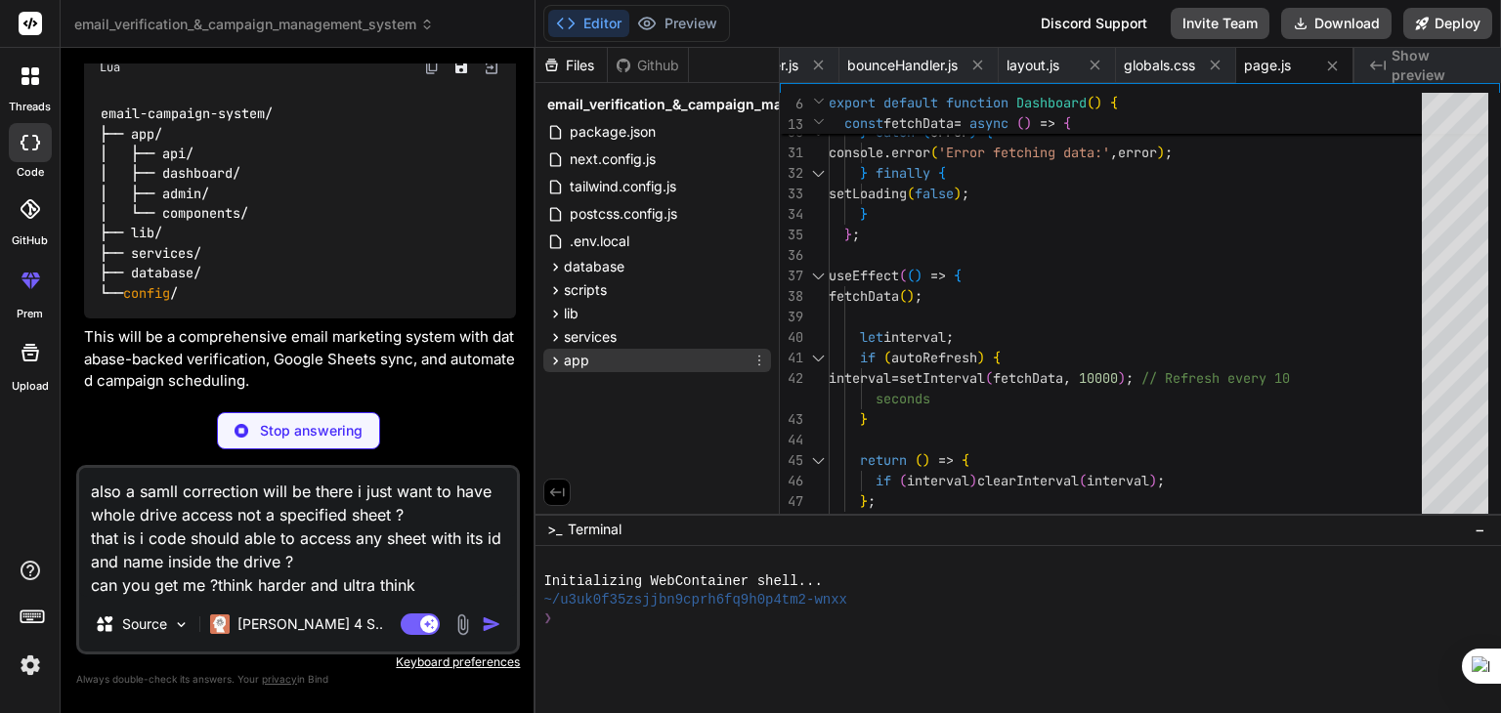
click at [586, 368] on span "app" at bounding box center [576, 361] width 25 height 20
click at [562, 358] on icon at bounding box center [555, 361] width 17 height 17
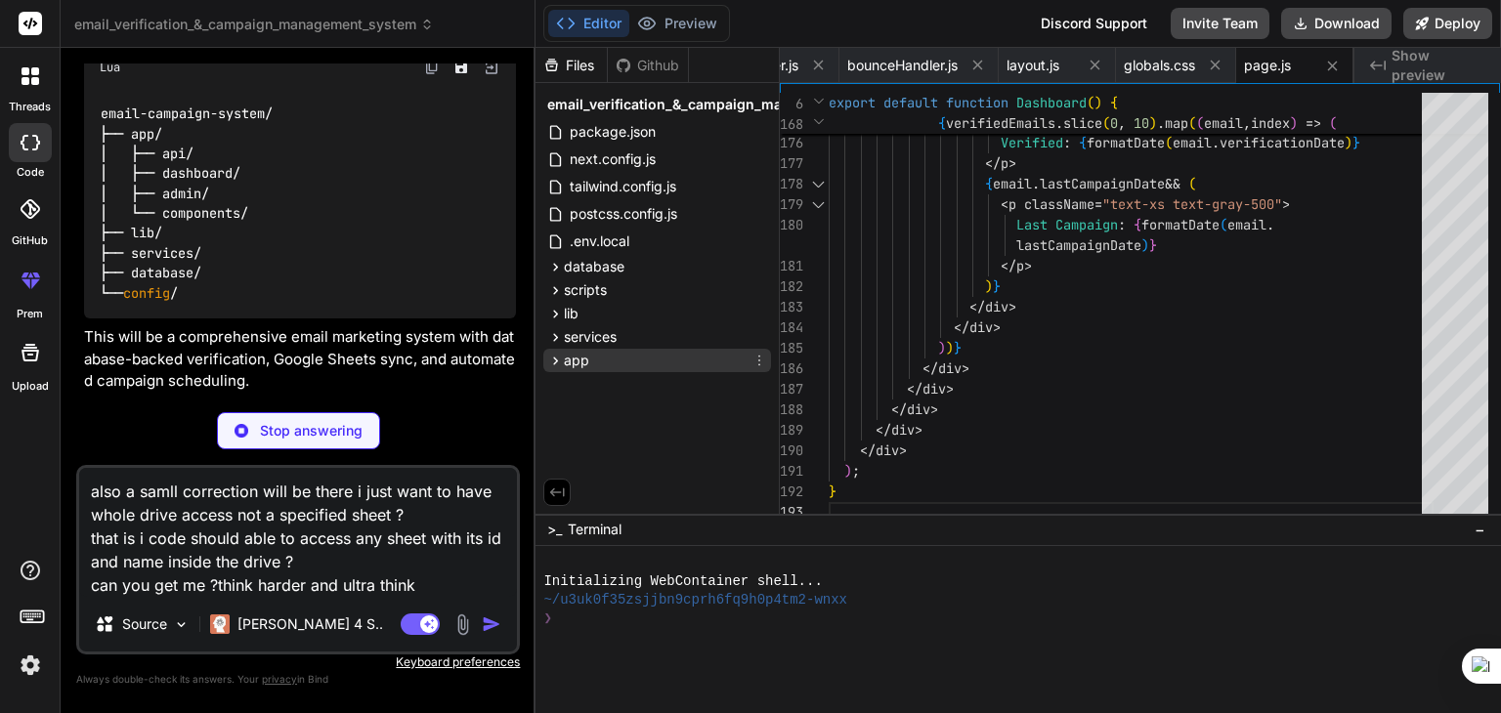
click at [634, 357] on div "app" at bounding box center [657, 360] width 228 height 23
click at [423, 586] on textarea "also a samll correction will be there i just want to have whole drive access no…" at bounding box center [298, 532] width 438 height 129
click at [669, 353] on div "app" at bounding box center [657, 360] width 228 height 23
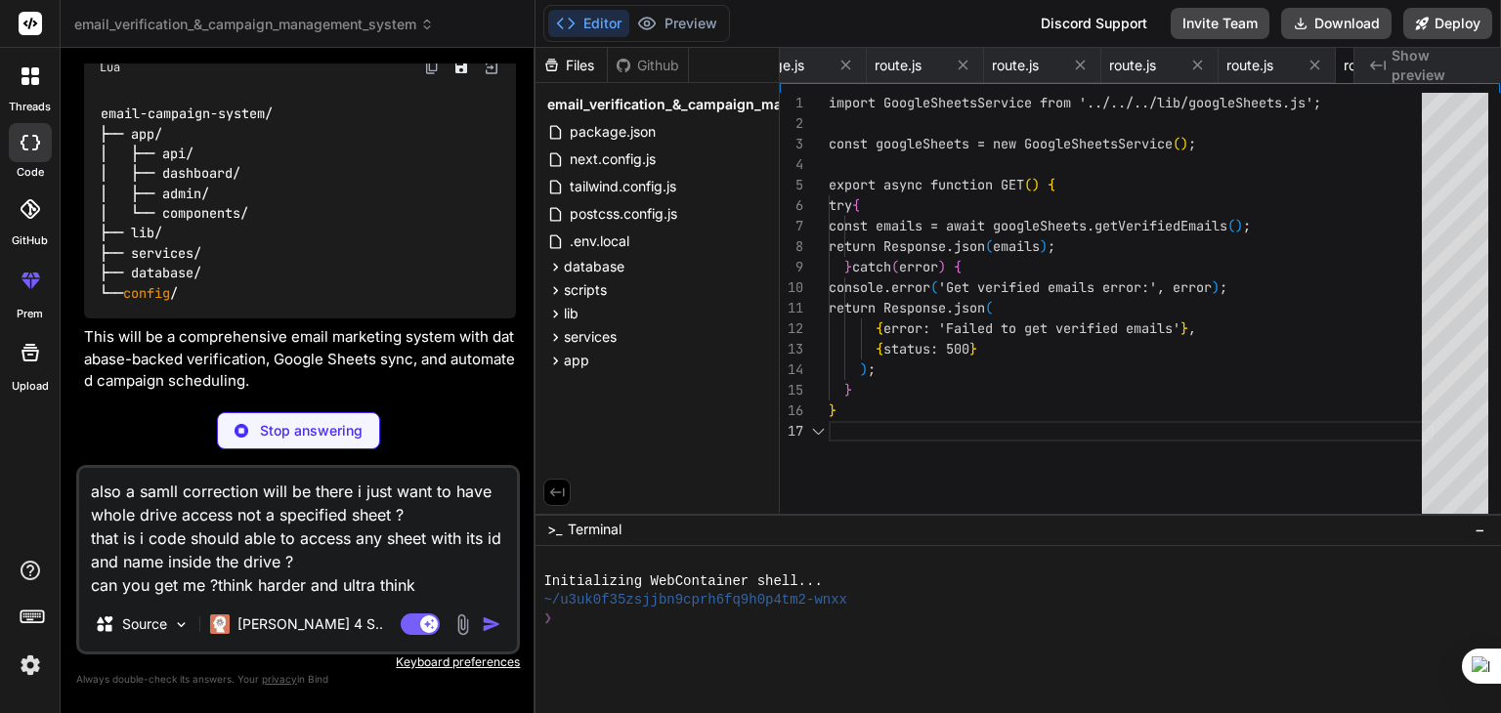
scroll to position [0, 2346]
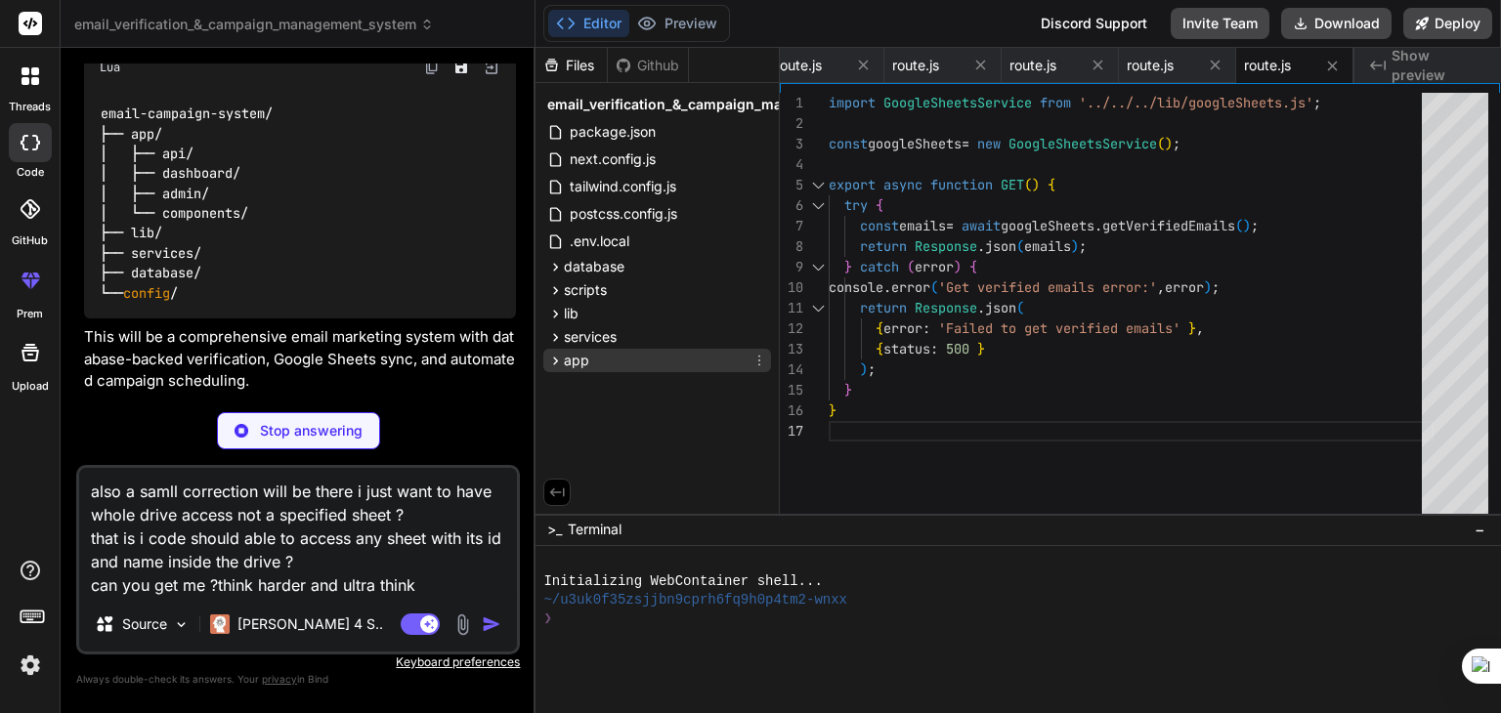
click at [583, 353] on span "app" at bounding box center [576, 361] width 25 height 20
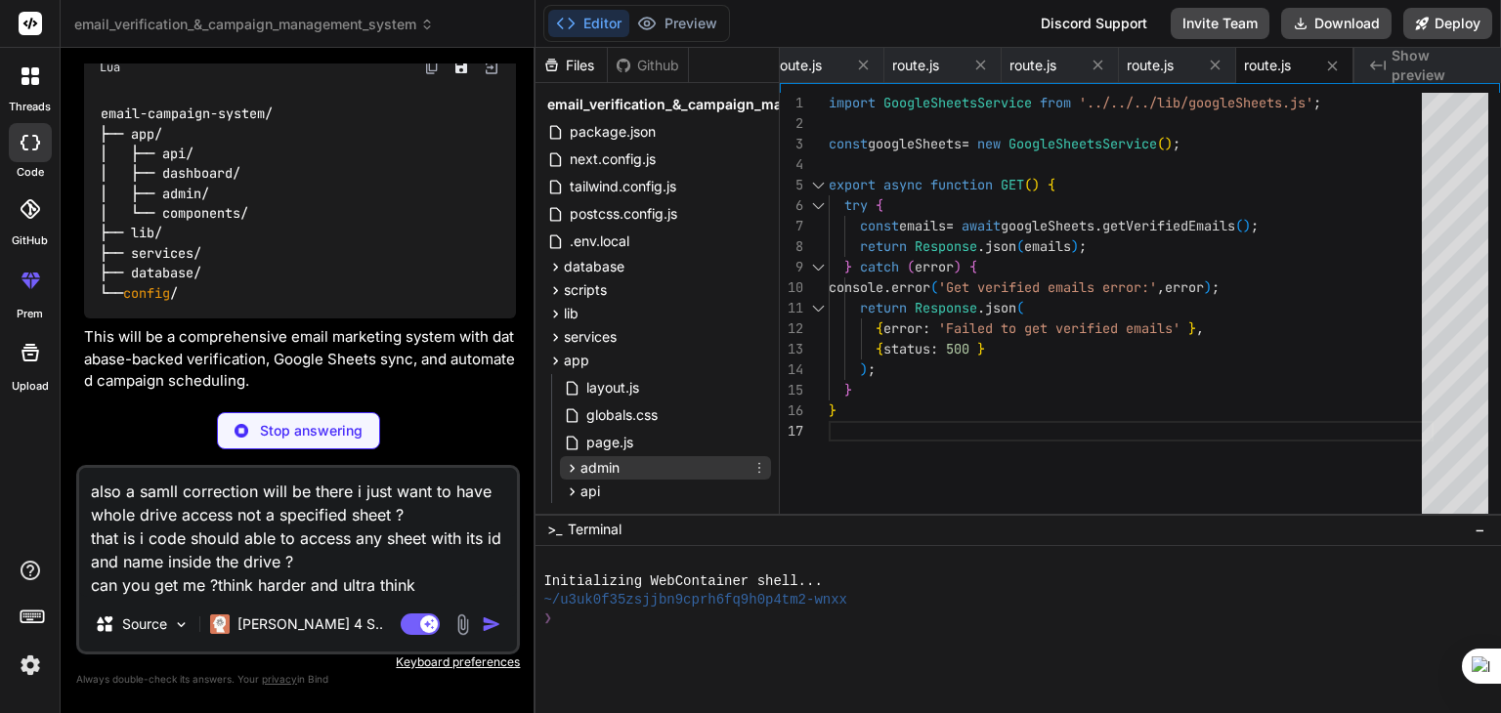
scroll to position [38, 0]
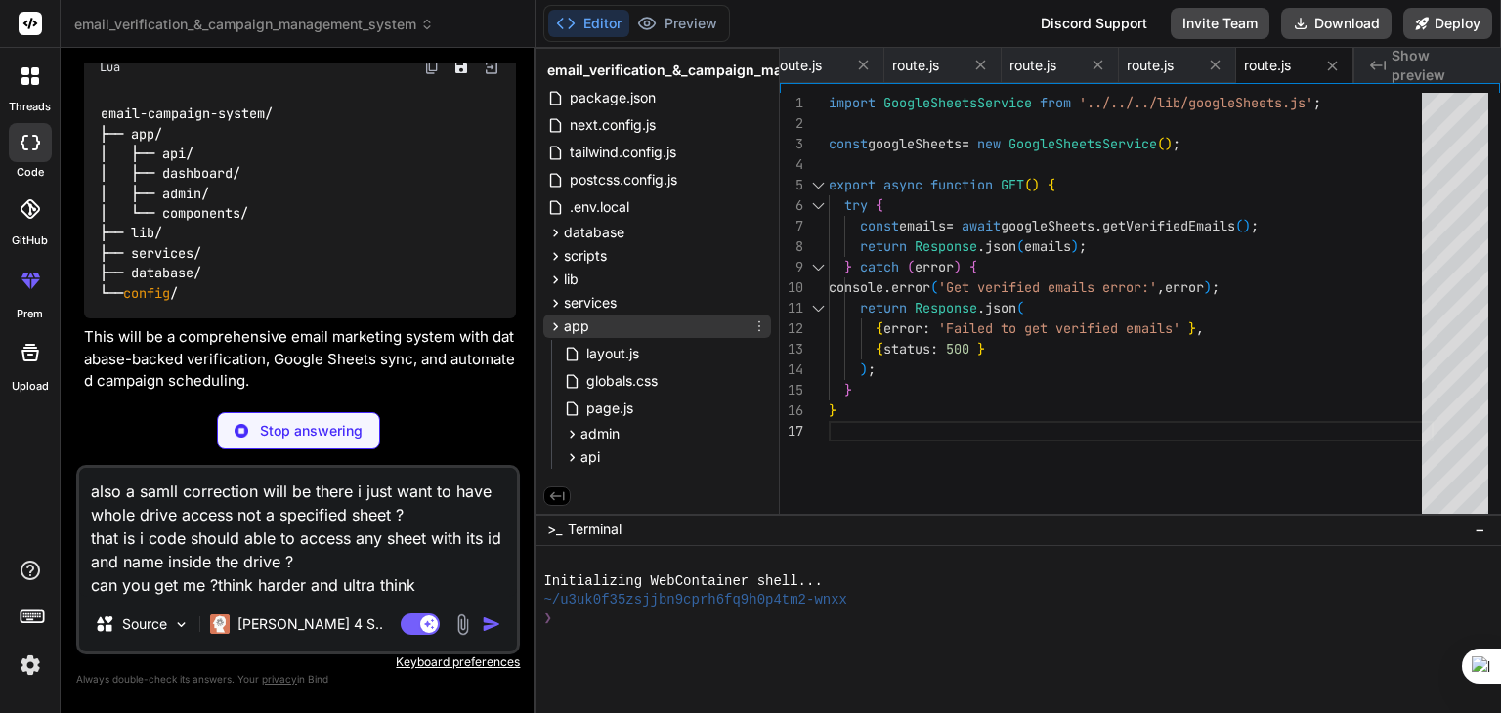
click at [605, 325] on div "app" at bounding box center [657, 326] width 228 height 23
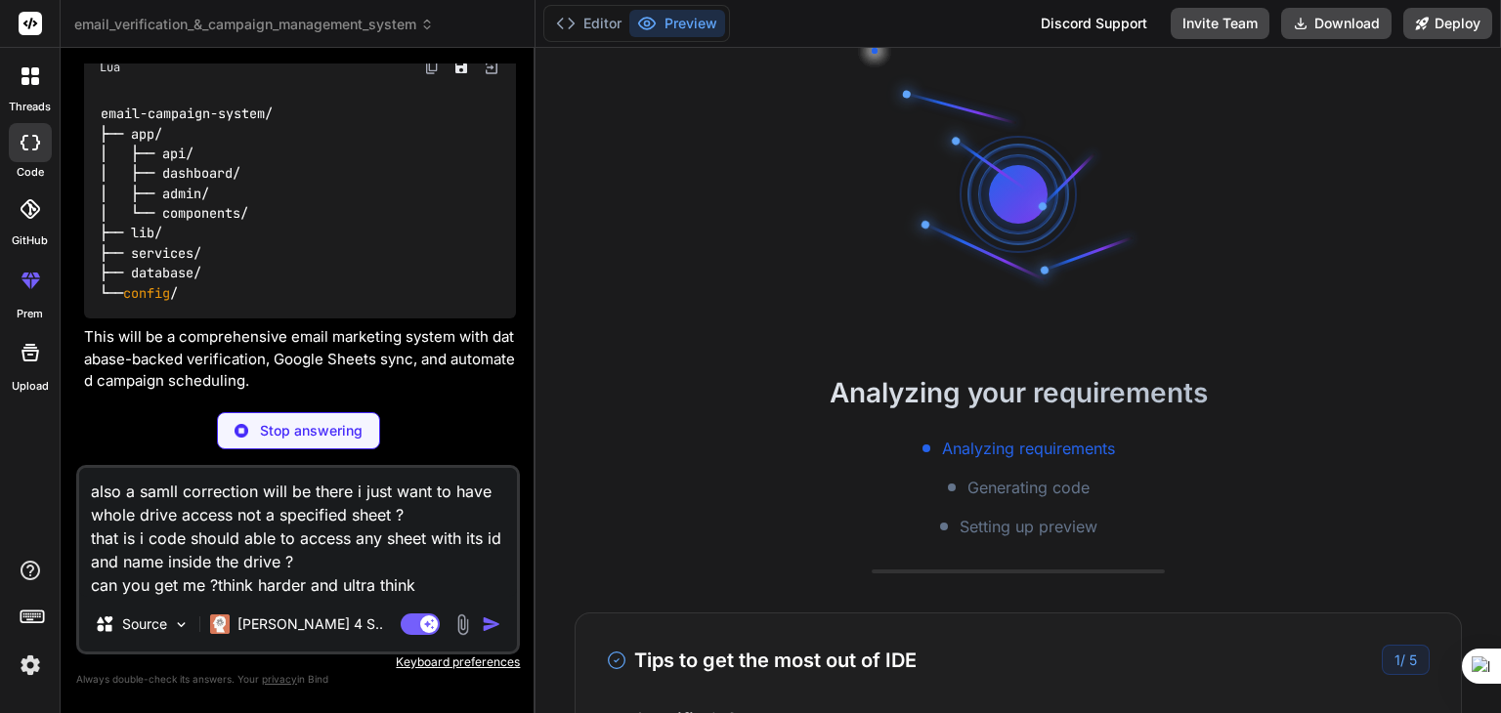
scroll to position [19, 0]
click at [442, 590] on textarea "also a samll correction will be there i just want to have whole drive access no…" at bounding box center [298, 532] width 438 height 129
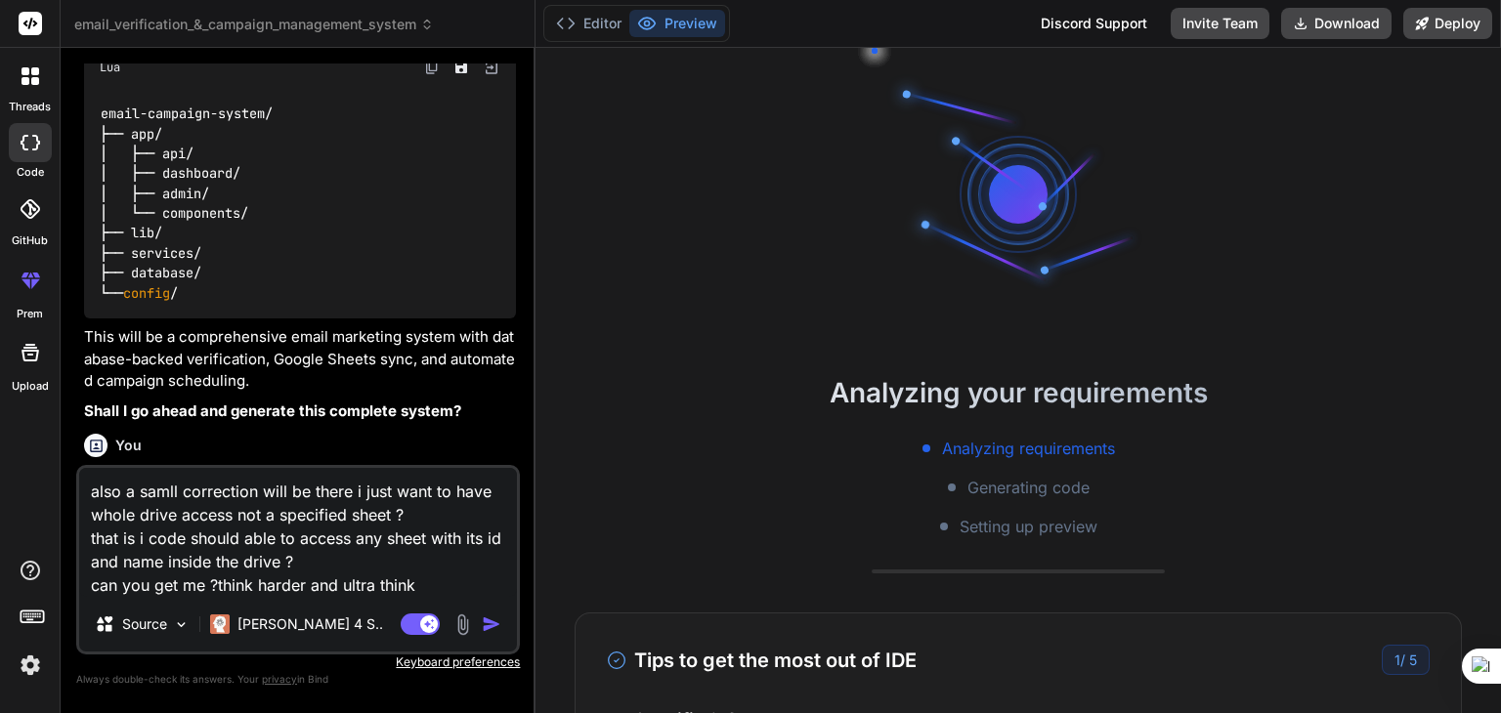
click at [489, 625] on img "button" at bounding box center [492, 625] width 20 height 20
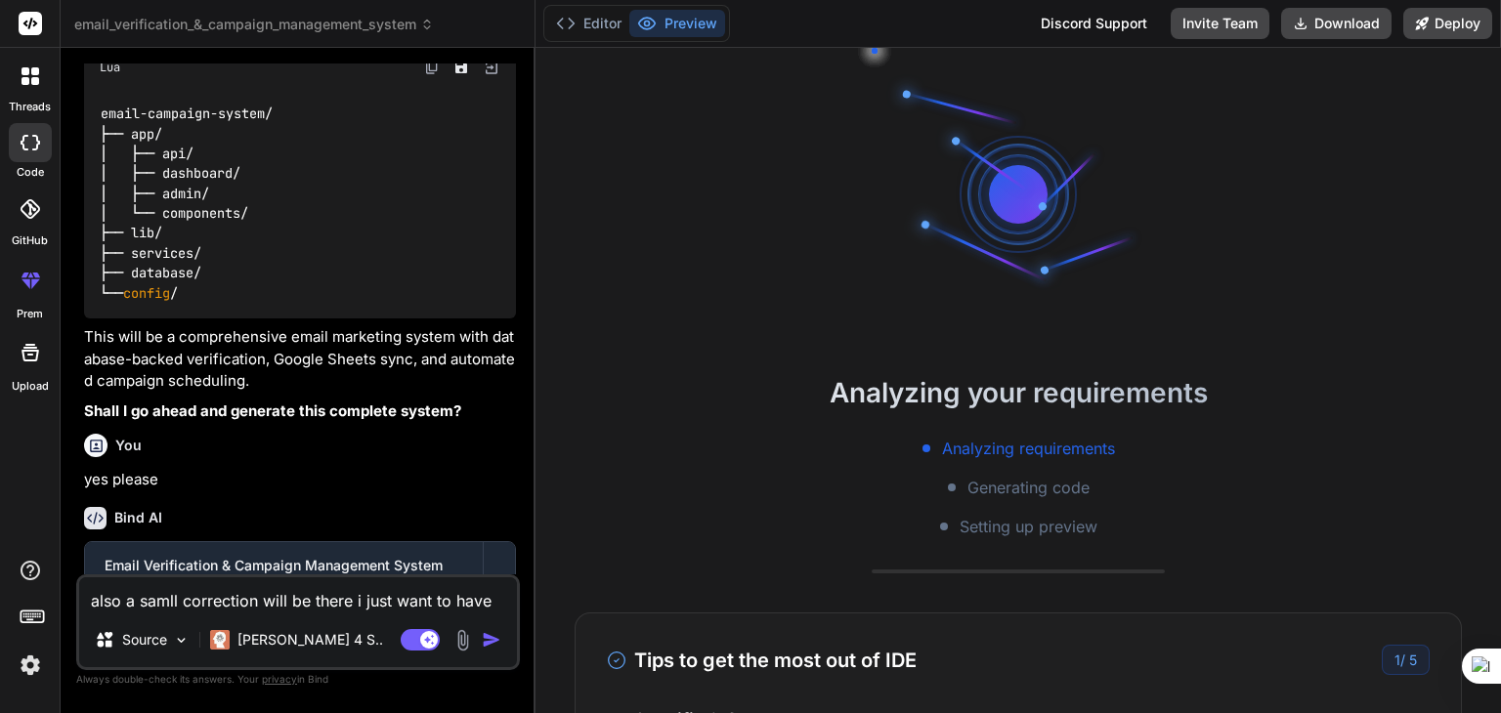
scroll to position [4613, 0]
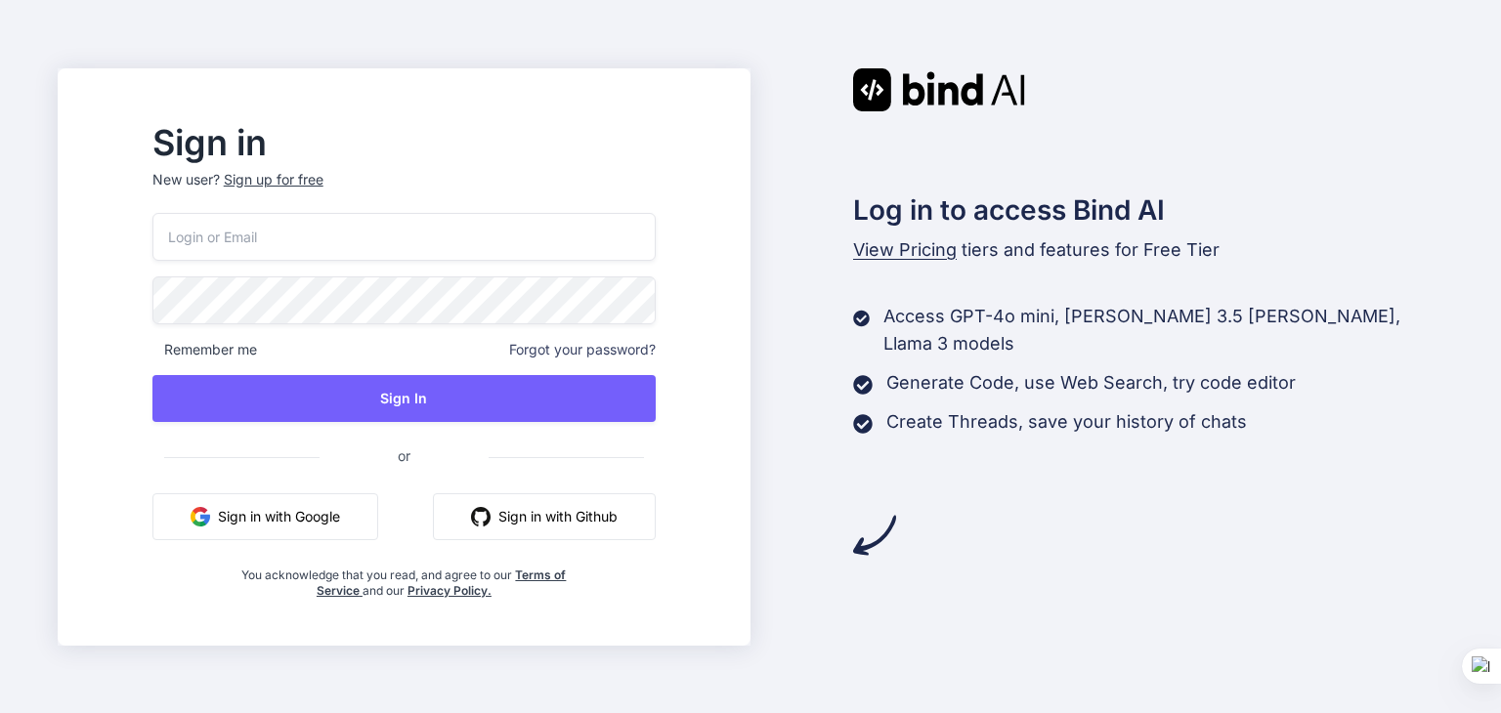
click at [367, 247] on input "email" at bounding box center [403, 237] width 503 height 48
click at [353, 529] on button "Sign in with Google" at bounding box center [265, 516] width 226 height 47
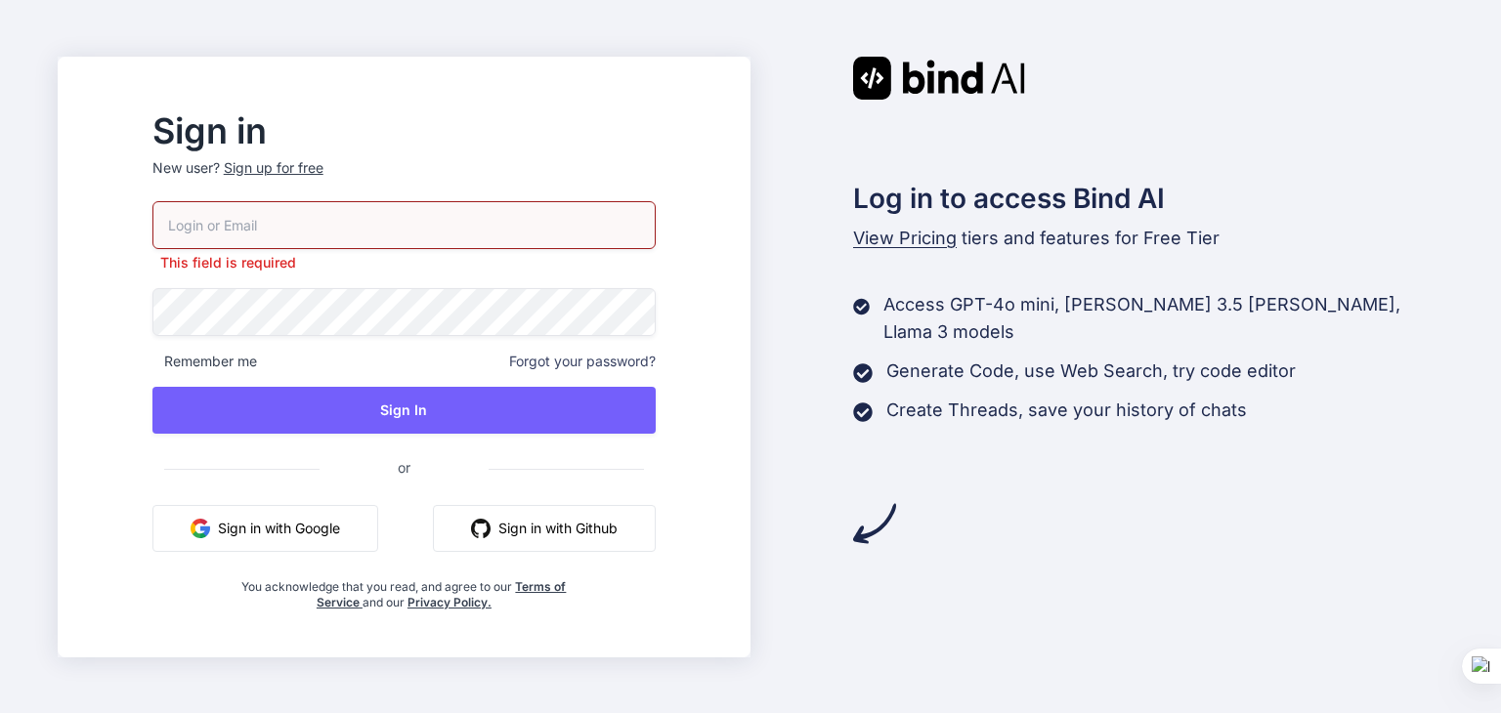
click at [319, 532] on button "Sign in with Google" at bounding box center [265, 528] width 226 height 47
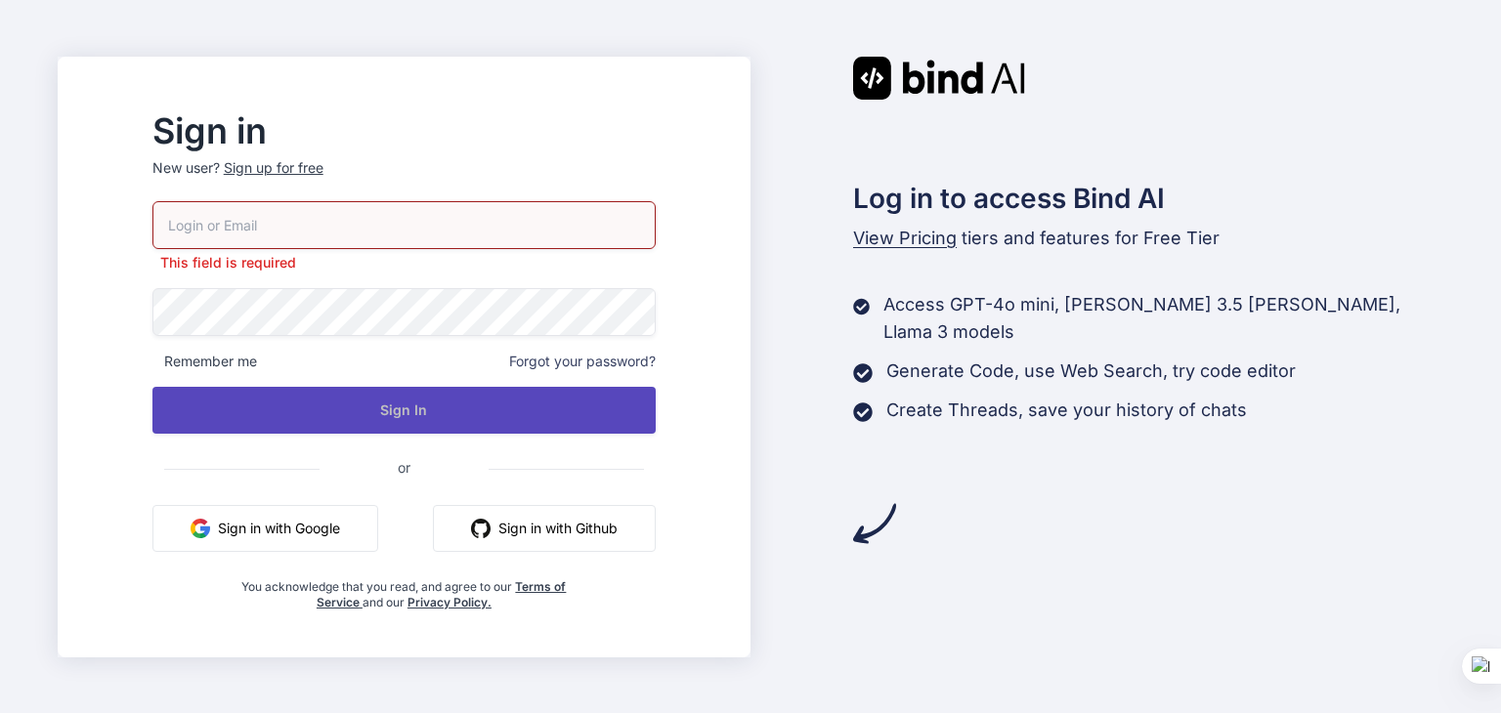
click at [414, 404] on button "Sign In" at bounding box center [403, 410] width 503 height 47
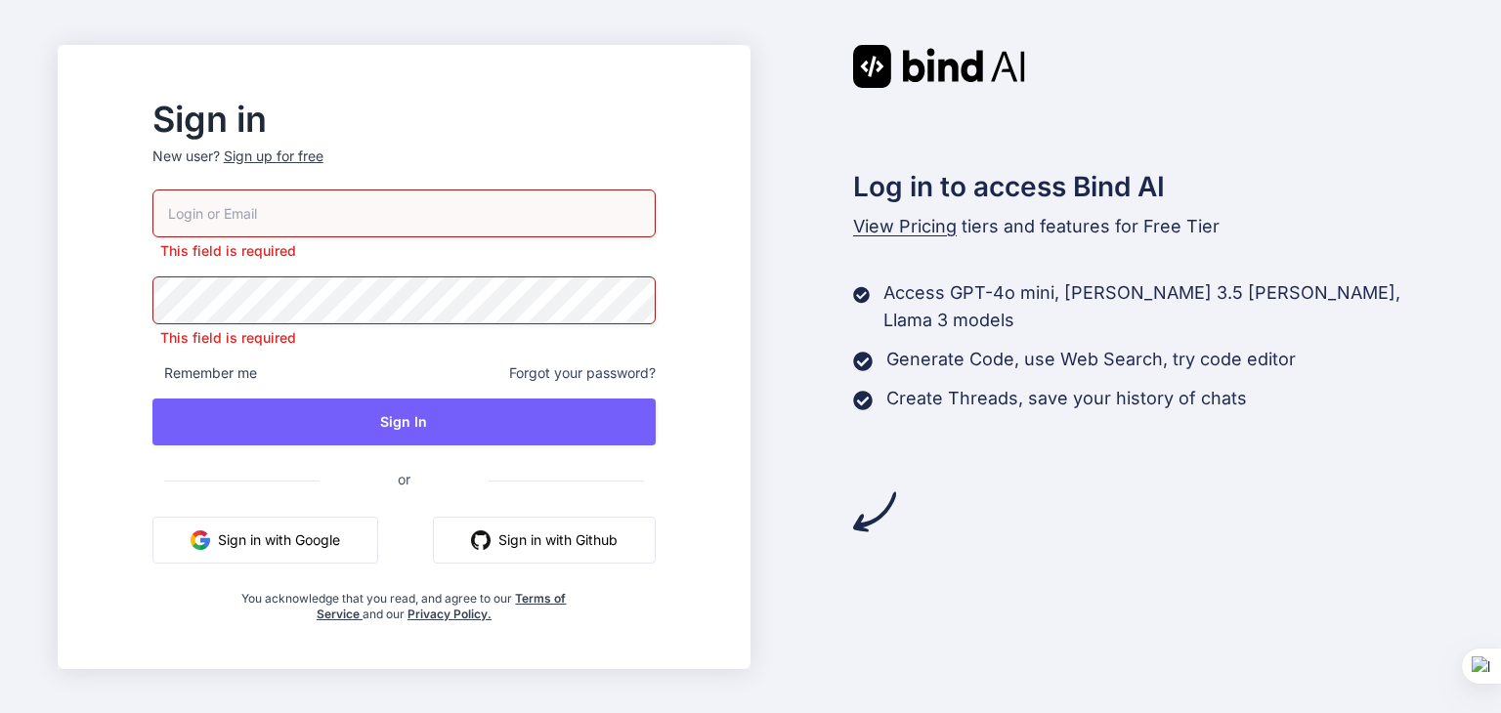
click at [371, 535] on button "Sign in with Google" at bounding box center [265, 540] width 226 height 47
